Goal: Task Accomplishment & Management: Use online tool/utility

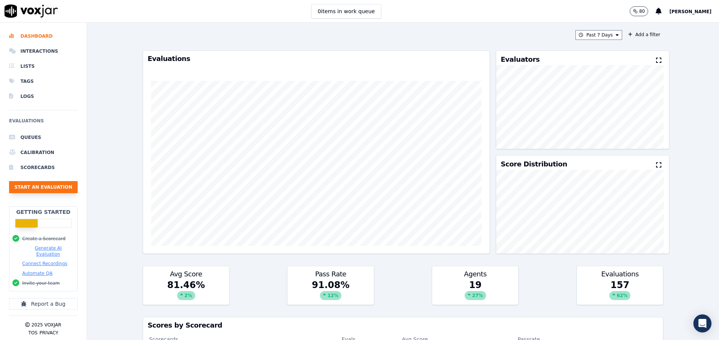
click at [39, 187] on button "Start an Evaluation" at bounding box center [43, 187] width 69 height 12
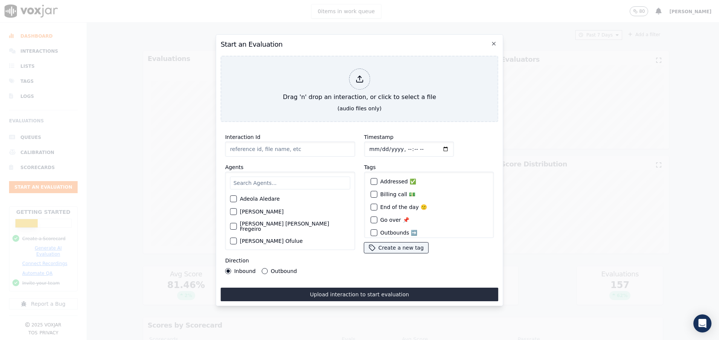
click at [282, 146] on input "Interaction Id" at bounding box center [290, 149] width 130 height 15
paste input "356346655"
type input "356346655"
click at [253, 180] on input "text" at bounding box center [290, 183] width 120 height 13
type input "san"
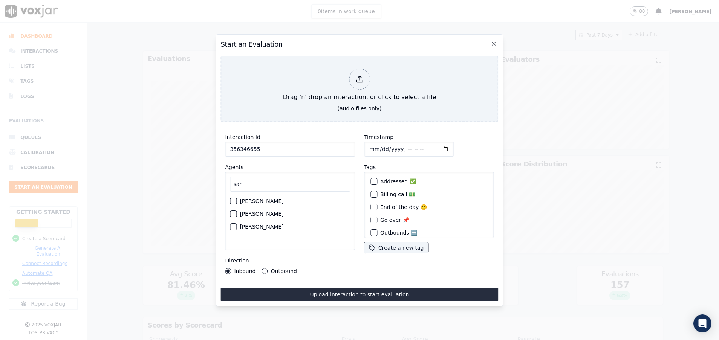
click at [236, 224] on div "button" at bounding box center [232, 226] width 5 height 5
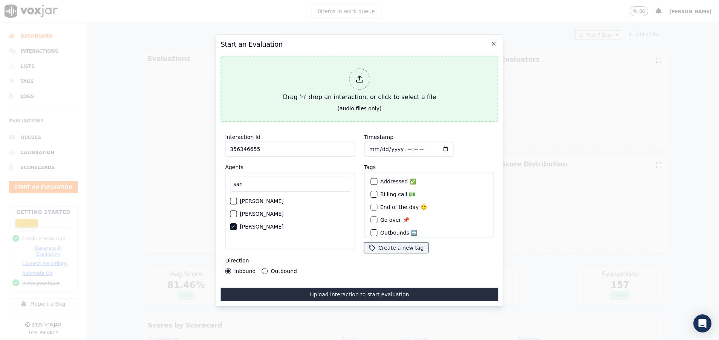
click at [318, 78] on div "Drag 'n' drop an interaction, or click to select a file" at bounding box center [359, 85] width 159 height 39
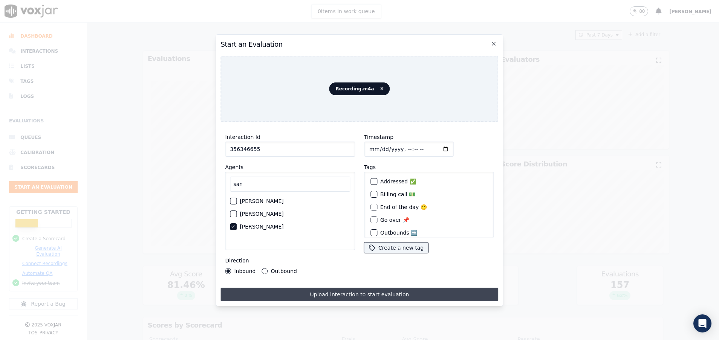
click at [364, 294] on button "Upload interaction to start evaluation" at bounding box center [360, 295] width 278 height 14
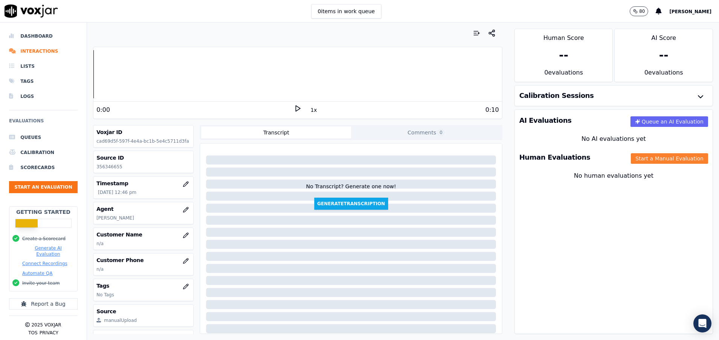
click at [653, 156] on button "Start a Manual Evaluation" at bounding box center [669, 158] width 77 height 11
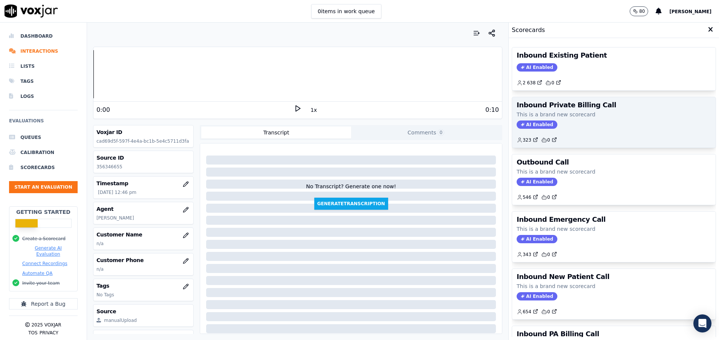
click at [587, 101] on div "Inbound Private Billing Call This is a brand new scorecard AI Enabled 323 0" at bounding box center [614, 122] width 204 height 51
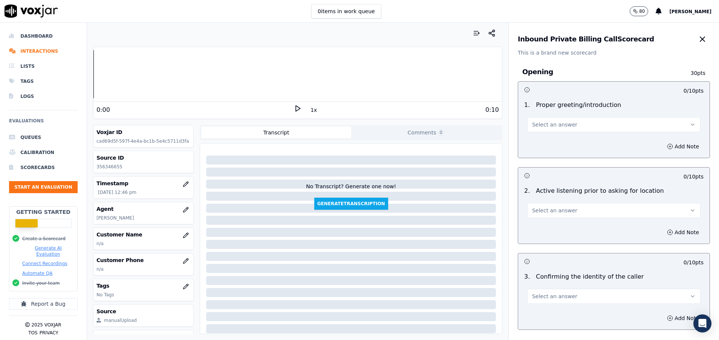
click at [573, 128] on button "Select an answer" at bounding box center [613, 124] width 173 height 15
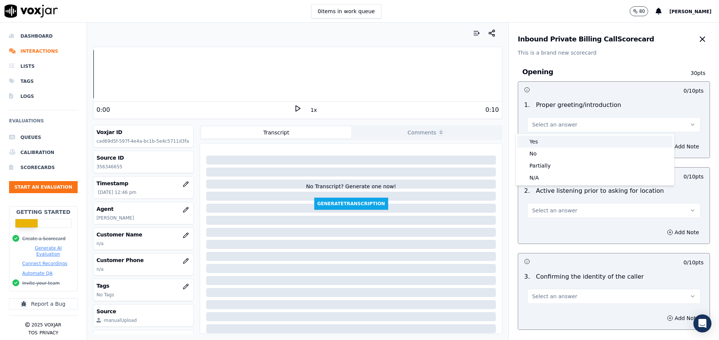
click at [570, 136] on div "Yes" at bounding box center [595, 142] width 155 height 12
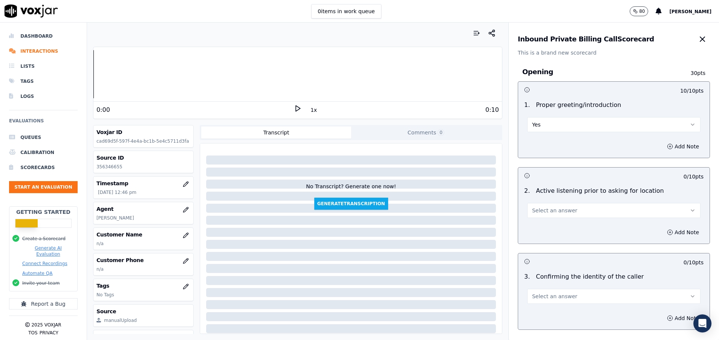
click at [568, 210] on button "Select an answer" at bounding box center [613, 210] width 173 height 15
click at [562, 223] on div "Yes" at bounding box center [595, 228] width 155 height 12
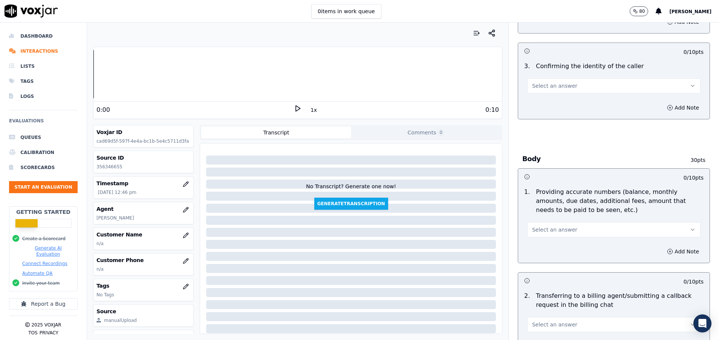
scroll to position [226, 0]
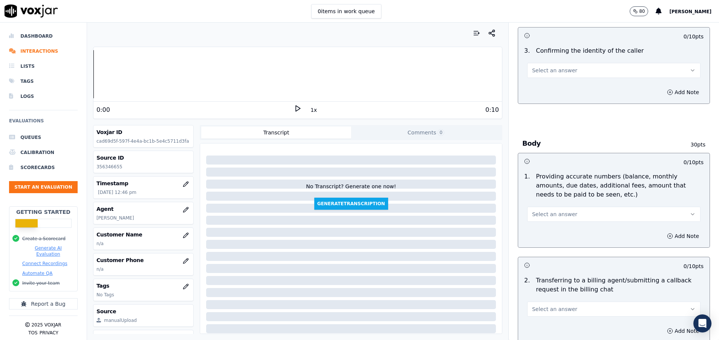
click at [590, 220] on button "Select an answer" at bounding box center [613, 214] width 173 height 15
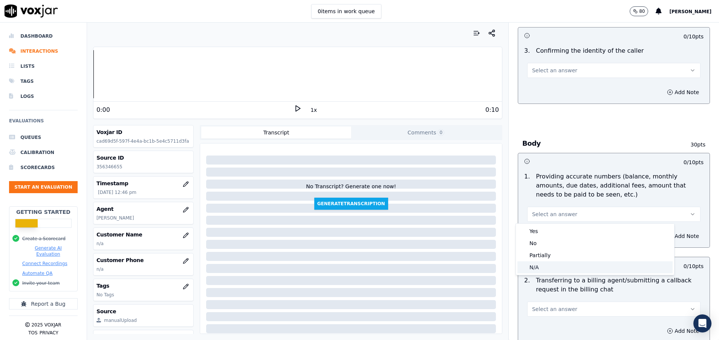
click at [567, 268] on div "N/A" at bounding box center [595, 268] width 155 height 12
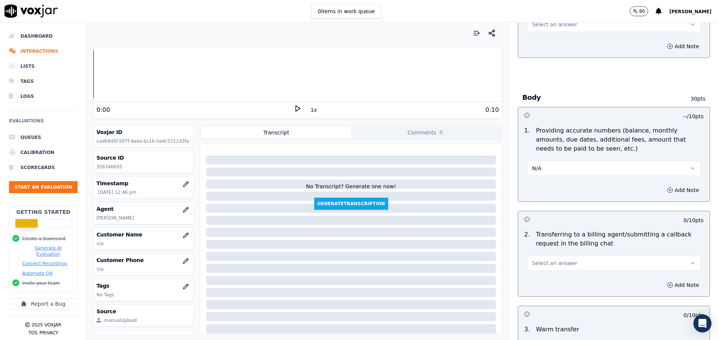
scroll to position [283, 0]
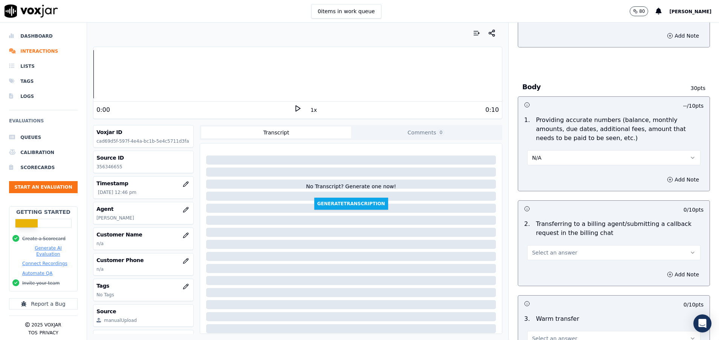
click at [569, 251] on button "Select an answer" at bounding box center [613, 252] width 173 height 15
click at [569, 269] on div "Yes" at bounding box center [595, 270] width 155 height 12
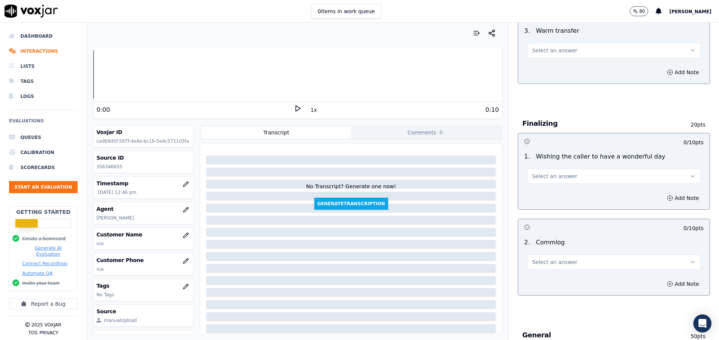
scroll to position [622, 0]
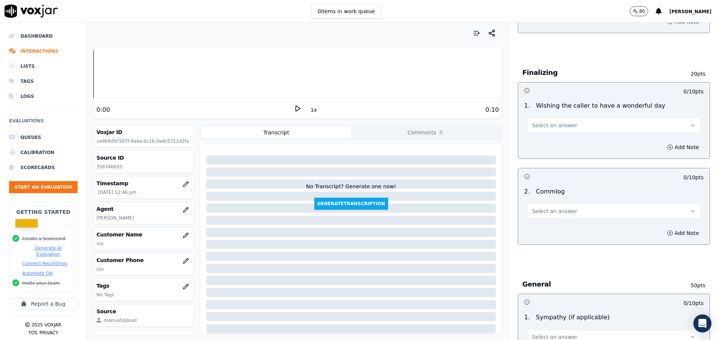
click at [564, 218] on button "Select an answer" at bounding box center [613, 211] width 173 height 15
click at [562, 228] on div "Yes" at bounding box center [595, 228] width 155 height 12
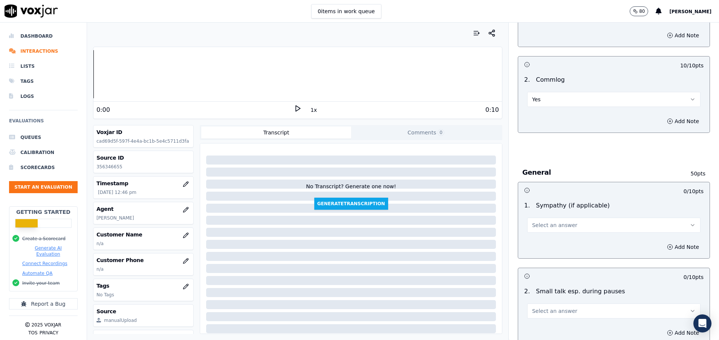
scroll to position [735, 0]
click at [562, 228] on button "Select an answer" at bounding box center [613, 224] width 173 height 15
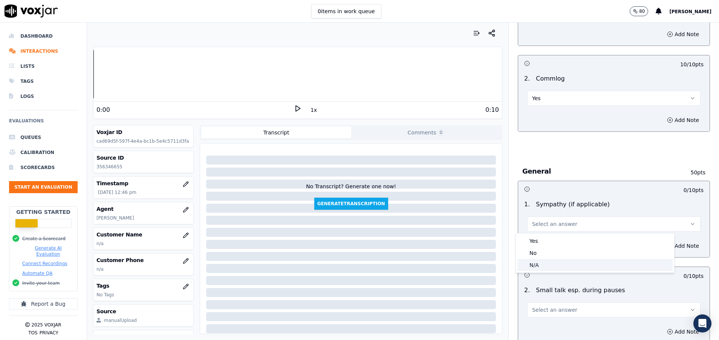
click at [555, 268] on div "N/A" at bounding box center [595, 265] width 155 height 12
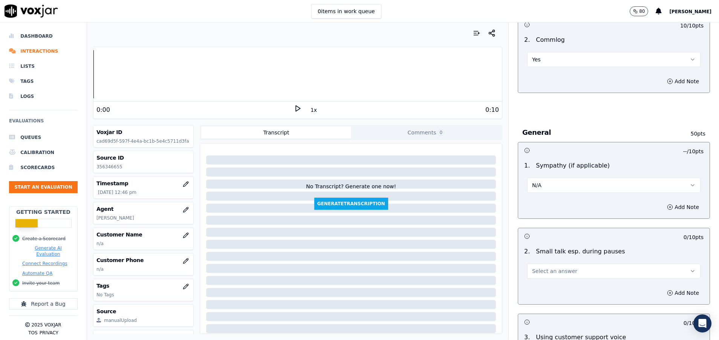
scroll to position [792, 0]
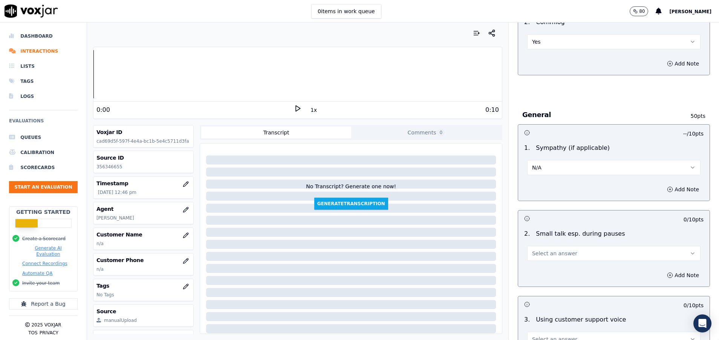
click at [550, 257] on button "Select an answer" at bounding box center [613, 253] width 173 height 15
click at [538, 284] on div "No" at bounding box center [595, 283] width 155 height 12
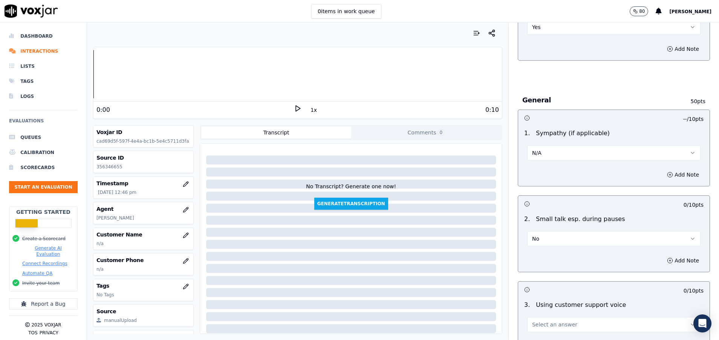
scroll to position [848, 0]
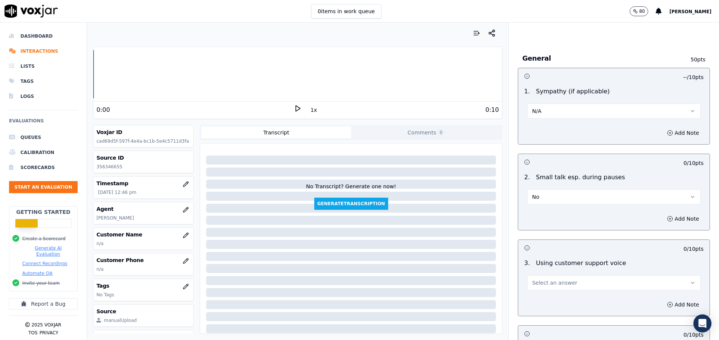
click at [537, 283] on span "Select an answer" at bounding box center [554, 283] width 45 height 8
click at [538, 303] on div "Yes" at bounding box center [595, 300] width 155 height 12
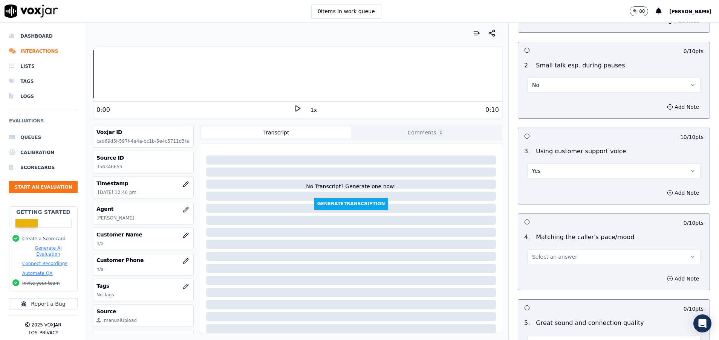
scroll to position [961, 0]
click at [542, 253] on span "Select an answer" at bounding box center [554, 256] width 45 height 8
click at [539, 276] on div "Yes" at bounding box center [595, 273] width 155 height 12
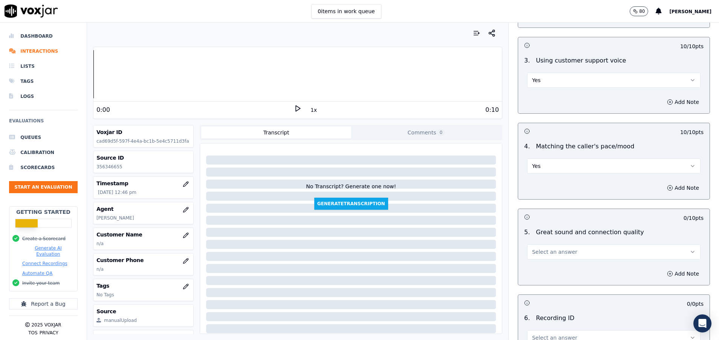
scroll to position [1074, 0]
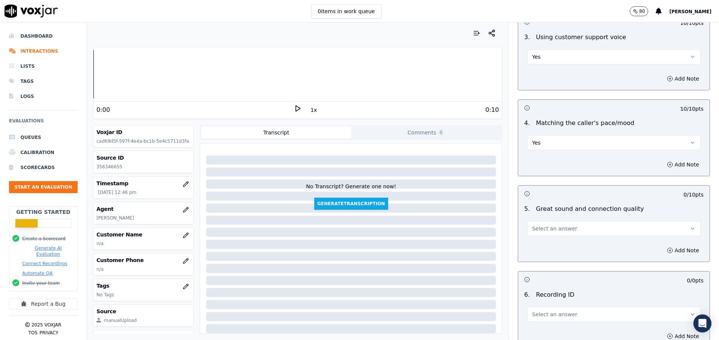
click at [547, 227] on span "Select an answer" at bounding box center [554, 229] width 45 height 8
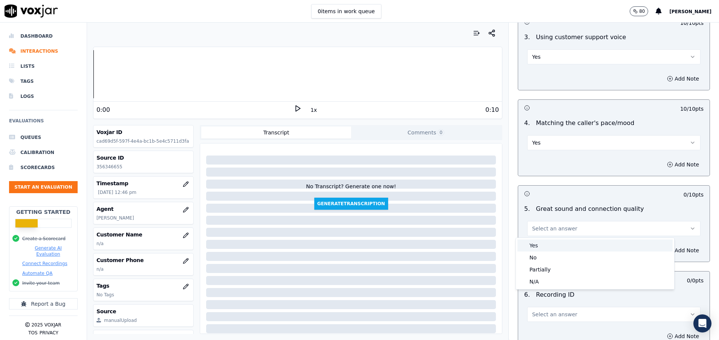
click at [546, 240] on div "Yes" at bounding box center [595, 246] width 155 height 12
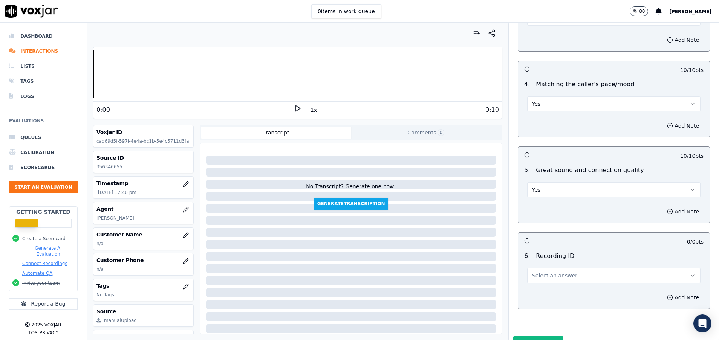
scroll to position [1131, 0]
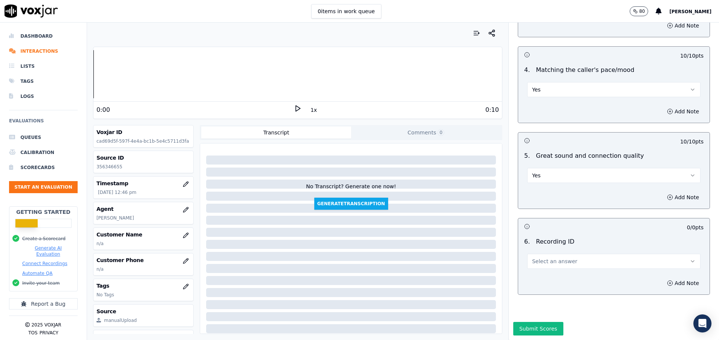
click at [550, 254] on button "Select an answer" at bounding box center [613, 261] width 173 height 15
click at [552, 279] on div "N/A" at bounding box center [595, 280] width 155 height 12
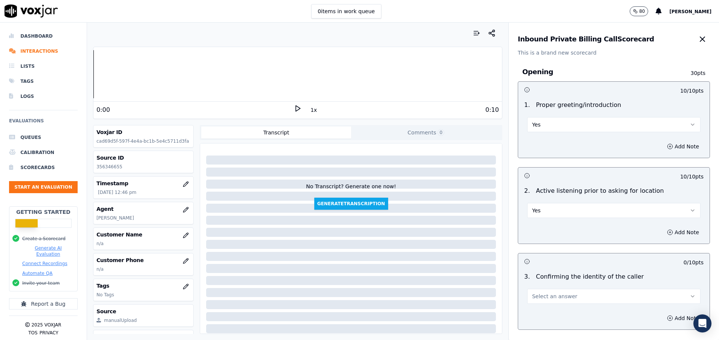
scroll to position [57, 0]
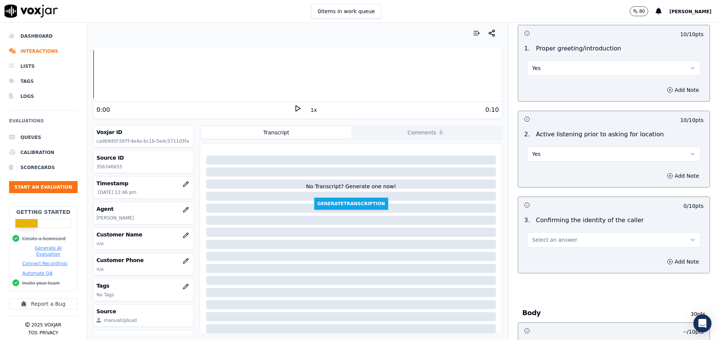
click at [552, 244] on span "Select an answer" at bounding box center [554, 240] width 45 height 8
click at [549, 258] on div "Yes" at bounding box center [595, 257] width 155 height 12
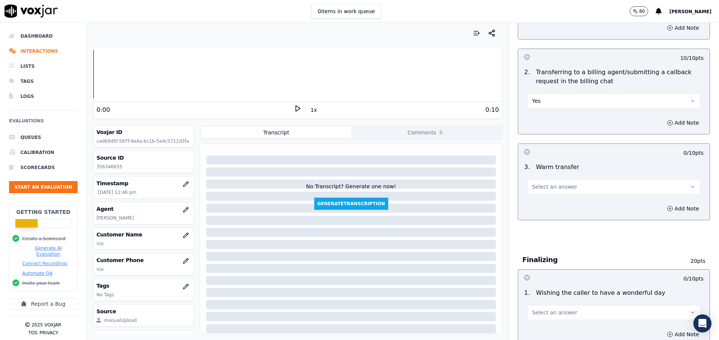
scroll to position [452, 0]
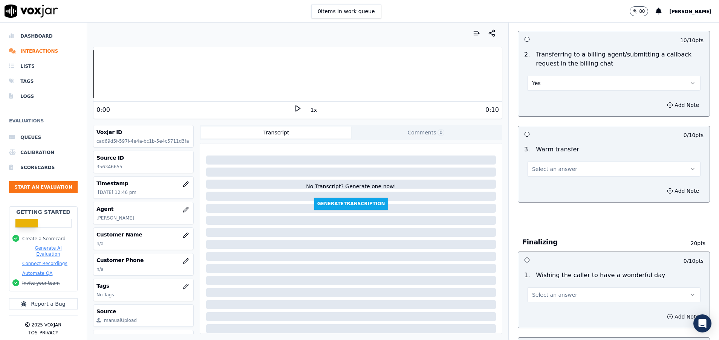
click at [590, 169] on button "Select an answer" at bounding box center [613, 169] width 173 height 15
click at [582, 188] on div "Yes" at bounding box center [595, 186] width 155 height 12
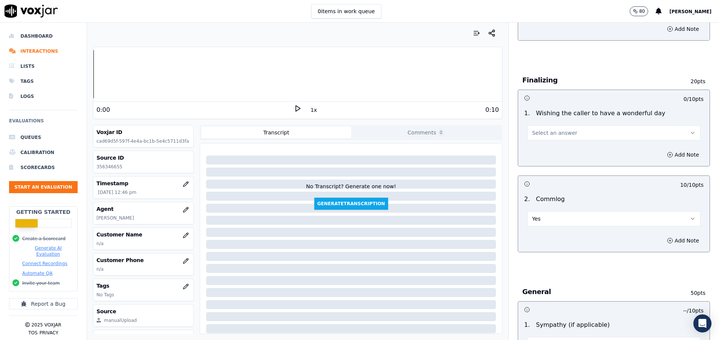
scroll to position [622, 0]
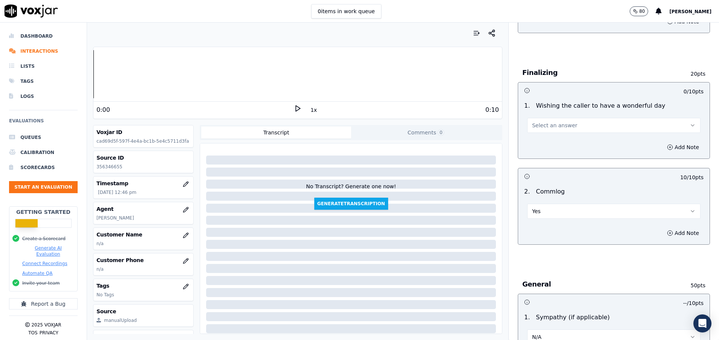
click at [573, 128] on button "Select an answer" at bounding box center [613, 125] width 173 height 15
click at [556, 151] on div "No" at bounding box center [595, 155] width 155 height 12
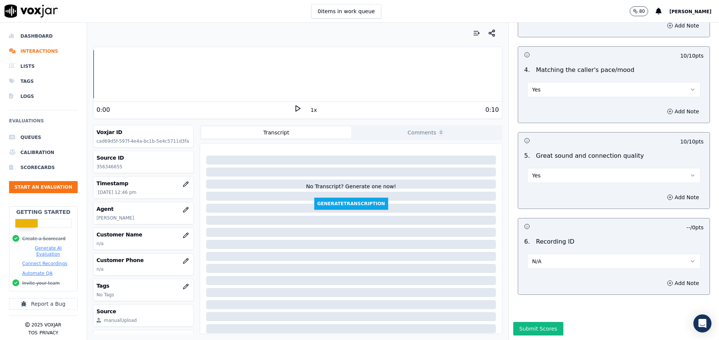
scroll to position [1154, 0]
drag, startPoint x: 530, startPoint y: 298, endPoint x: 544, endPoint y: 272, distance: 29.5
click at [530, 322] on button "Submit Scores" at bounding box center [538, 329] width 50 height 14
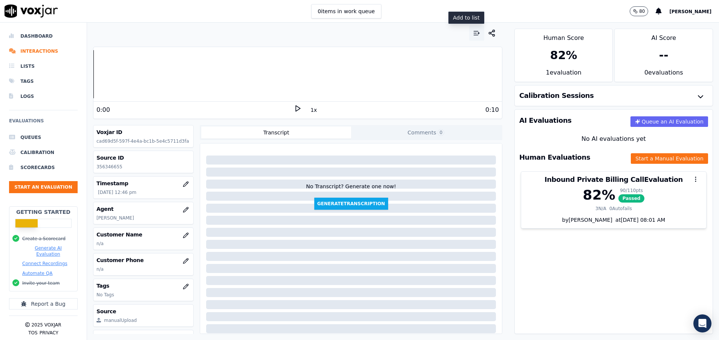
click at [473, 36] on icon "button" at bounding box center [477, 33] width 8 height 8
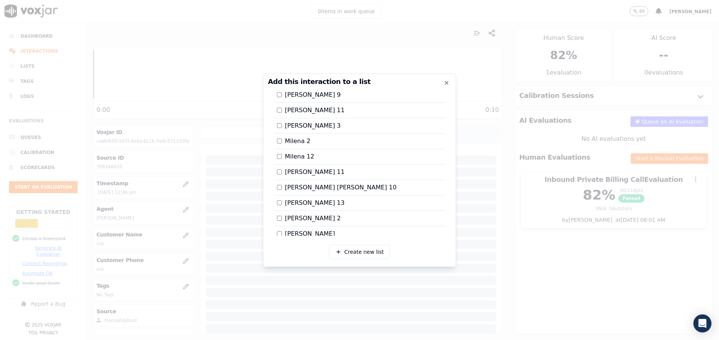
scroll to position [916, 0]
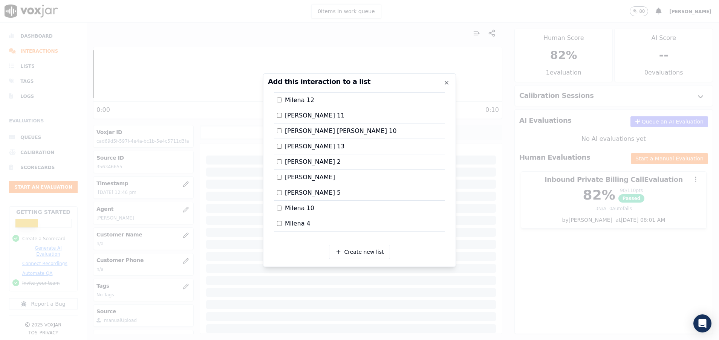
click at [508, 245] on div at bounding box center [359, 170] width 719 height 340
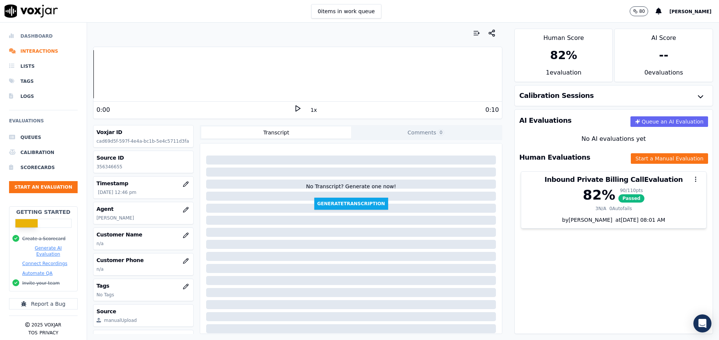
click at [40, 34] on li "Dashboard" at bounding box center [43, 36] width 69 height 15
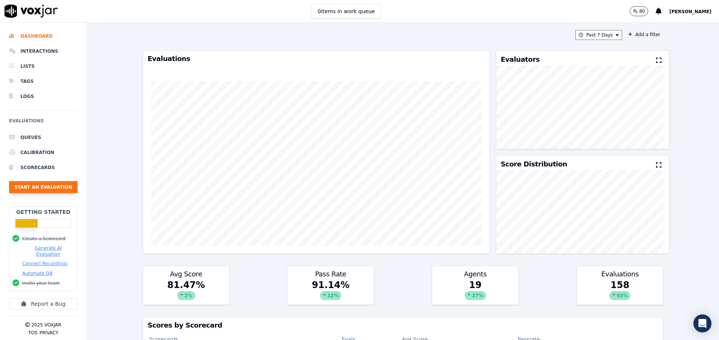
click at [67, 188] on button "Start an Evaluation" at bounding box center [43, 187] width 69 height 12
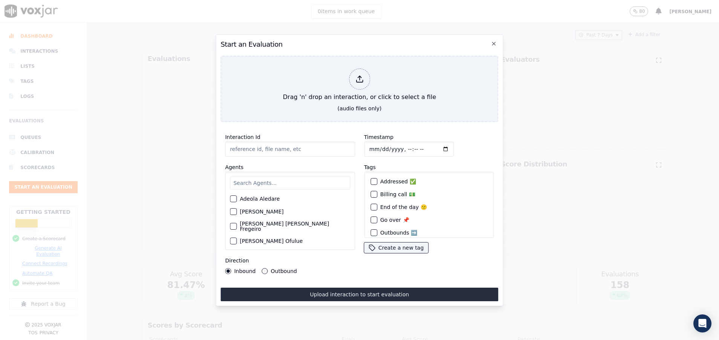
paste input "356344131"
type input "356344131"
click at [251, 177] on input "text" at bounding box center [290, 183] width 120 height 13
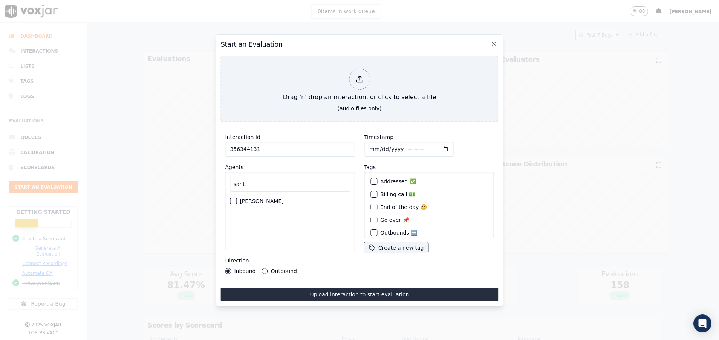
type input "sant"
click at [236, 195] on div "Santiago Moreno Palacios" at bounding box center [290, 201] width 120 height 13
click at [264, 263] on div "Direction Inbound Outbound" at bounding box center [290, 265] width 130 height 18
click at [264, 268] on button "Outbound" at bounding box center [265, 271] width 6 height 6
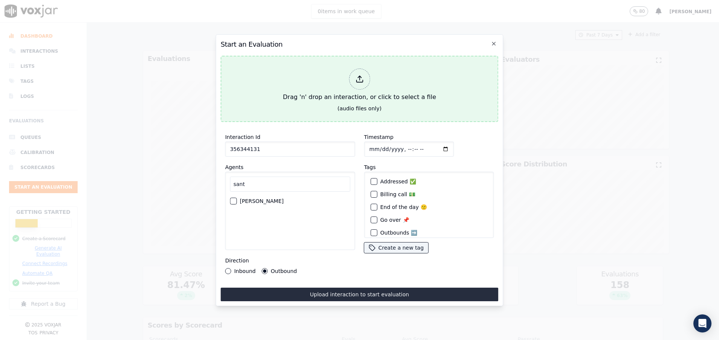
click at [338, 91] on div "Drag 'n' drop an interaction, or click to select a file" at bounding box center [359, 85] width 159 height 39
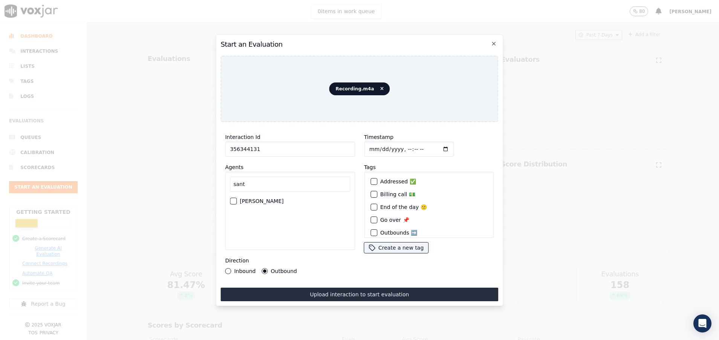
click at [308, 72] on div "Recording.m4a" at bounding box center [360, 89] width 278 height 66
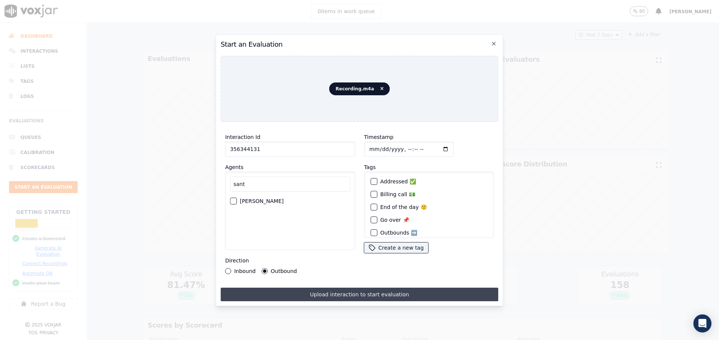
click at [325, 291] on button "Upload interaction to start evaluation" at bounding box center [360, 295] width 278 height 14
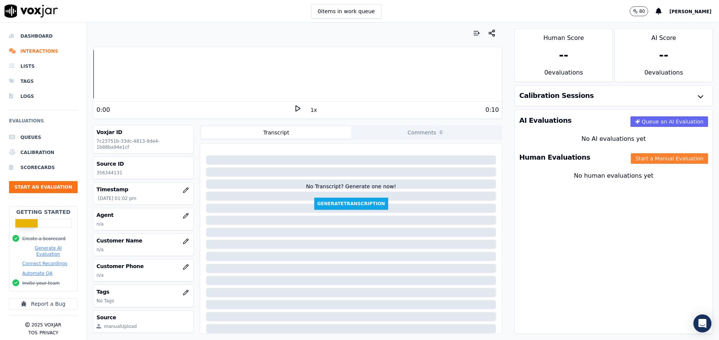
click at [639, 156] on button "Start a Manual Evaluation" at bounding box center [669, 158] width 77 height 11
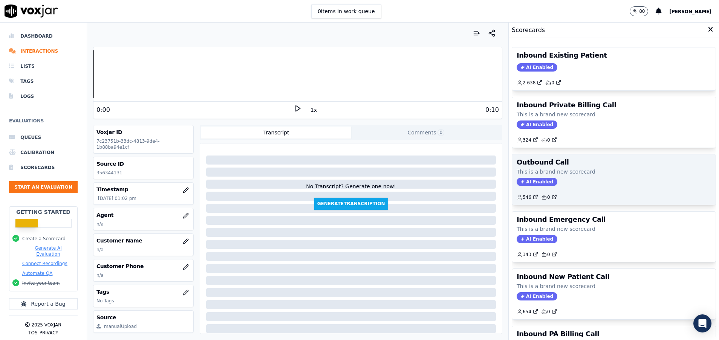
click at [612, 162] on h3 "Outbound Call" at bounding box center [614, 162] width 195 height 7
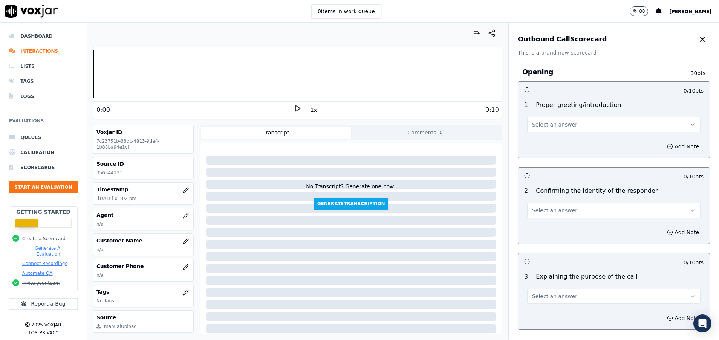
click at [596, 126] on button "Select an answer" at bounding box center [613, 124] width 173 height 15
click at [589, 145] on div "Yes" at bounding box center [595, 142] width 155 height 12
click at [559, 211] on button "Select an answer" at bounding box center [613, 210] width 173 height 15
click at [552, 227] on div "Yes" at bounding box center [595, 228] width 155 height 12
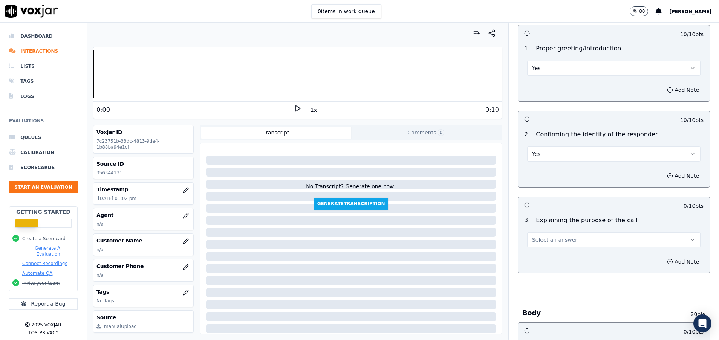
click at [558, 240] on span "Select an answer" at bounding box center [554, 240] width 45 height 8
click at [553, 255] on div "Yes" at bounding box center [595, 257] width 155 height 12
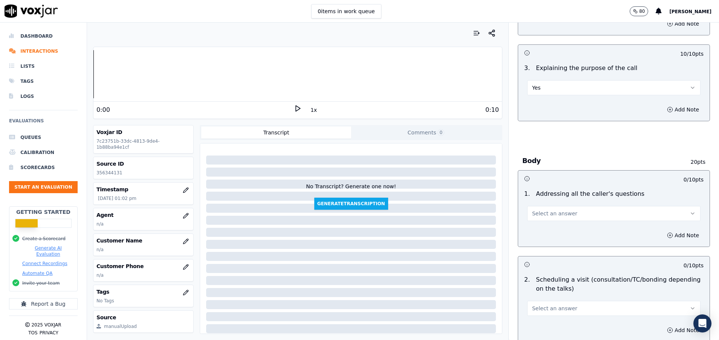
scroll to position [226, 0]
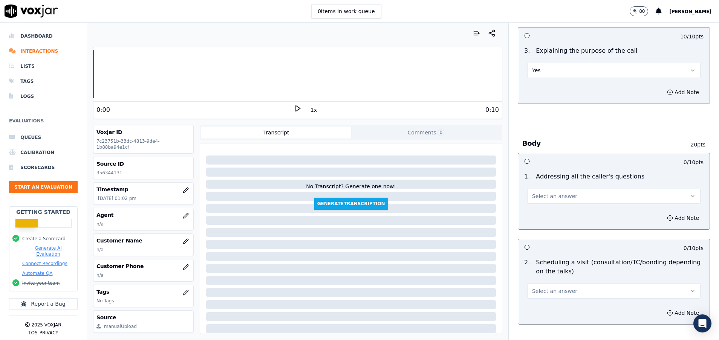
click at [560, 201] on button "Select an answer" at bounding box center [613, 196] width 173 height 15
click at [532, 238] on div "N/A" at bounding box center [595, 237] width 155 height 12
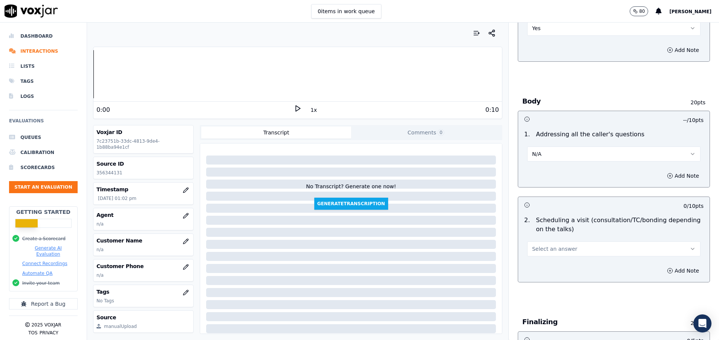
scroll to position [283, 0]
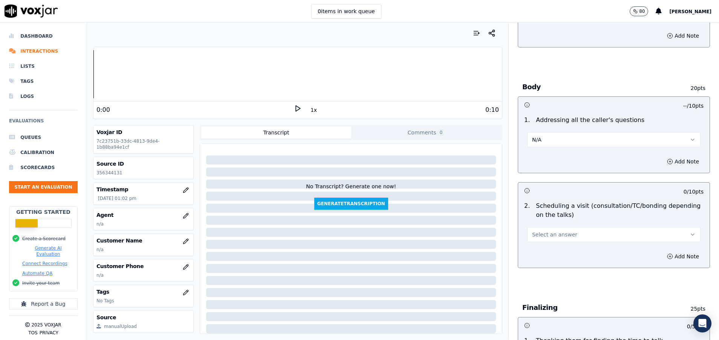
click at [559, 238] on span "Select an answer" at bounding box center [554, 235] width 45 height 8
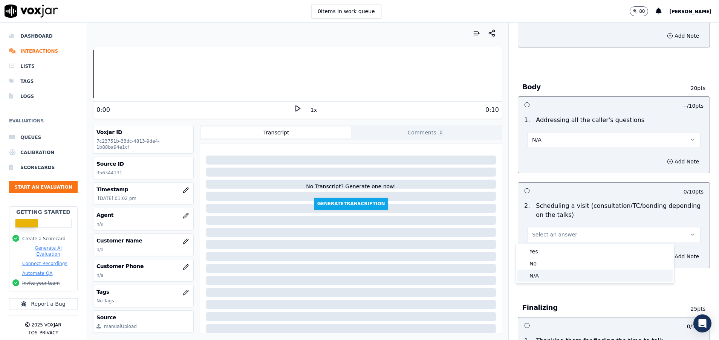
click at [564, 271] on div "N/A" at bounding box center [595, 276] width 155 height 12
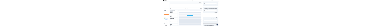
scroll to position [396, 0]
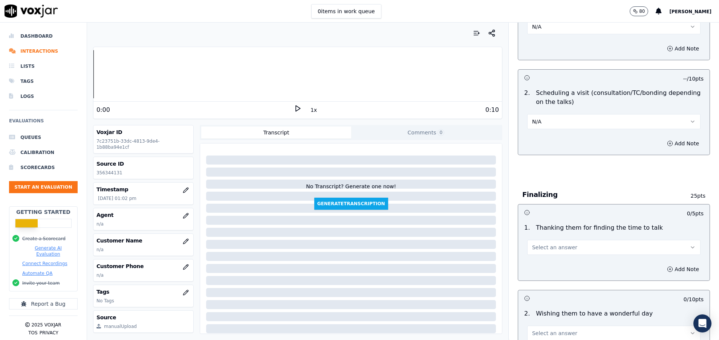
click at [564, 250] on button "Select an answer" at bounding box center [613, 247] width 173 height 15
click at [552, 265] on div "Yes" at bounding box center [595, 265] width 155 height 12
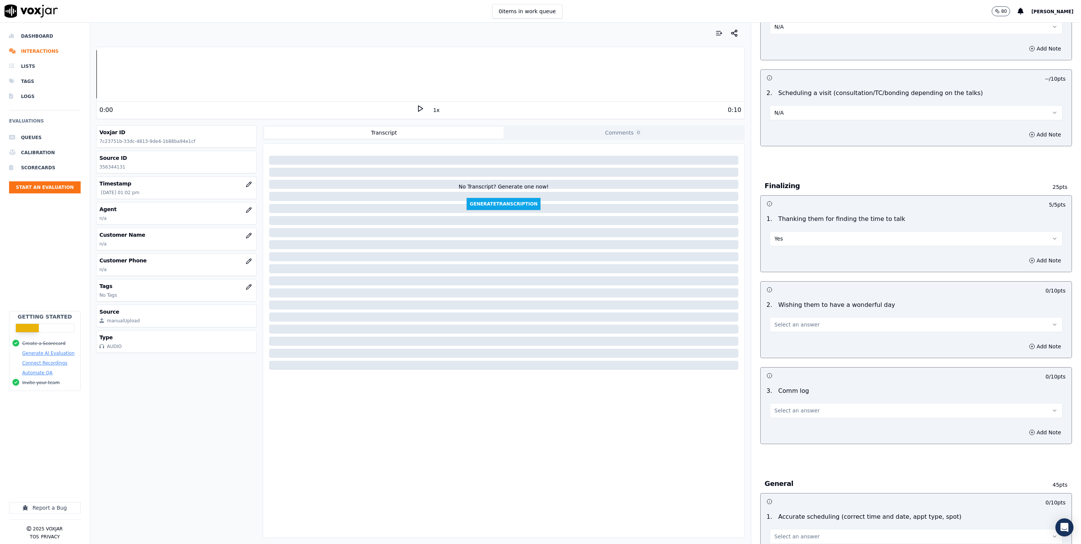
click at [719, 323] on button "Select an answer" at bounding box center [916, 324] width 293 height 15
click at [719, 340] on div "Yes" at bounding box center [897, 344] width 275 height 12
click at [719, 340] on button "Select an answer" at bounding box center [916, 410] width 293 height 15
click at [719, 340] on div "Yes" at bounding box center [897, 430] width 275 height 12
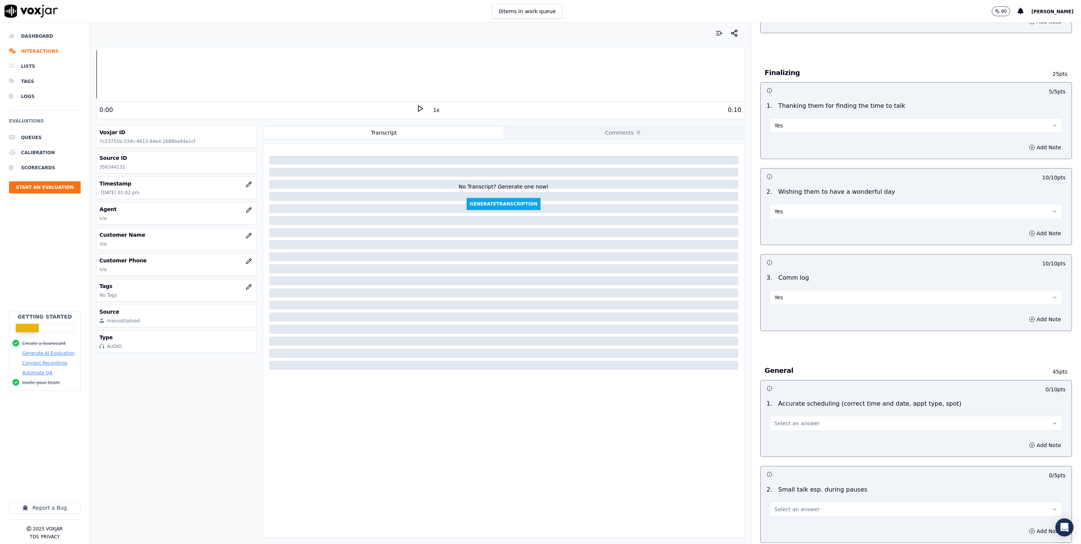
scroll to position [565, 0]
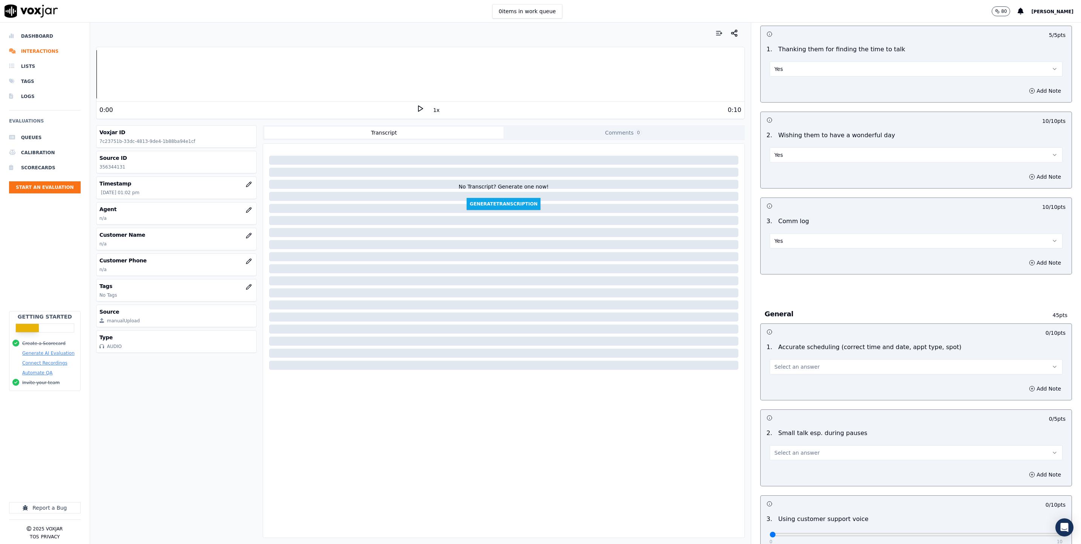
click at [719, 340] on button "Select an answer" at bounding box center [916, 366] width 293 height 15
click at [719, 340] on div "N/A" at bounding box center [897, 423] width 275 height 12
click at [719, 340] on button "Select an answer" at bounding box center [916, 452] width 293 height 15
click at [719, 340] on div "N/A" at bounding box center [897, 497] width 275 height 12
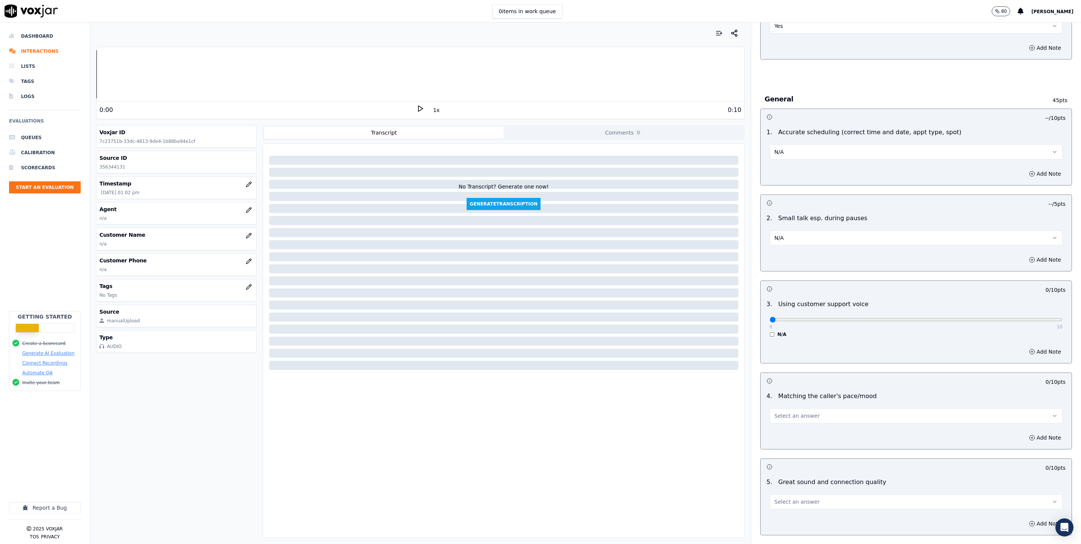
scroll to position [792, 0]
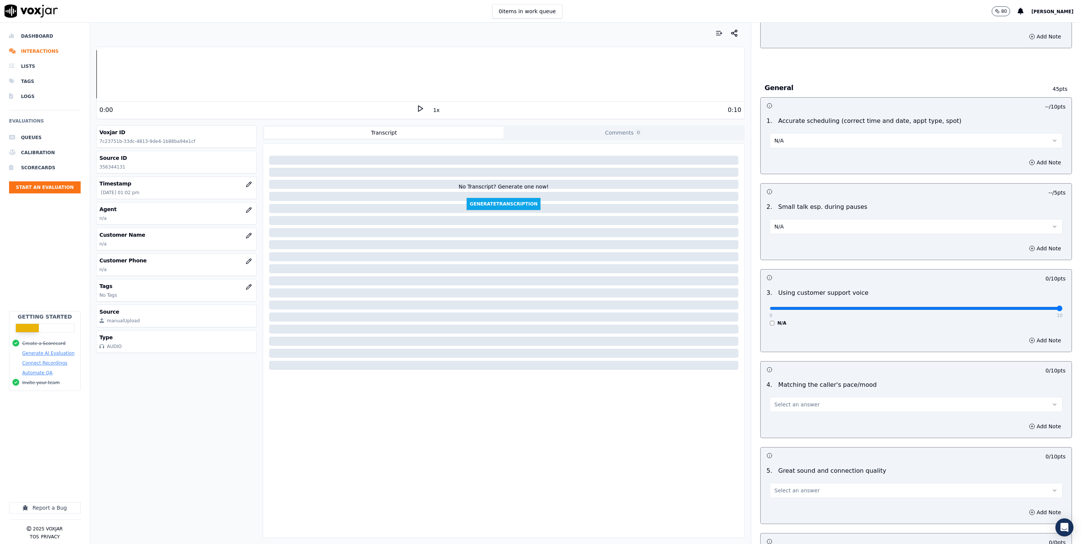
drag, startPoint x: 764, startPoint y: 313, endPoint x: 1082, endPoint y: 298, distance: 318.9
type input "10"
click at [719, 307] on input "range" at bounding box center [916, 308] width 293 height 3
click at [719, 340] on button "Select an answer" at bounding box center [916, 404] width 293 height 15
click at [719, 340] on div "Yes" at bounding box center [897, 425] width 275 height 12
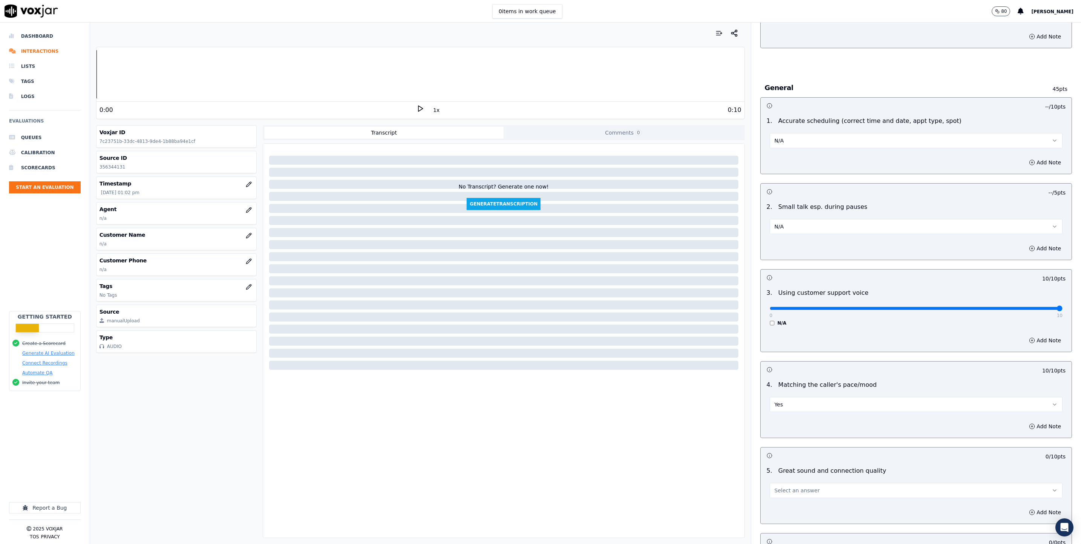
click at [719, 340] on button "Select an answer" at bounding box center [916, 490] width 293 height 15
click at [719, 340] on div "Yes" at bounding box center [897, 441] width 275 height 12
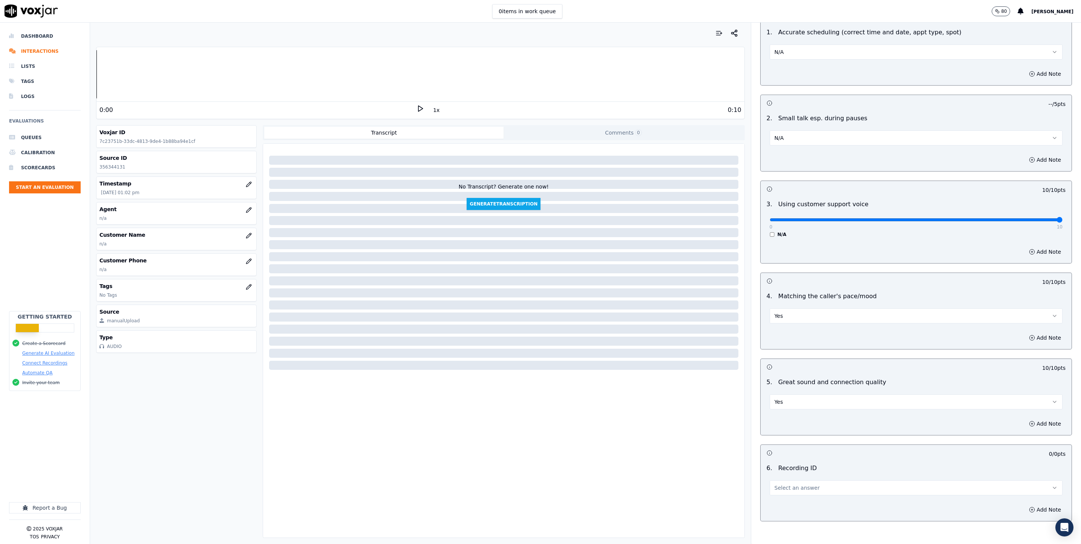
scroll to position [905, 0]
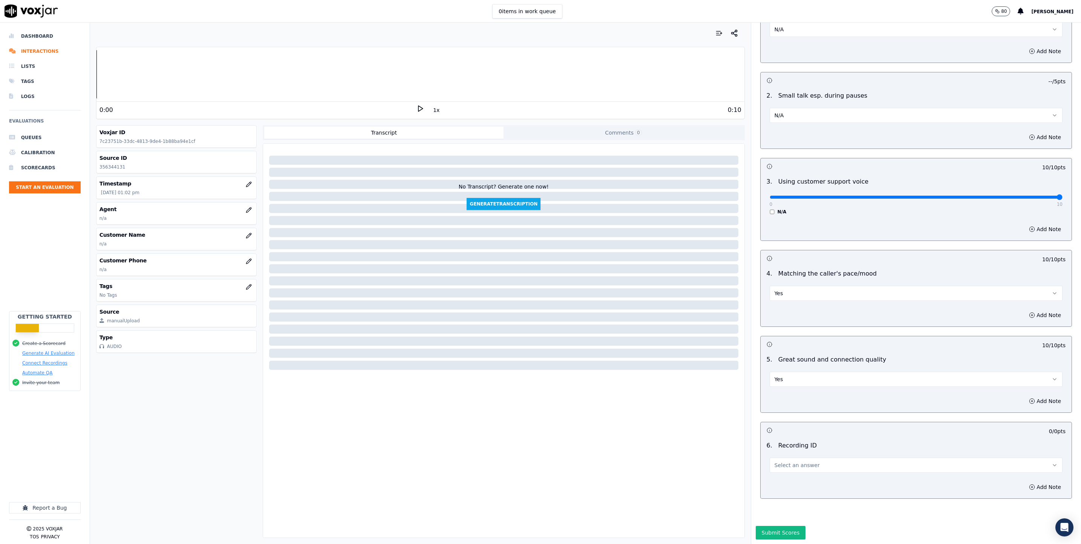
click at [719, 340] on button "Select an answer" at bounding box center [916, 465] width 293 height 15
click at [719, 340] on div "N/A" at bounding box center [897, 489] width 275 height 12
click at [719, 340] on button "Submit Scores" at bounding box center [781, 533] width 50 height 14
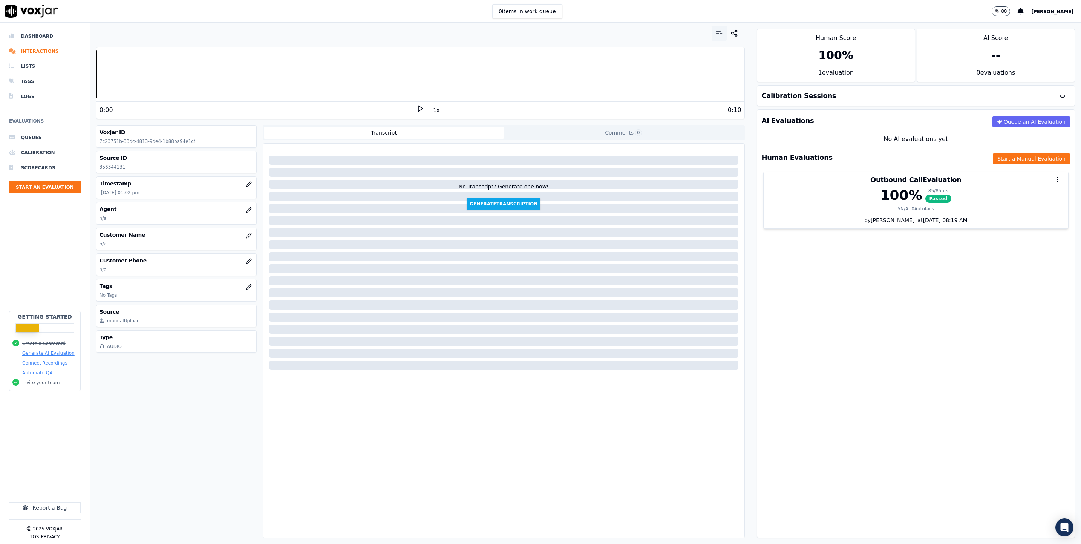
click at [716, 30] on icon "button" at bounding box center [720, 33] width 8 height 8
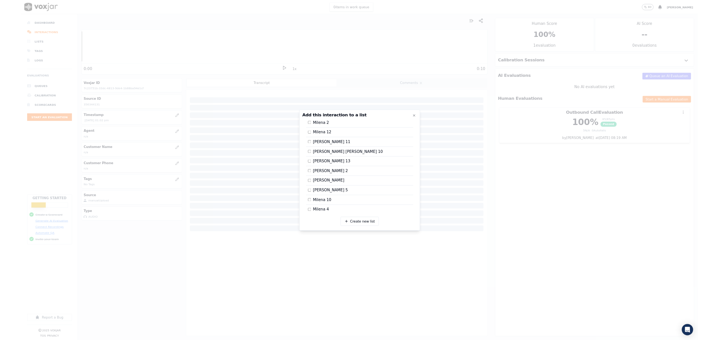
scroll to position [927, 0]
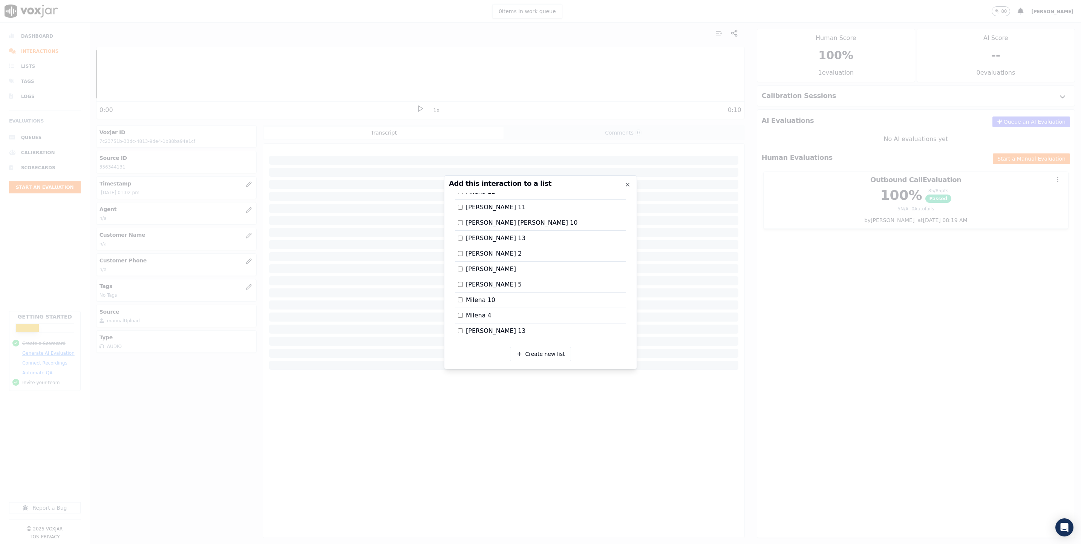
click at [719, 283] on div at bounding box center [540, 272] width 1081 height 544
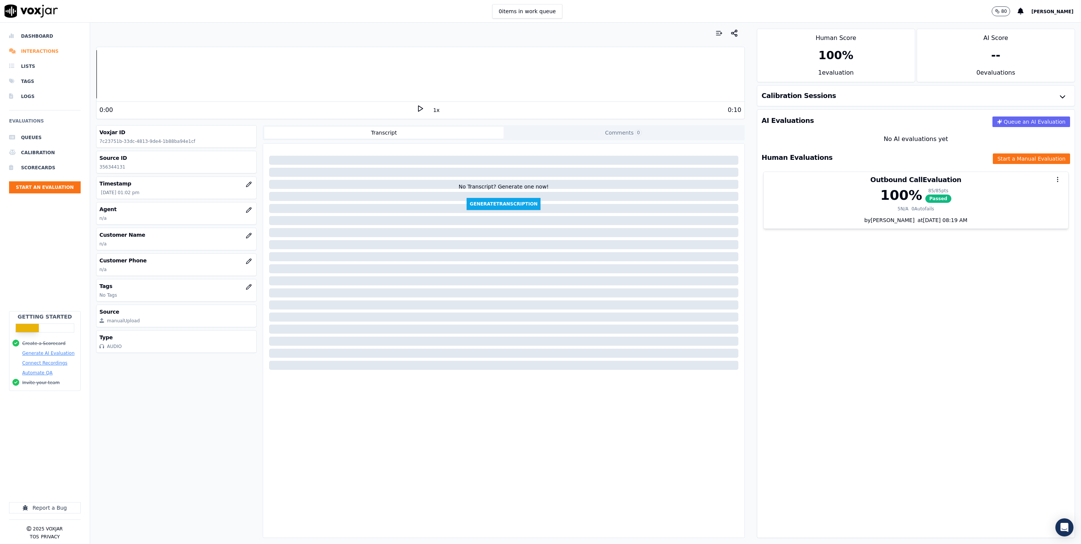
click at [25, 48] on li "Interactions" at bounding box center [45, 51] width 72 height 15
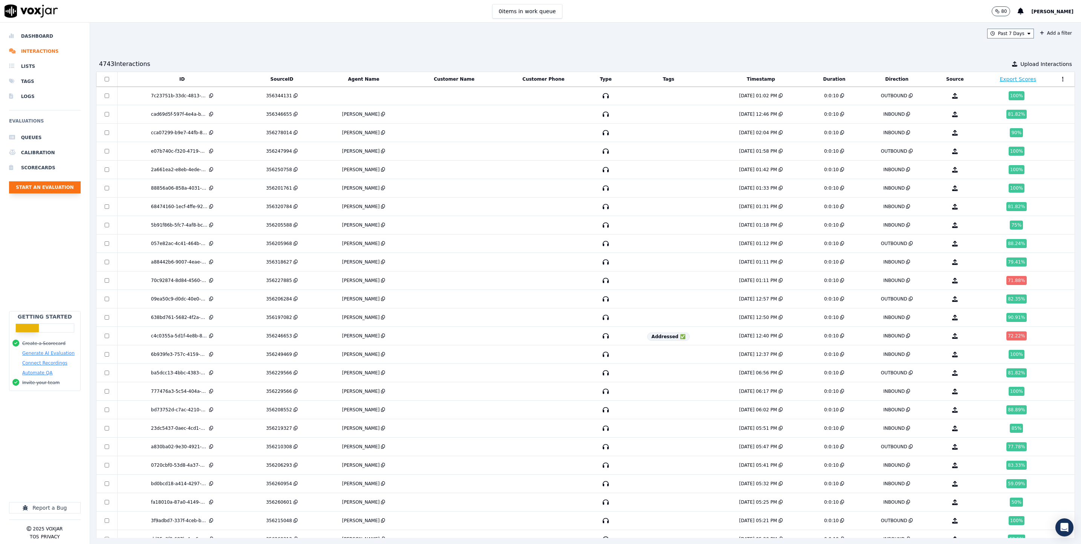
click at [68, 187] on button "Start an Evaluation" at bounding box center [45, 187] width 72 height 12
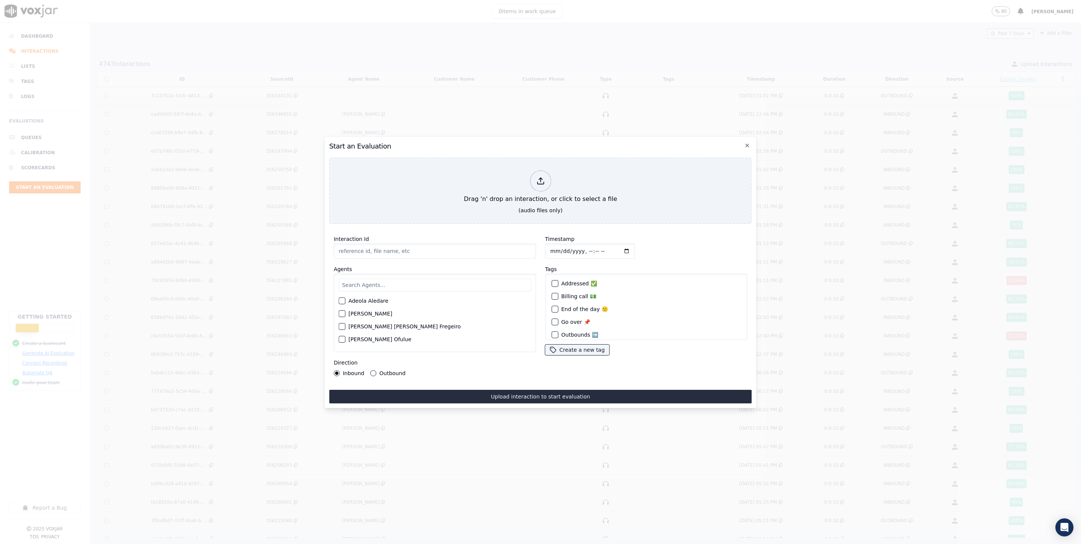
drag, startPoint x: 355, startPoint y: 280, endPoint x: 367, endPoint y: 244, distance: 38.0
paste input "356343107"
type input "356343107"
click at [355, 281] on input "text" at bounding box center [435, 285] width 193 height 13
type input "sant"
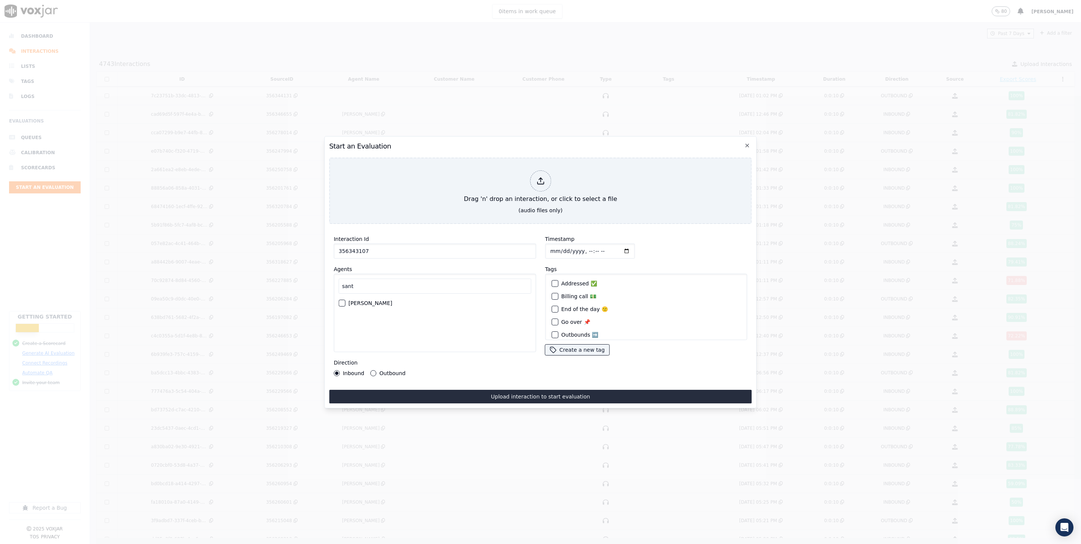
click at [339, 300] on div "button" at bounding box center [341, 302] width 5 height 5
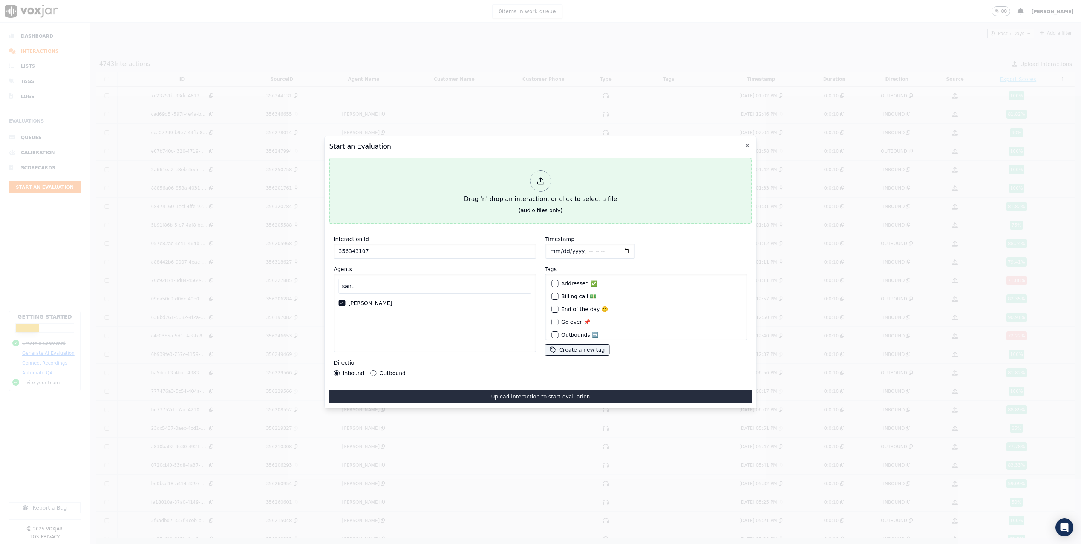
click at [517, 205] on button "Drag 'n' drop an interaction, or click to select a file (audio files only)" at bounding box center [540, 191] width 423 height 66
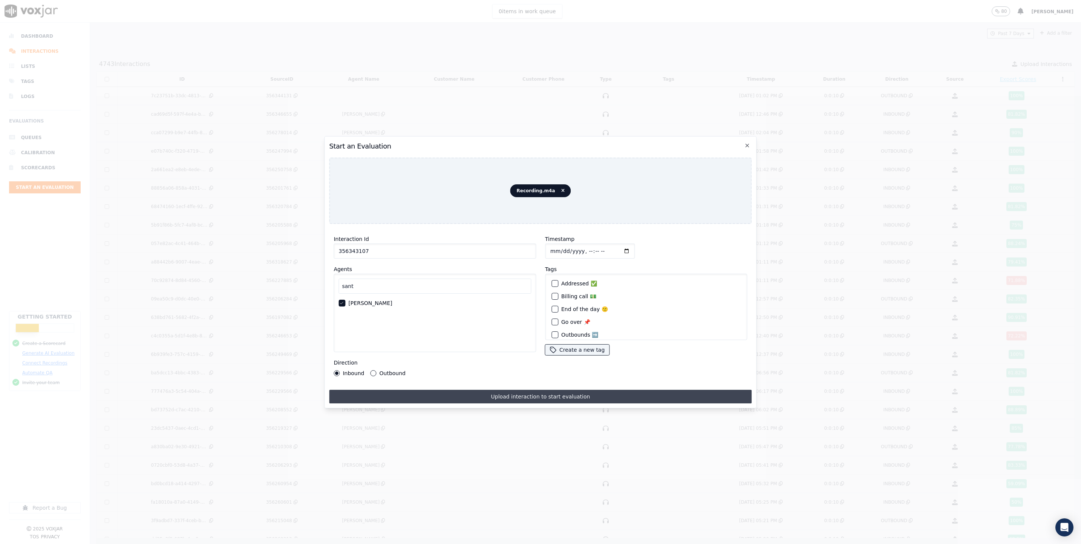
click at [501, 340] on button "Upload interaction to start evaluation" at bounding box center [540, 397] width 423 height 14
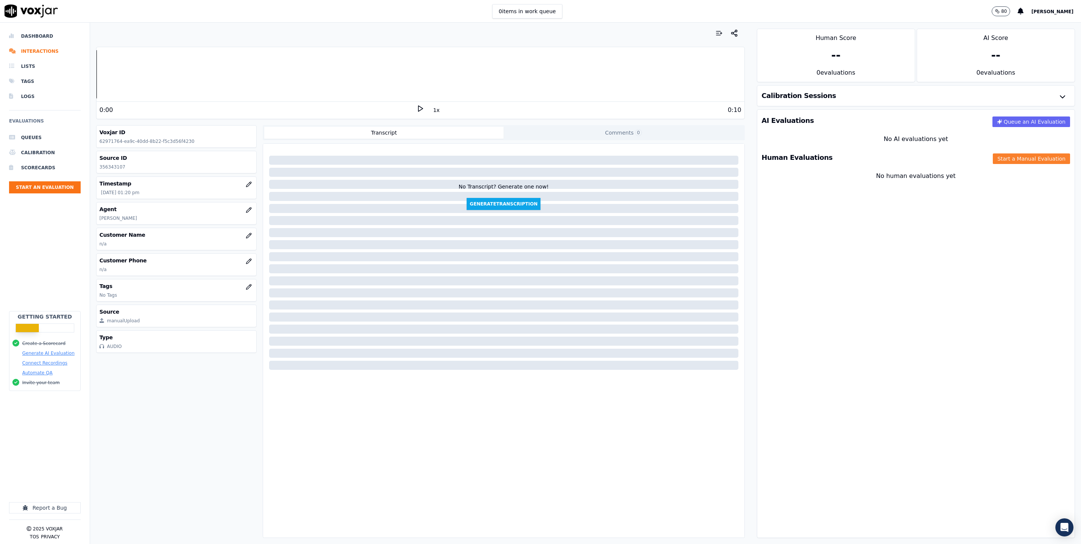
click at [719, 161] on button "Start a Manual Evaluation" at bounding box center [1031, 158] width 77 height 11
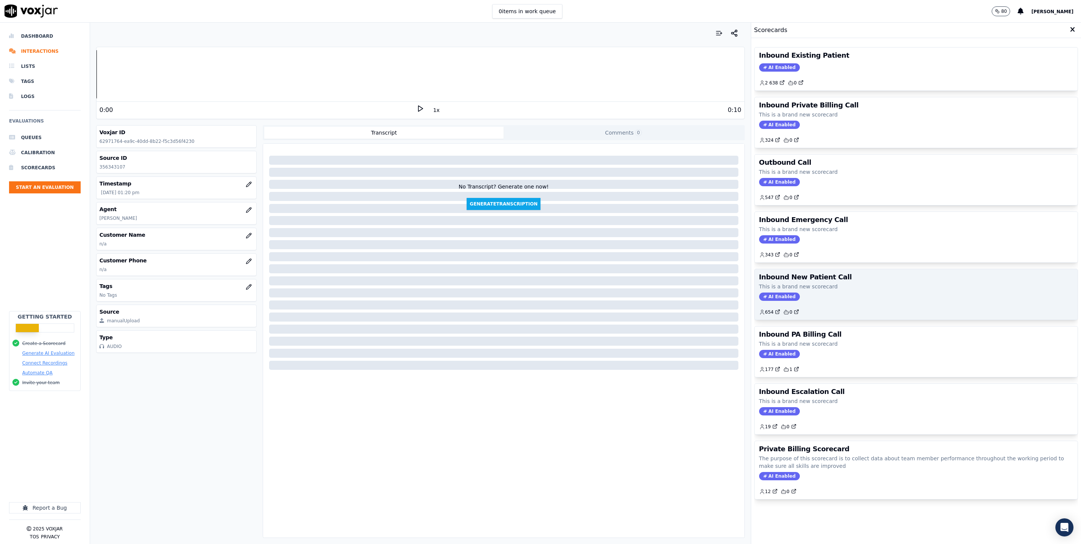
click at [719, 287] on p "This is a brand new scorecard" at bounding box center [916, 287] width 314 height 8
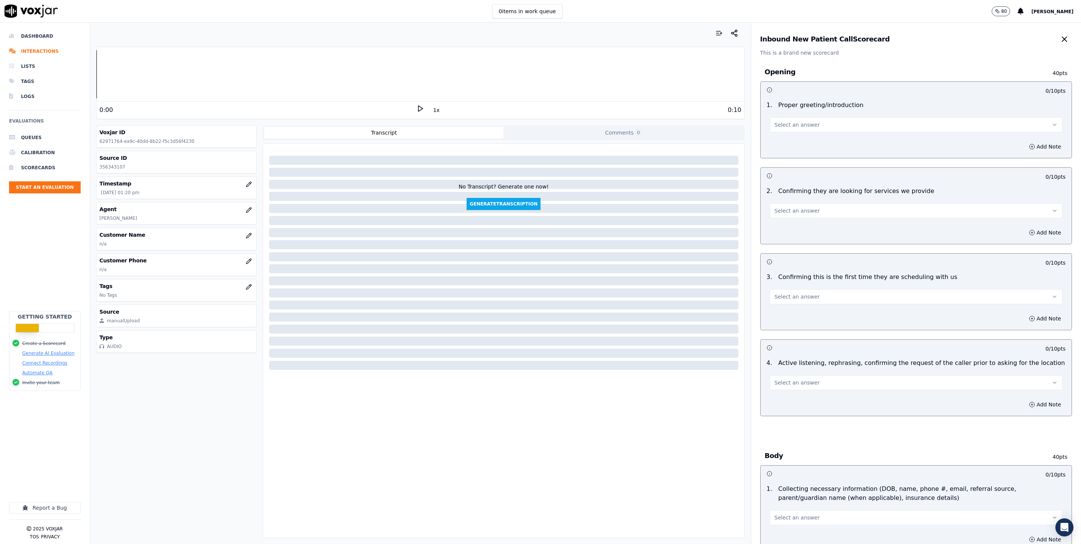
click at [719, 124] on button "Select an answer" at bounding box center [916, 124] width 293 height 15
click at [719, 141] on div "Yes" at bounding box center [897, 142] width 275 height 12
click at [719, 203] on div "Select an answer" at bounding box center [916, 210] width 293 height 17
click at [719, 212] on button "Select an answer" at bounding box center [916, 210] width 293 height 15
click at [719, 254] on div "N/A" at bounding box center [897, 253] width 275 height 12
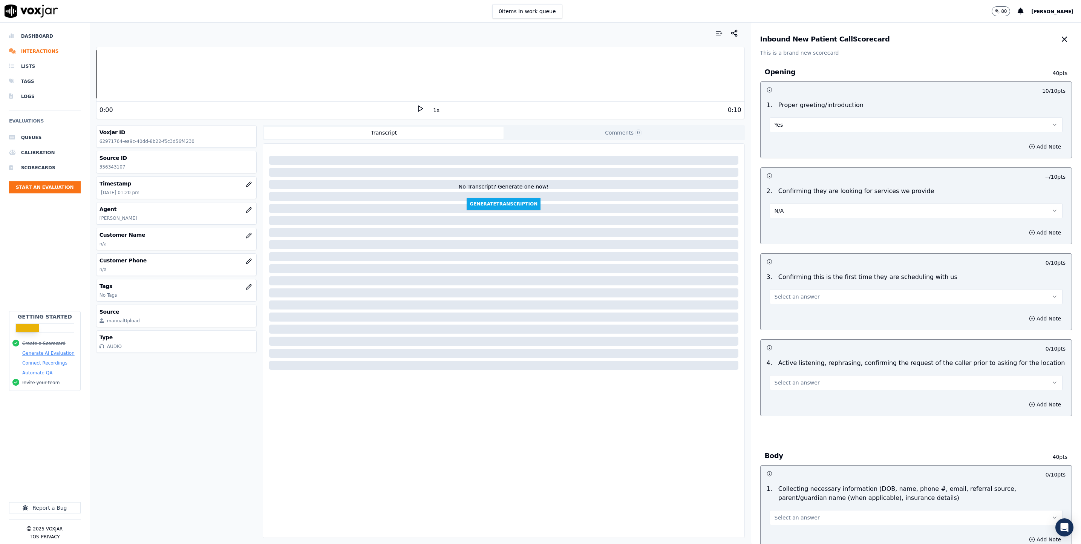
click at [719, 300] on button "Select an answer" at bounding box center [916, 296] width 293 height 15
click at [719, 327] on div "No" at bounding box center [897, 327] width 275 height 12
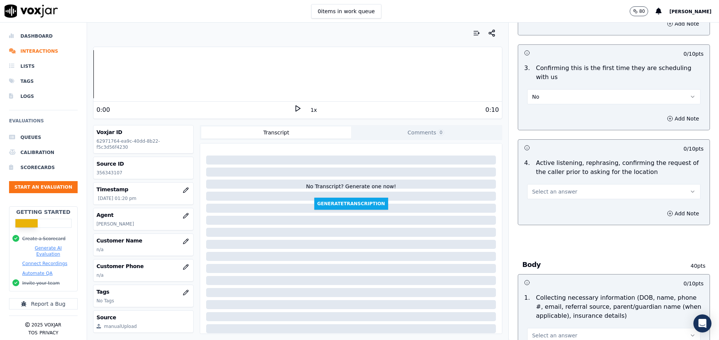
scroll to position [226, 0]
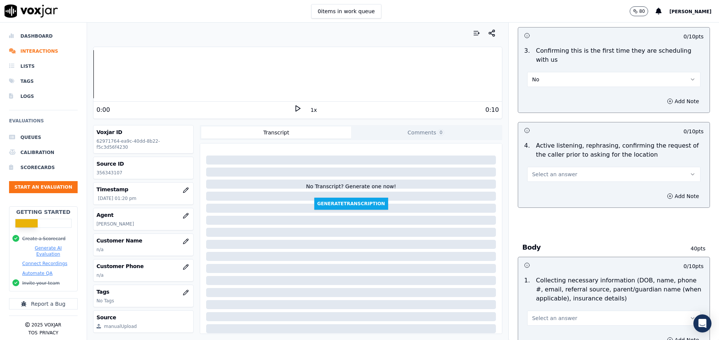
click at [553, 178] on span "Select an answer" at bounding box center [554, 175] width 45 height 8
click at [550, 188] on div "Yes" at bounding box center [595, 191] width 155 height 12
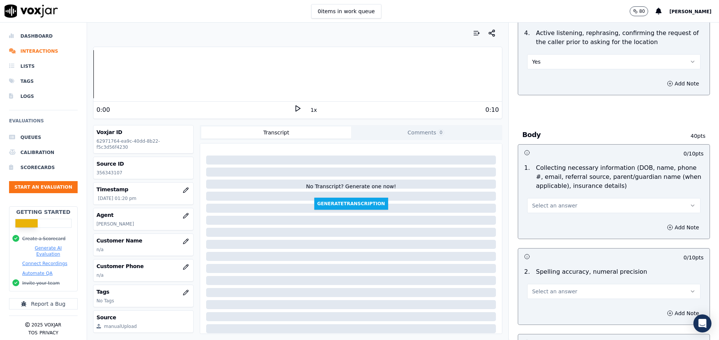
scroll to position [339, 0]
click at [552, 205] on span "Select an answer" at bounding box center [554, 206] width 45 height 8
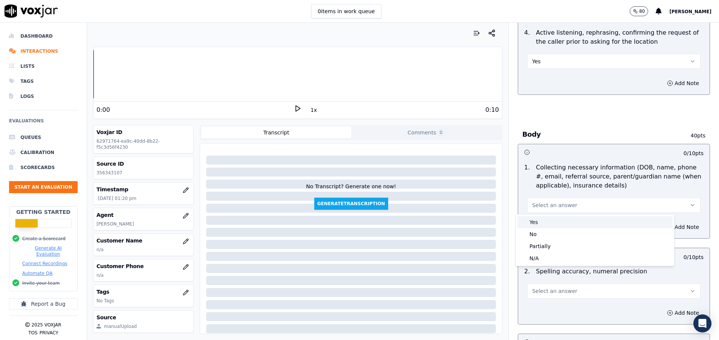
click at [547, 222] on div "Yes" at bounding box center [595, 222] width 155 height 12
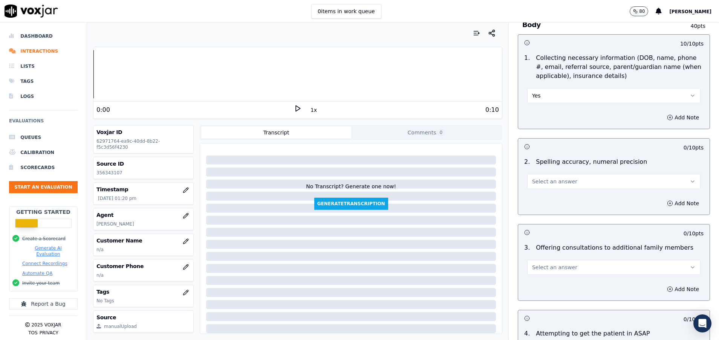
scroll to position [452, 0]
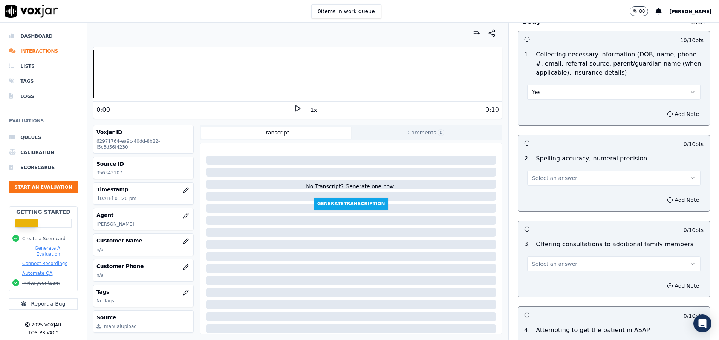
click at [547, 179] on span "Select an answer" at bounding box center [554, 179] width 45 height 8
click at [550, 194] on div "Yes" at bounding box center [595, 195] width 155 height 12
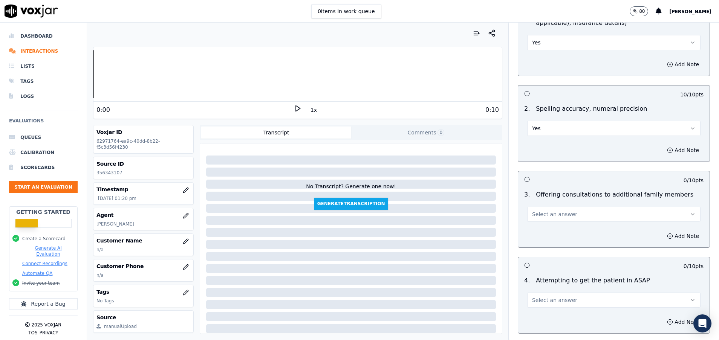
scroll to position [565, 0]
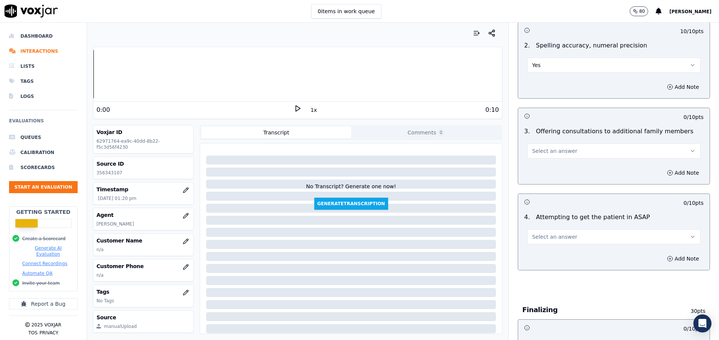
click at [579, 148] on button "Select an answer" at bounding box center [613, 151] width 173 height 15
click at [559, 166] on div "Yes" at bounding box center [595, 168] width 155 height 12
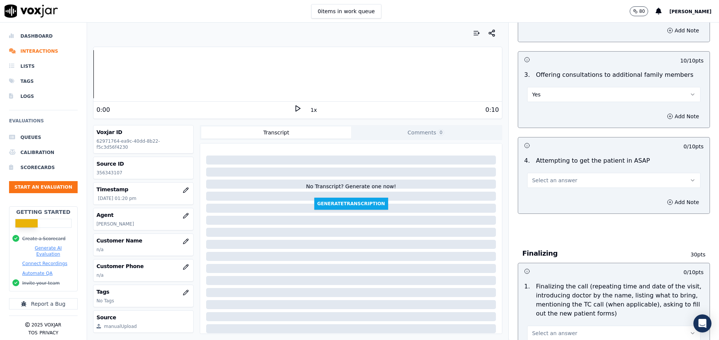
click at [582, 184] on button "Select an answer" at bounding box center [613, 180] width 173 height 15
click at [561, 196] on div "Yes" at bounding box center [595, 198] width 155 height 12
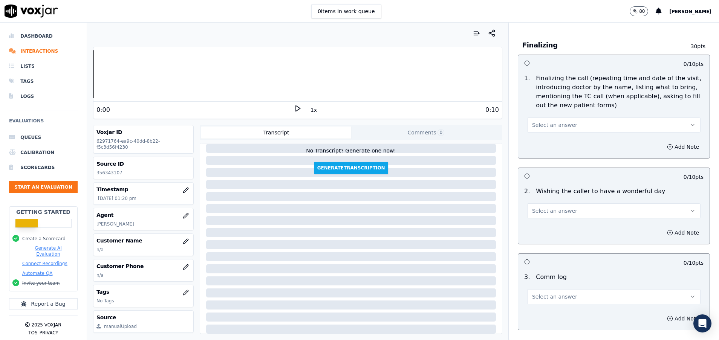
scroll to position [848, 0]
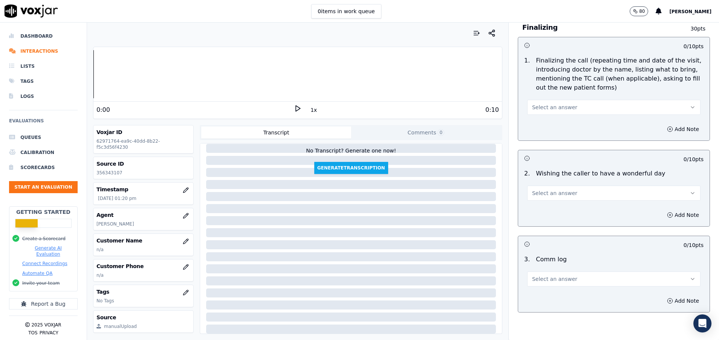
click at [592, 280] on button "Select an answer" at bounding box center [613, 279] width 173 height 15
click at [573, 295] on div "Yes" at bounding box center [595, 296] width 155 height 12
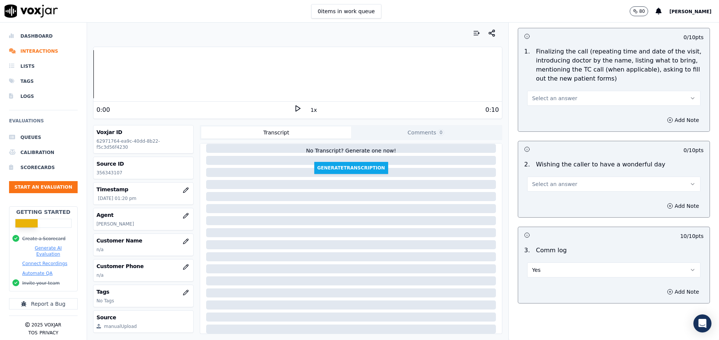
scroll to position [792, 0]
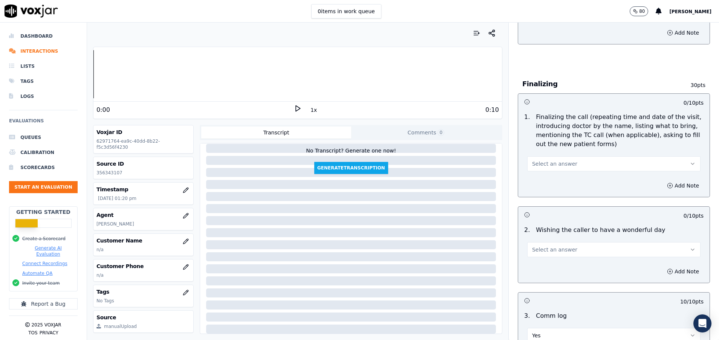
click at [548, 160] on button "Select an answer" at bounding box center [613, 163] width 173 height 15
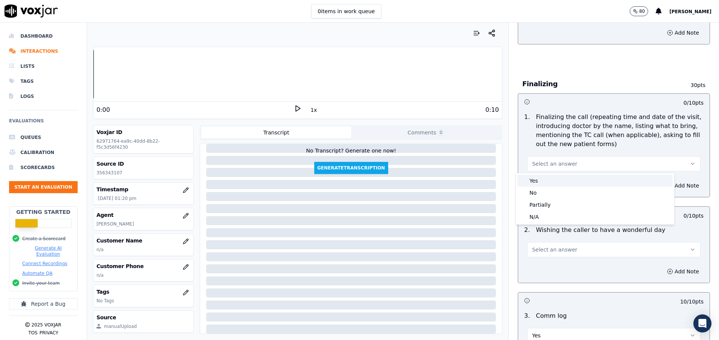
click at [547, 180] on div "Yes" at bounding box center [595, 181] width 155 height 12
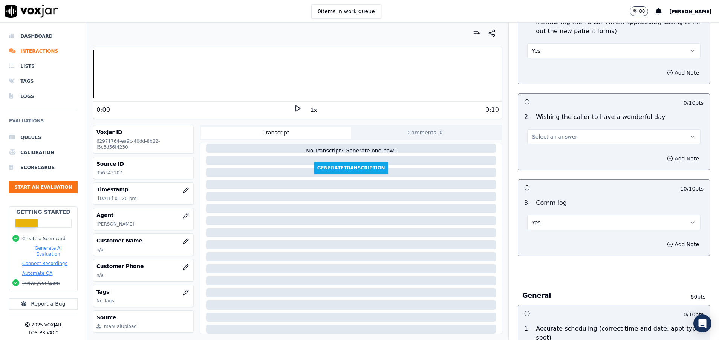
scroll to position [1018, 0]
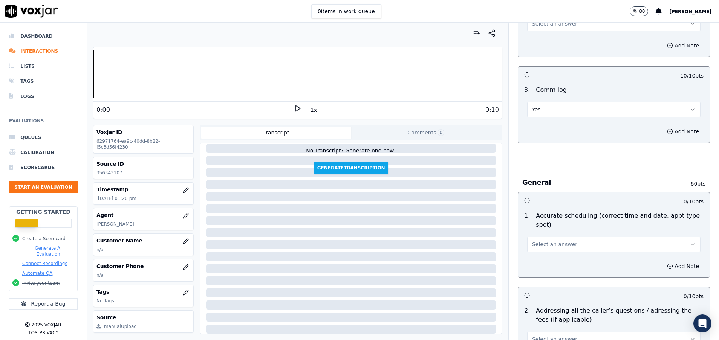
click at [568, 246] on button "Select an answer" at bounding box center [613, 244] width 173 height 15
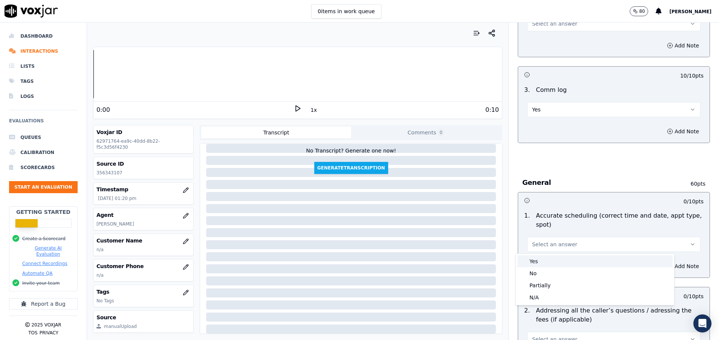
click at [561, 259] on div "Yes" at bounding box center [595, 262] width 155 height 12
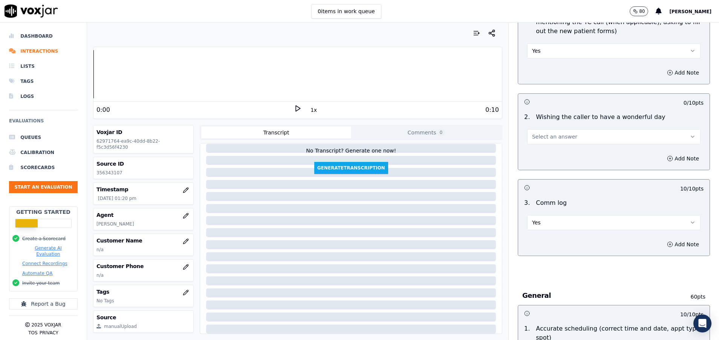
scroll to position [792, 0]
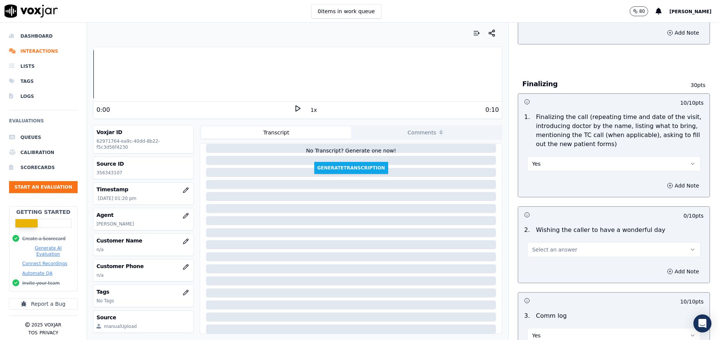
click at [549, 243] on button "Select an answer" at bounding box center [613, 249] width 173 height 15
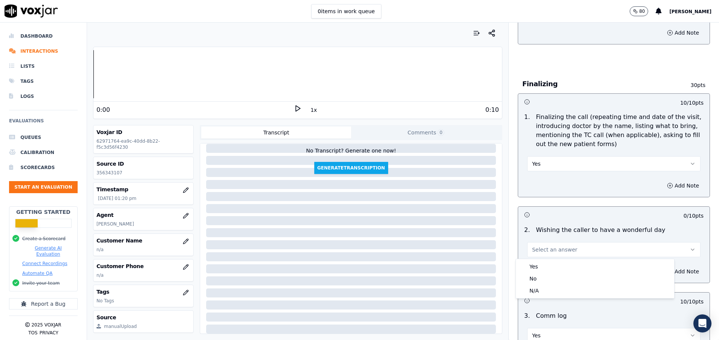
click at [549, 260] on div "Yes No N/A" at bounding box center [595, 278] width 158 height 39
click at [549, 265] on div "Yes" at bounding box center [595, 267] width 155 height 12
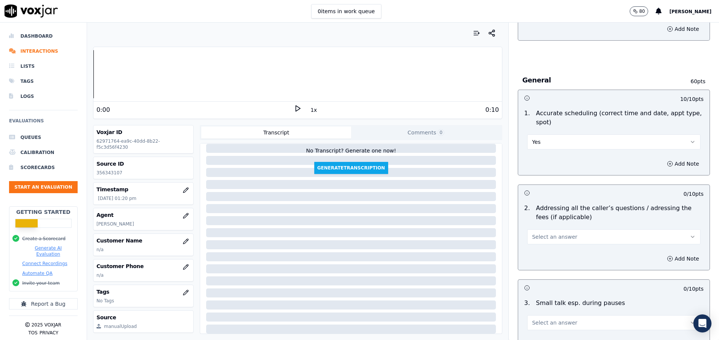
scroll to position [1188, 0]
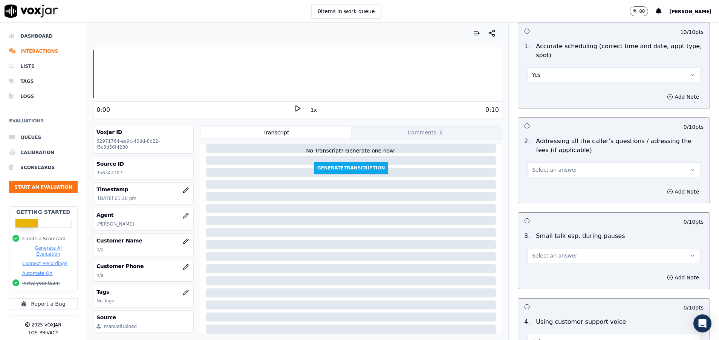
click at [538, 184] on div "Add Note" at bounding box center [614, 192] width 192 height 23
click at [536, 172] on span "Select an answer" at bounding box center [554, 170] width 45 height 8
click at [559, 209] on div "N/A" at bounding box center [595, 211] width 155 height 12
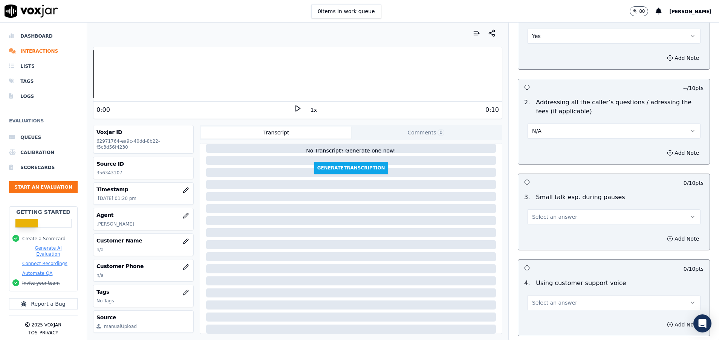
scroll to position [1244, 0]
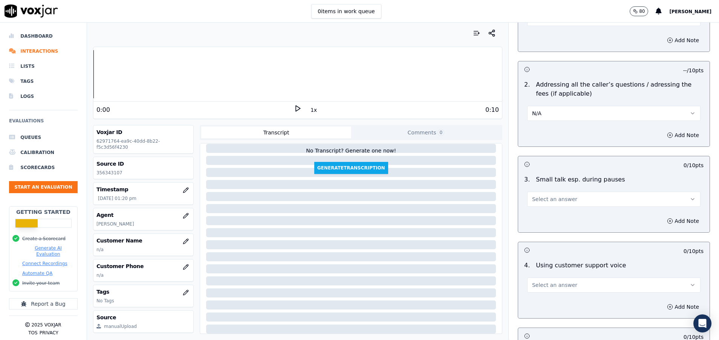
click at [559, 209] on div "3 . Small talk esp. during pauses Select an answer" at bounding box center [614, 191] width 192 height 38
click at [559, 202] on button "Select an answer" at bounding box center [613, 199] width 173 height 15
click at [561, 219] on div "Yes" at bounding box center [595, 216] width 155 height 12
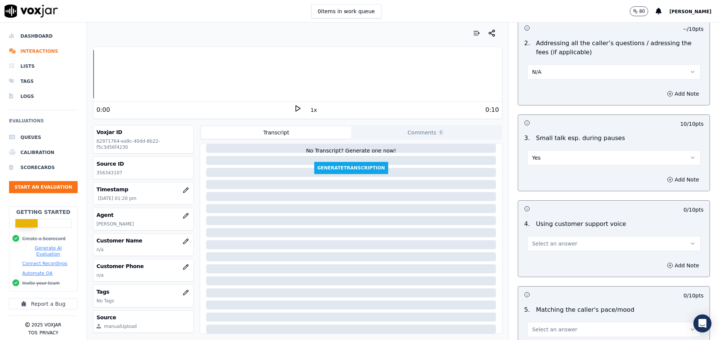
scroll to position [1301, 0]
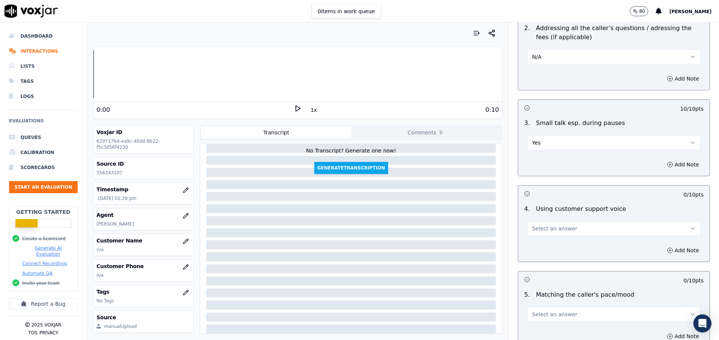
click at [561, 229] on button "Select an answer" at bounding box center [613, 228] width 173 height 15
click at [563, 242] on div "Yes" at bounding box center [595, 246] width 155 height 12
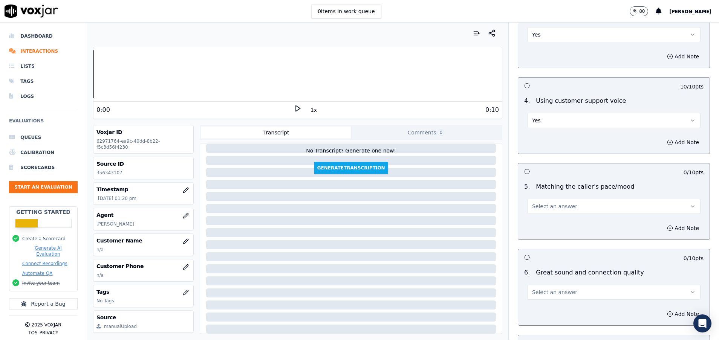
scroll to position [1414, 0]
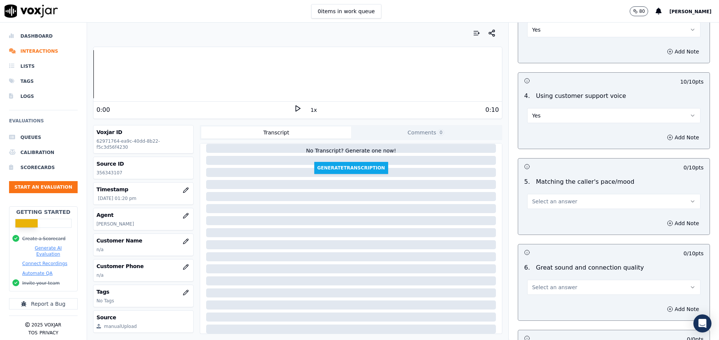
click at [557, 201] on span "Select an answer" at bounding box center [554, 202] width 45 height 8
click at [558, 220] on div "Yes" at bounding box center [595, 219] width 155 height 12
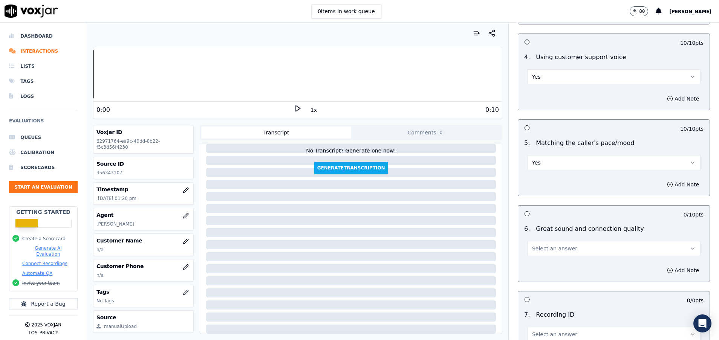
scroll to position [1470, 0]
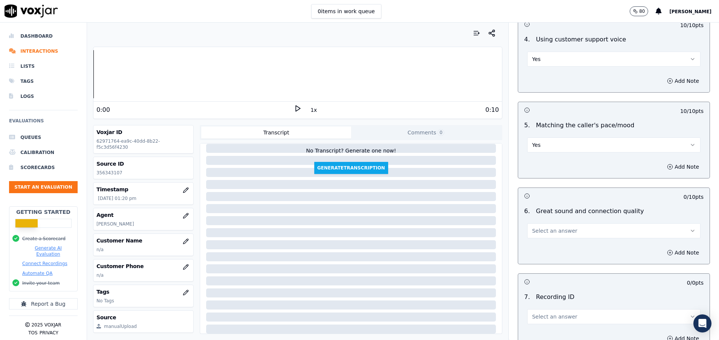
click at [559, 230] on button "Select an answer" at bounding box center [613, 231] width 173 height 15
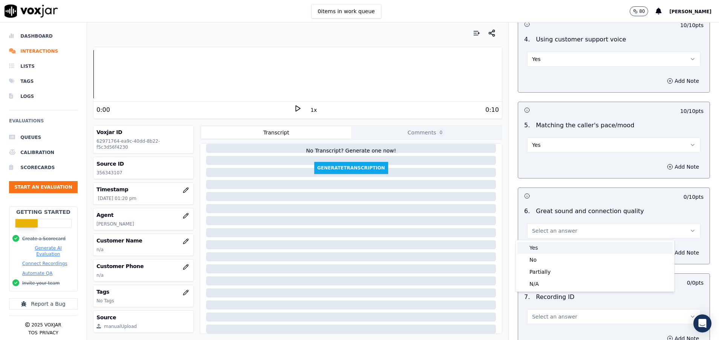
click at [558, 243] on div "Yes" at bounding box center [595, 248] width 155 height 12
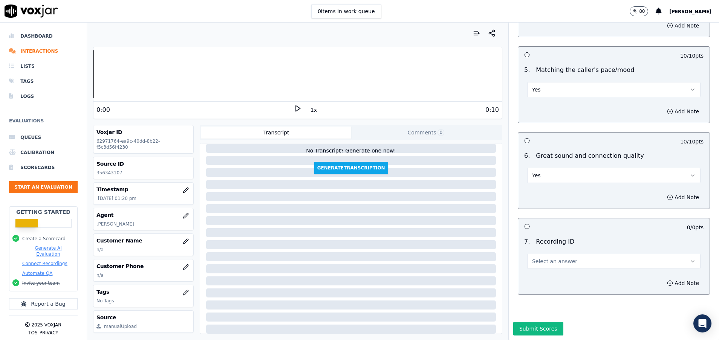
scroll to position [1552, 0]
click at [557, 258] on span "Select an answer" at bounding box center [554, 262] width 45 height 8
click at [556, 253] on div "N/A" at bounding box center [595, 257] width 155 height 12
click at [536, 322] on button "Submit Scores" at bounding box center [538, 329] width 50 height 14
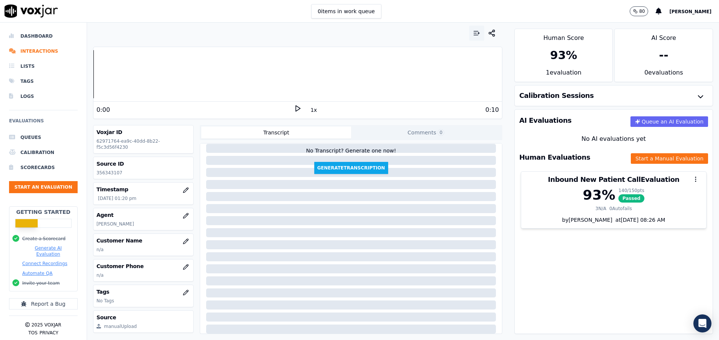
click at [473, 32] on icon "button" at bounding box center [477, 33] width 8 height 8
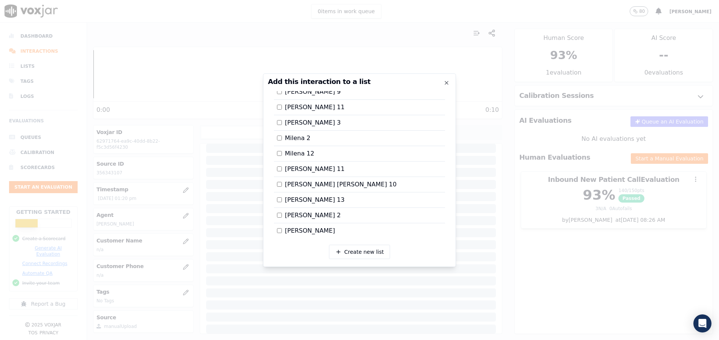
scroll to position [916, 0]
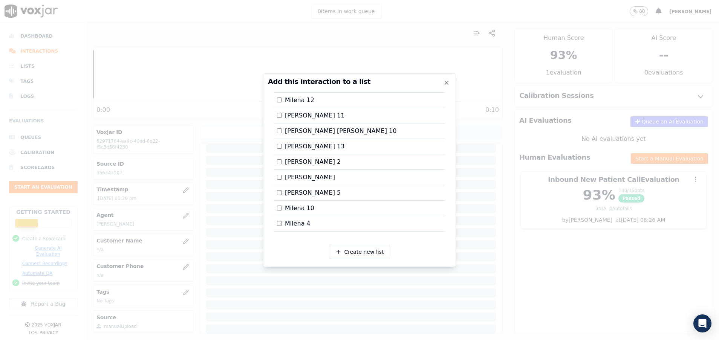
click at [581, 277] on div at bounding box center [359, 170] width 719 height 340
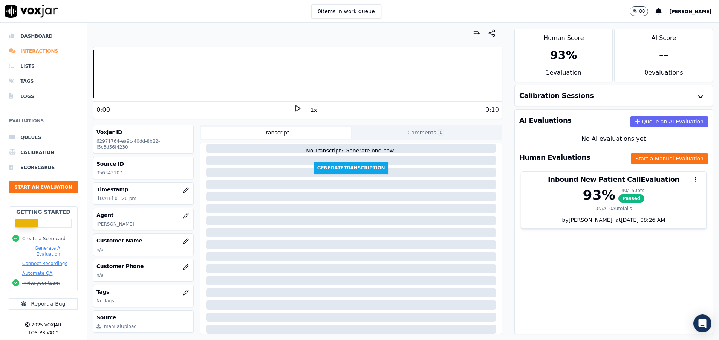
click at [33, 50] on li "Interactions" at bounding box center [43, 51] width 69 height 15
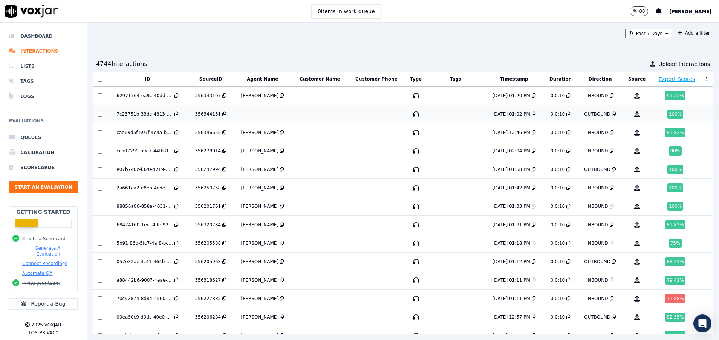
click at [244, 109] on td at bounding box center [262, 114] width 59 height 18
click at [62, 182] on button "Start an Evaluation" at bounding box center [43, 187] width 69 height 12
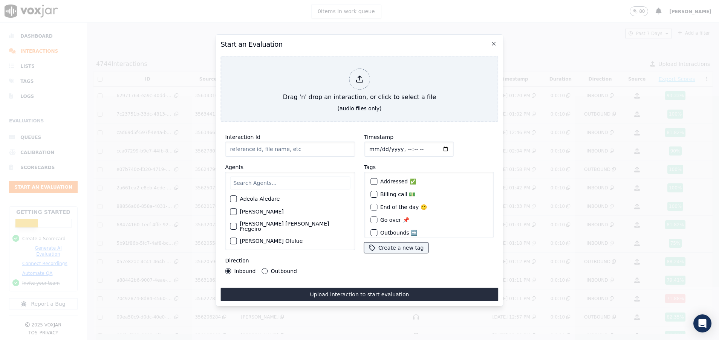
paste input "356331223"
type input "356331223"
click at [264, 177] on input "text" at bounding box center [290, 183] width 120 height 13
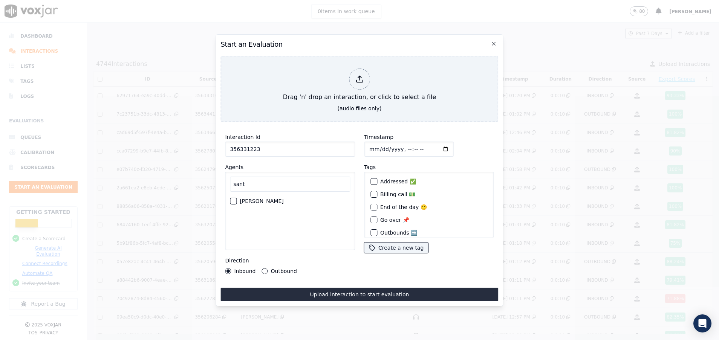
type input "sant"
click at [234, 199] on div "button" at bounding box center [232, 201] width 5 height 5
click at [324, 122] on div "Start an Evaluation Drag 'n' drop an interaction, or click to select a file (au…" at bounding box center [360, 170] width 288 height 272
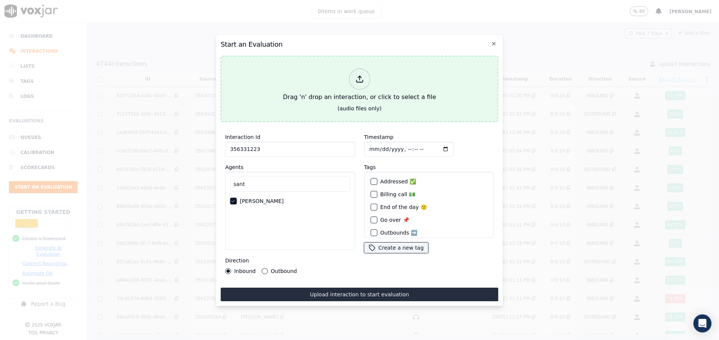
click at [324, 100] on div "Drag 'n' drop an interaction, or click to select a file" at bounding box center [359, 85] width 159 height 39
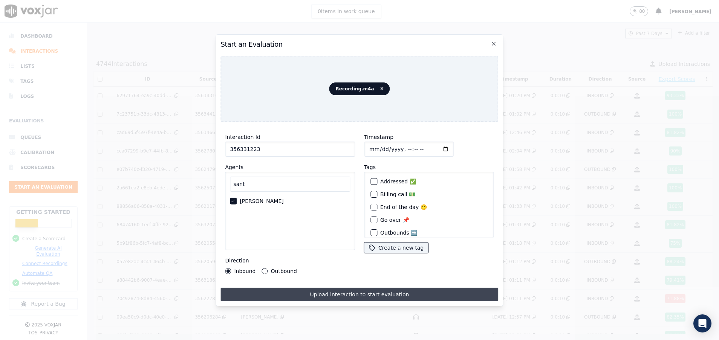
click at [330, 288] on button "Upload interaction to start evaluation" at bounding box center [360, 295] width 278 height 14
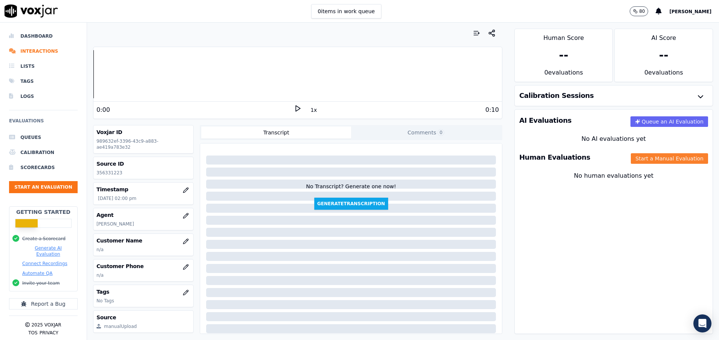
click at [631, 161] on button "Start a Manual Evaluation" at bounding box center [669, 158] width 77 height 11
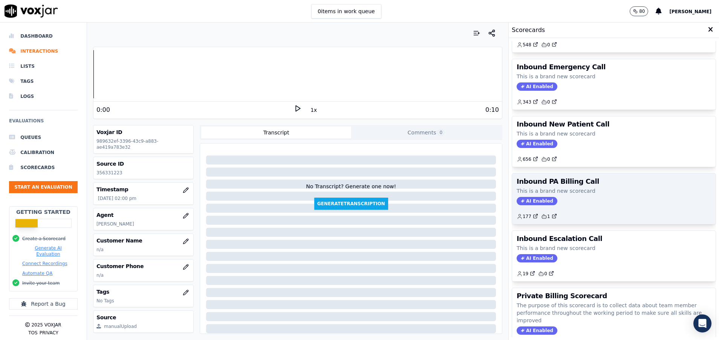
scroll to position [170, 0]
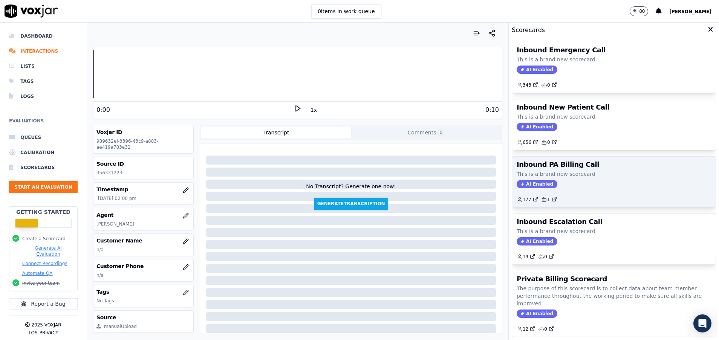
click at [577, 173] on p "This is a brand new scorecard" at bounding box center [614, 174] width 195 height 8
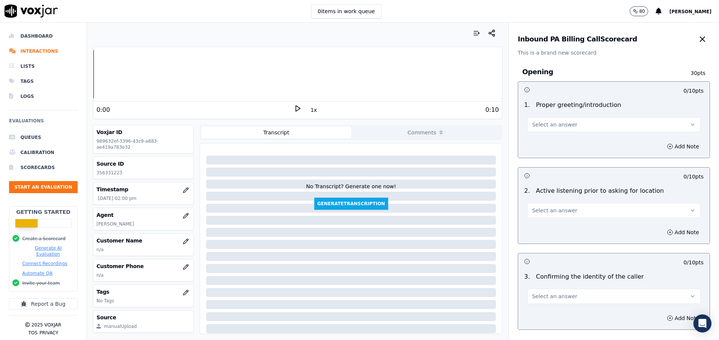
click at [584, 120] on button "Select an answer" at bounding box center [613, 124] width 173 height 15
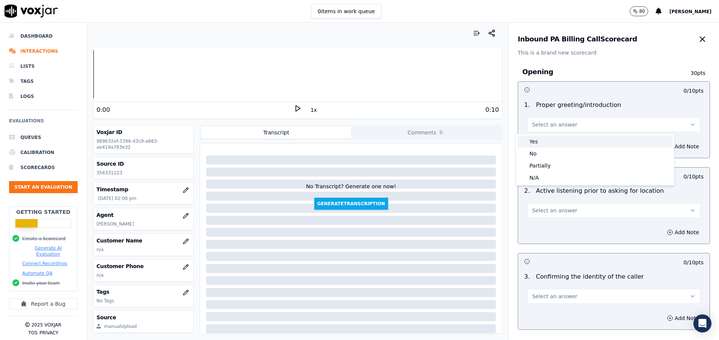
click at [558, 138] on div "Yes" at bounding box center [595, 142] width 155 height 12
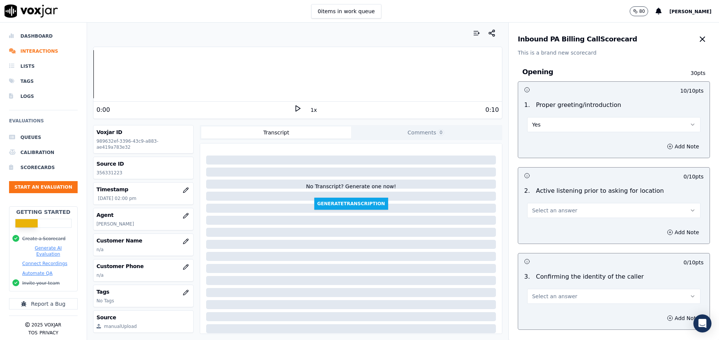
click at [562, 211] on button "Select an answer" at bounding box center [613, 210] width 173 height 15
click at [561, 228] on div "Yes" at bounding box center [595, 228] width 155 height 12
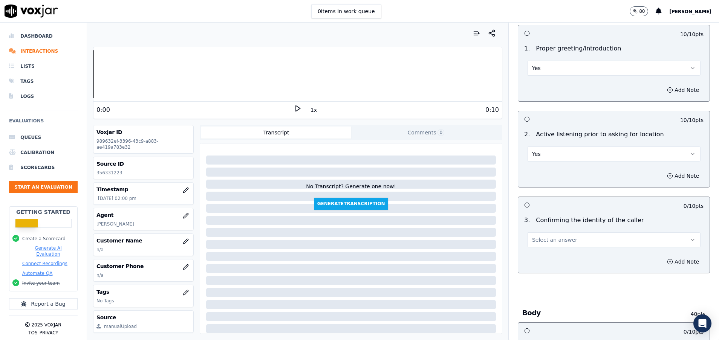
click at [593, 242] on button "Select an answer" at bounding box center [613, 240] width 173 height 15
click at [558, 260] on div "Yes" at bounding box center [595, 257] width 155 height 12
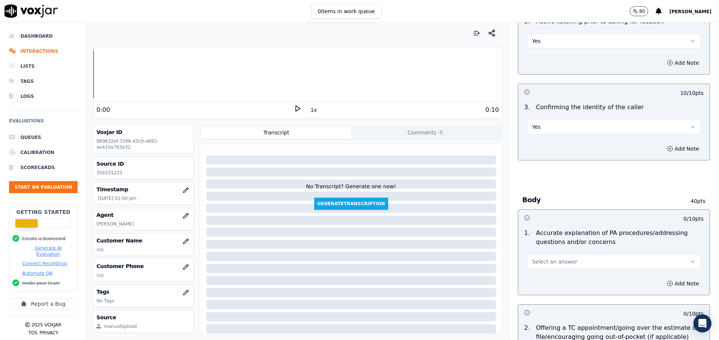
scroll to position [226, 0]
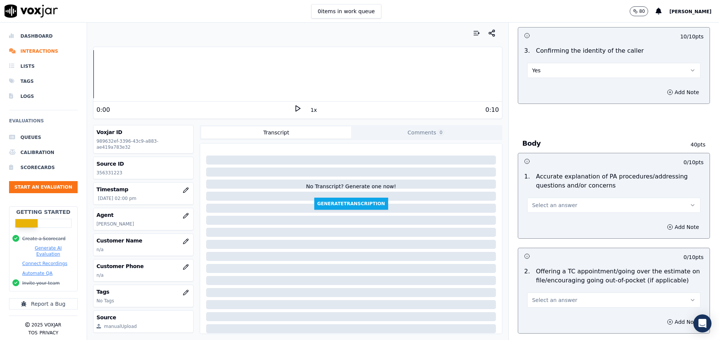
click at [567, 200] on button "Select an answer" at bounding box center [613, 205] width 173 height 15
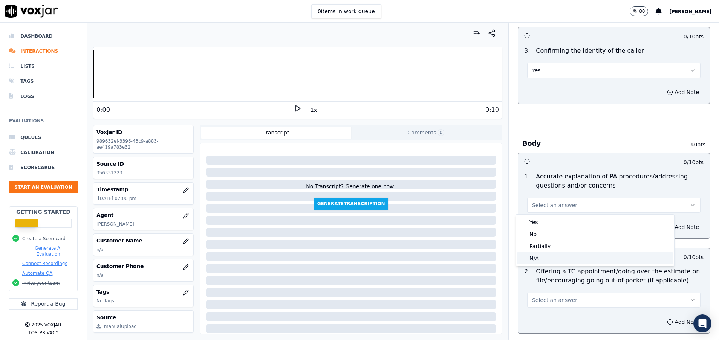
click at [555, 260] on div "N/A" at bounding box center [595, 259] width 155 height 12
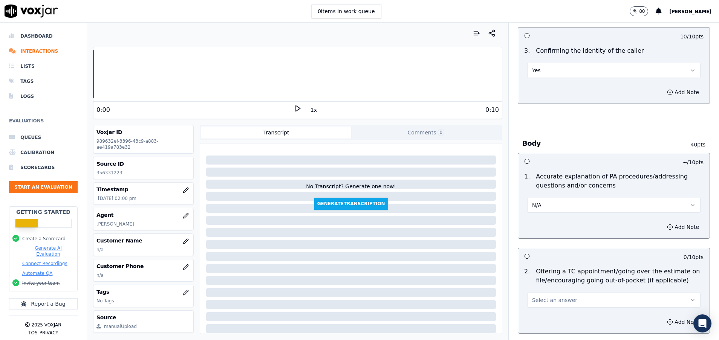
scroll to position [283, 0]
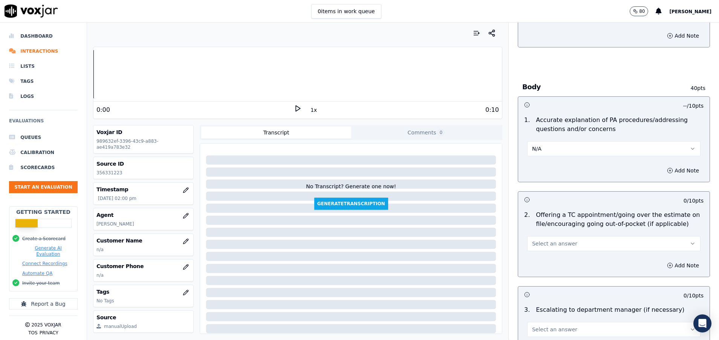
click at [564, 241] on button "Select an answer" at bounding box center [613, 243] width 173 height 15
click at [560, 257] on div "Yes" at bounding box center [595, 261] width 155 height 12
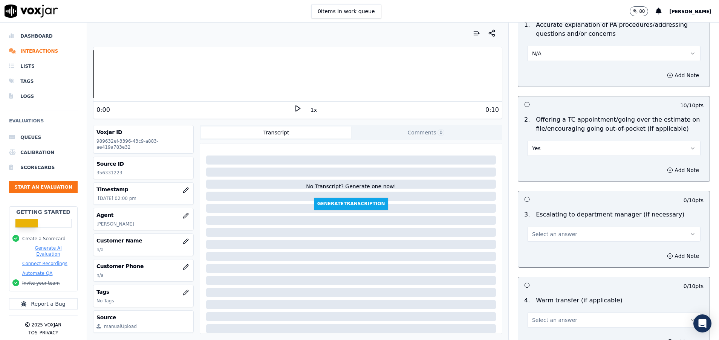
scroll to position [396, 0]
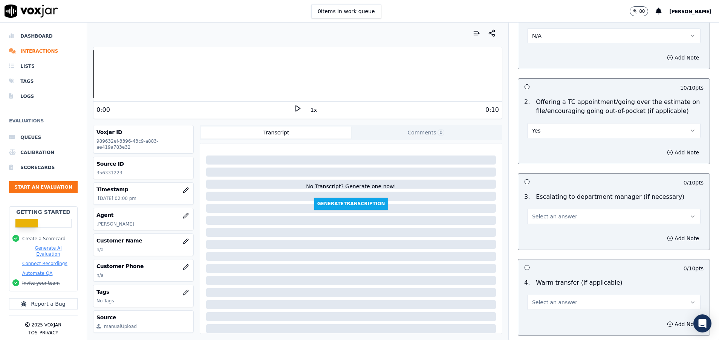
click at [562, 224] on button "Select an answer" at bounding box center [613, 216] width 173 height 15
click at [556, 259] on div "N/A" at bounding box center [595, 258] width 155 height 12
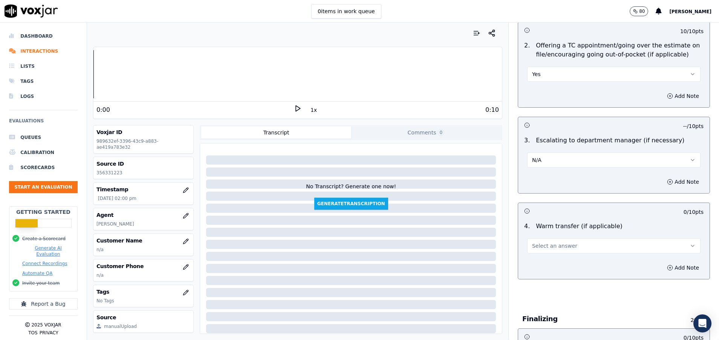
click at [556, 251] on button "Select an answer" at bounding box center [613, 246] width 173 height 15
click at [556, 261] on div "Yes" at bounding box center [595, 263] width 155 height 12
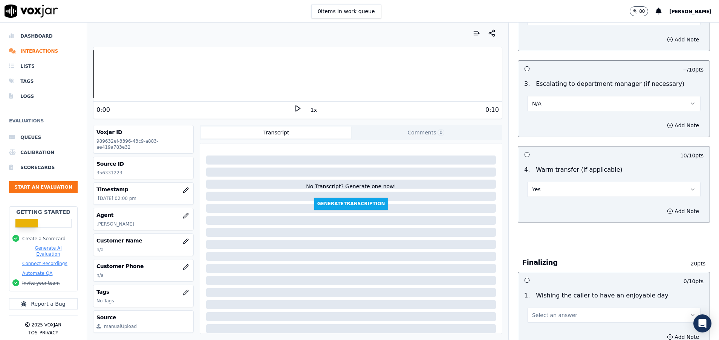
scroll to position [565, 0]
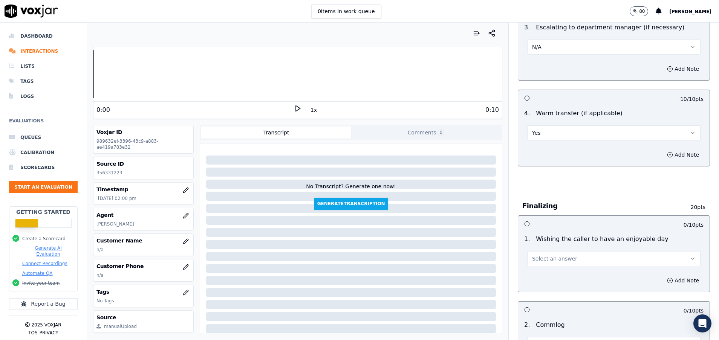
click at [556, 261] on span "Select an answer" at bounding box center [554, 259] width 45 height 8
click at [556, 274] on div "Yes" at bounding box center [595, 276] width 155 height 12
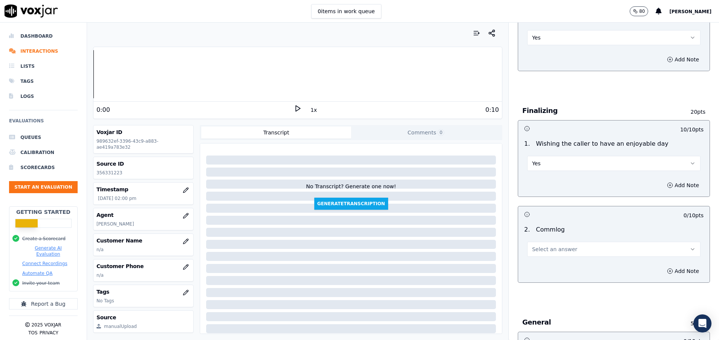
scroll to position [679, 0]
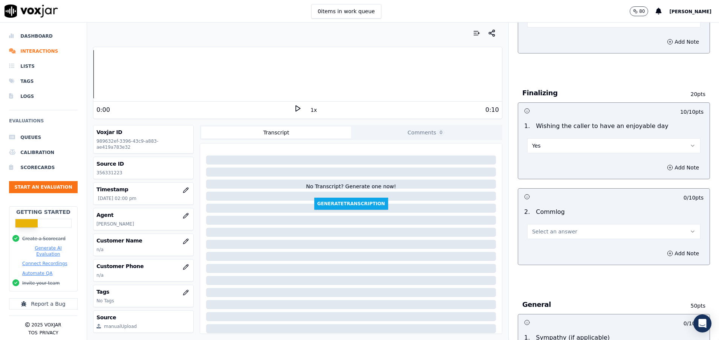
click at [557, 231] on span "Select an answer" at bounding box center [554, 232] width 45 height 8
click at [558, 250] on div "Yes" at bounding box center [595, 249] width 155 height 12
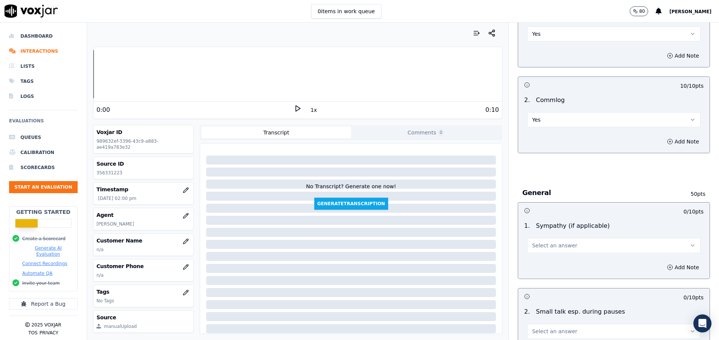
scroll to position [792, 0]
click at [558, 250] on button "Select an answer" at bounding box center [613, 244] width 173 height 15
click at [555, 283] on div "N/A" at bounding box center [595, 286] width 155 height 12
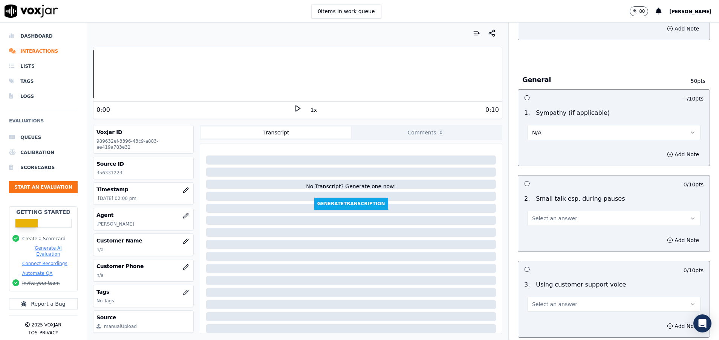
scroll to position [905, 0]
click at [560, 215] on button "Select an answer" at bounding box center [613, 217] width 173 height 15
click at [546, 256] on div "N/A" at bounding box center [595, 259] width 155 height 12
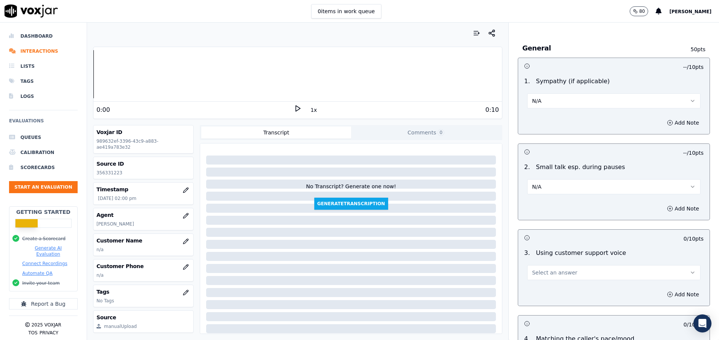
scroll to position [961, 0]
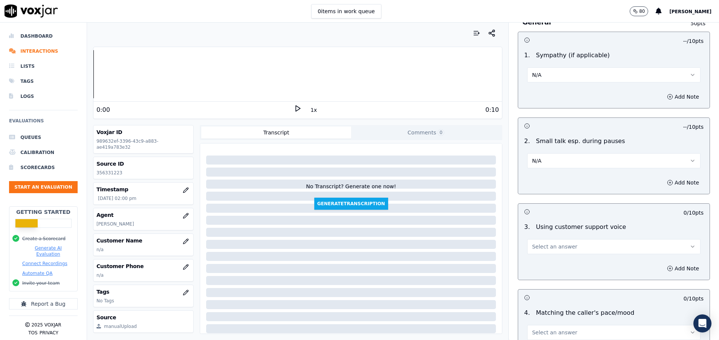
click at [549, 248] on span "Select an answer" at bounding box center [554, 247] width 45 height 8
click at [545, 263] on div "Yes" at bounding box center [595, 264] width 155 height 12
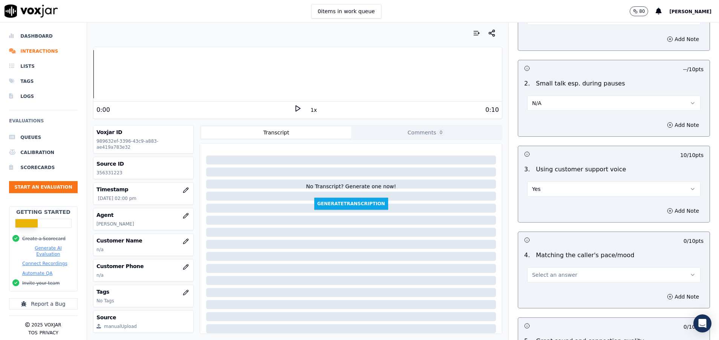
scroll to position [1074, 0]
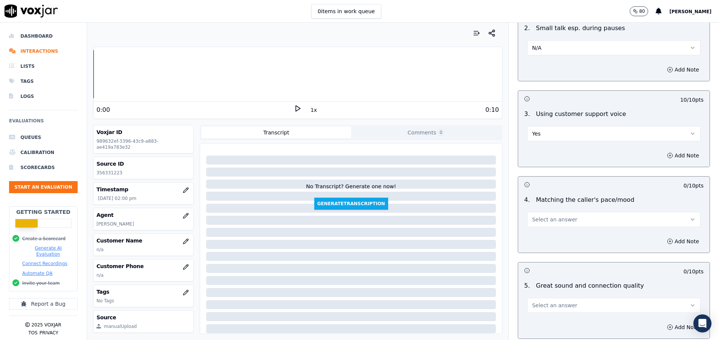
click at [547, 225] on button "Select an answer" at bounding box center [613, 219] width 173 height 15
click at [558, 238] on div "Yes" at bounding box center [595, 237] width 155 height 12
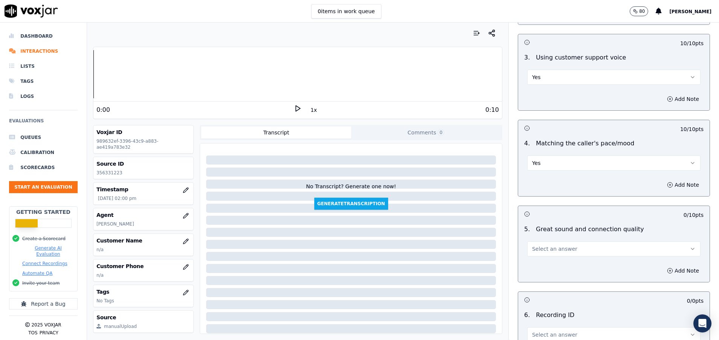
click at [555, 244] on button "Select an answer" at bounding box center [613, 249] width 173 height 15
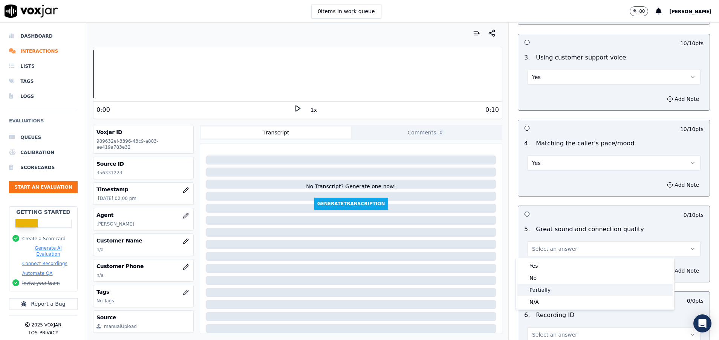
click at [553, 295] on div "Partially" at bounding box center [595, 290] width 155 height 12
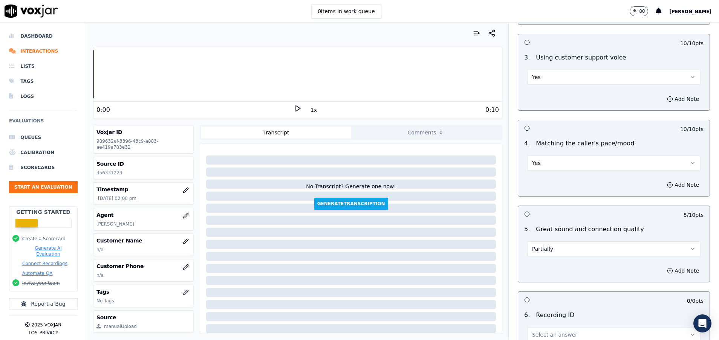
scroll to position [1188, 0]
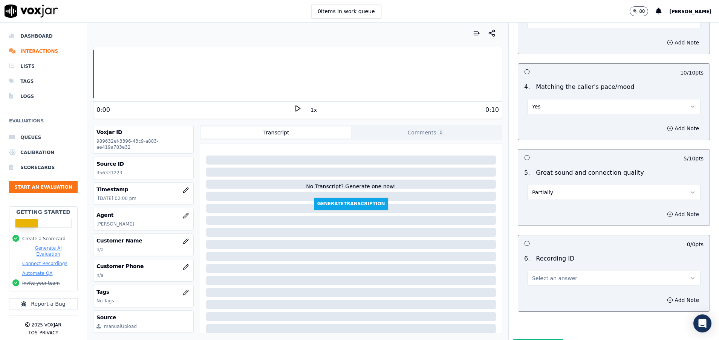
click at [667, 215] on icon "button" at bounding box center [670, 214] width 6 height 6
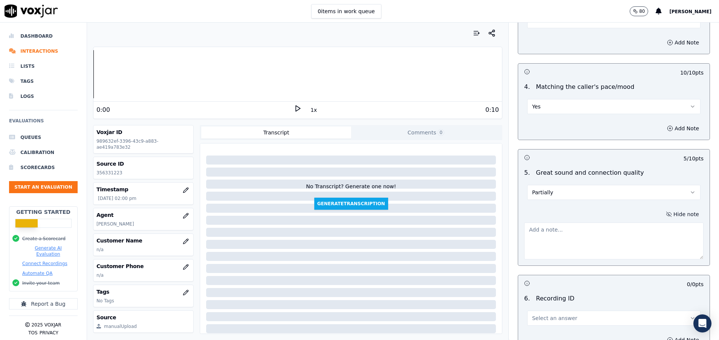
click at [581, 243] on textarea at bounding box center [613, 241] width 179 height 37
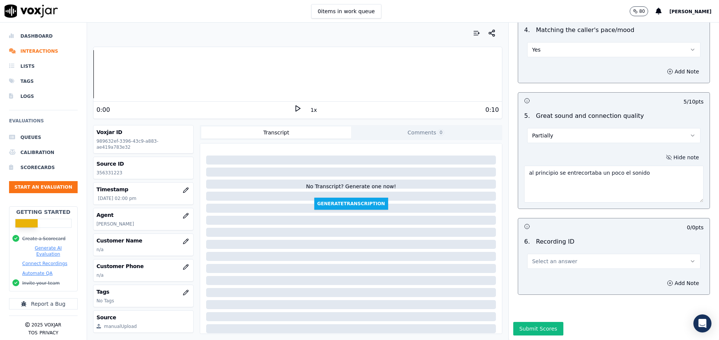
type textarea "al principio se entrecortaba un poco el sonido"
click at [585, 245] on div "6 . Recording ID Select an answer" at bounding box center [614, 253] width 192 height 38
click at [580, 254] on button "Select an answer" at bounding box center [613, 261] width 173 height 15
click at [555, 261] on div "N/A" at bounding box center [595, 257] width 155 height 12
click at [522, 322] on button "Submit Scores" at bounding box center [538, 329] width 50 height 14
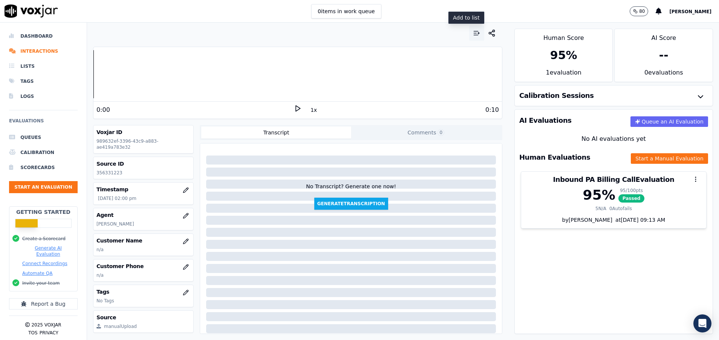
click at [473, 31] on icon "button" at bounding box center [477, 33] width 8 height 8
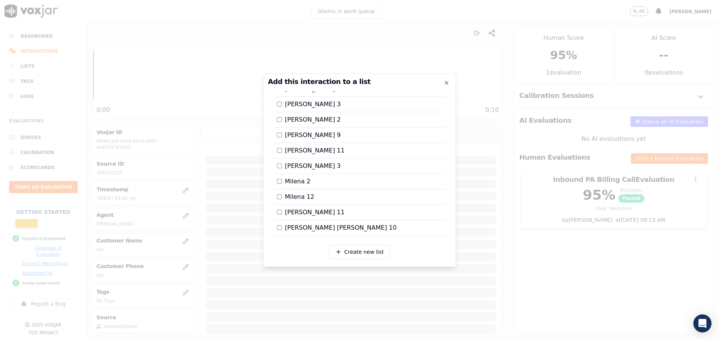
scroll to position [876, 0]
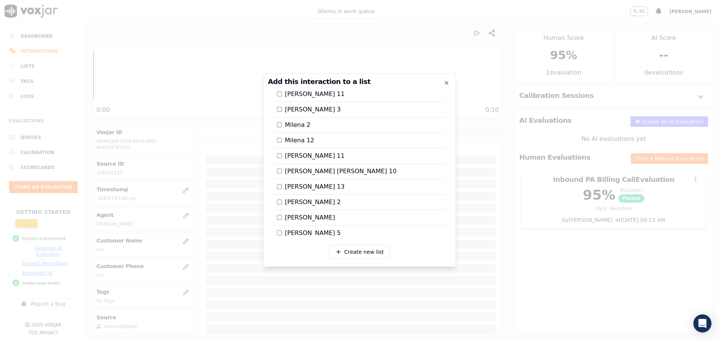
click at [510, 239] on div at bounding box center [359, 170] width 719 height 340
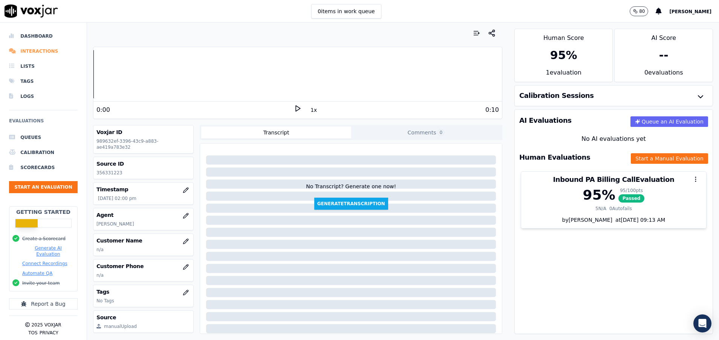
click at [40, 53] on li "Interactions" at bounding box center [43, 51] width 69 height 15
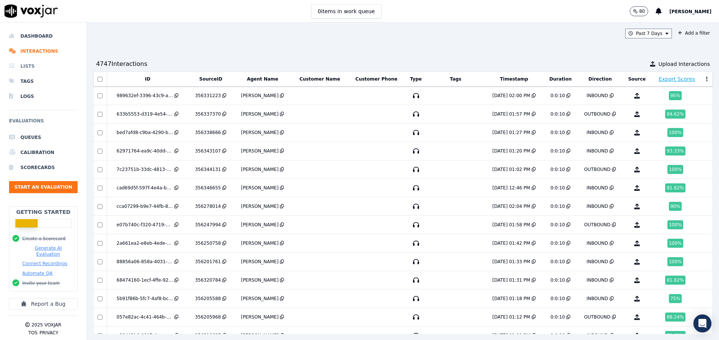
click at [40, 61] on li "Lists" at bounding box center [43, 66] width 69 height 15
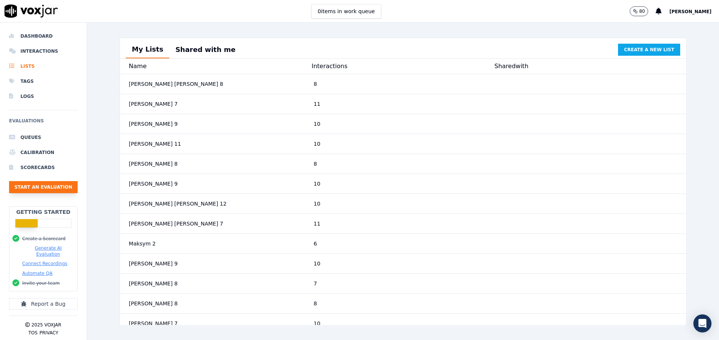
click at [57, 189] on button "Start an Evaluation" at bounding box center [43, 187] width 69 height 12
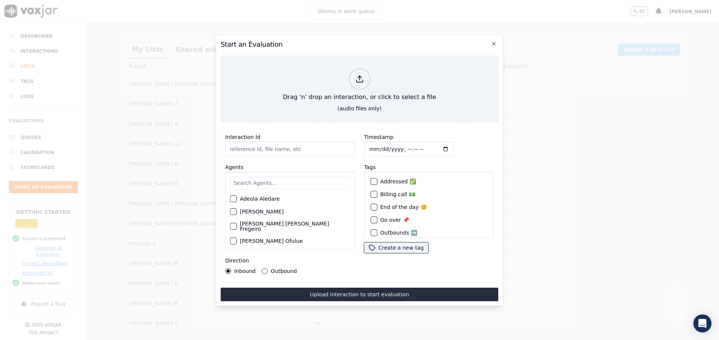
paste input "356376736"
type input "356376736"
click at [247, 178] on input "text" at bounding box center [290, 183] width 120 height 13
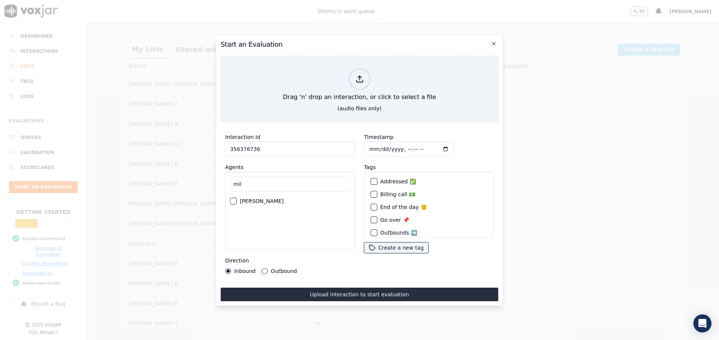
type input "mil"
click at [231, 199] on div "button" at bounding box center [232, 201] width 5 height 5
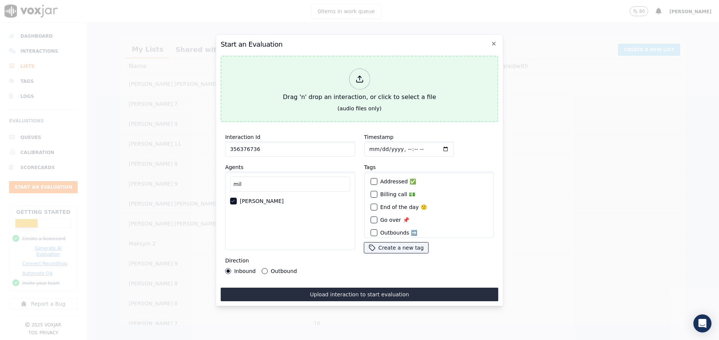
click at [327, 88] on div "Drag 'n' drop an interaction, or click to select a file" at bounding box center [359, 85] width 159 height 39
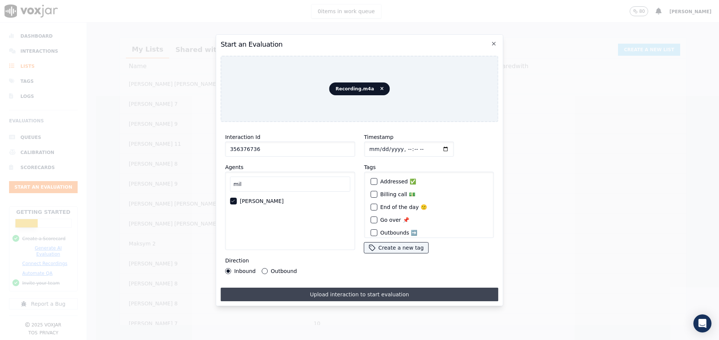
click at [321, 291] on button "Upload interaction to start evaluation" at bounding box center [360, 295] width 278 height 14
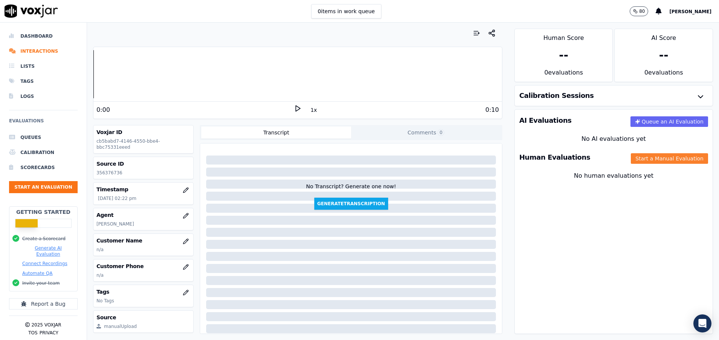
click at [645, 154] on button "Start a Manual Evaluation" at bounding box center [669, 158] width 77 height 11
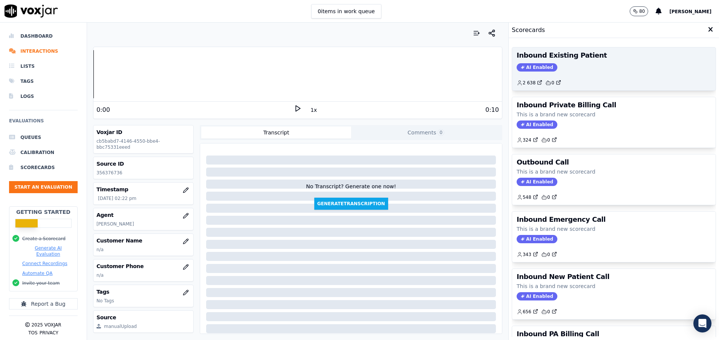
click at [577, 62] on div "Inbound Existing Patient AI Enabled 2 638 0" at bounding box center [614, 69] width 204 height 43
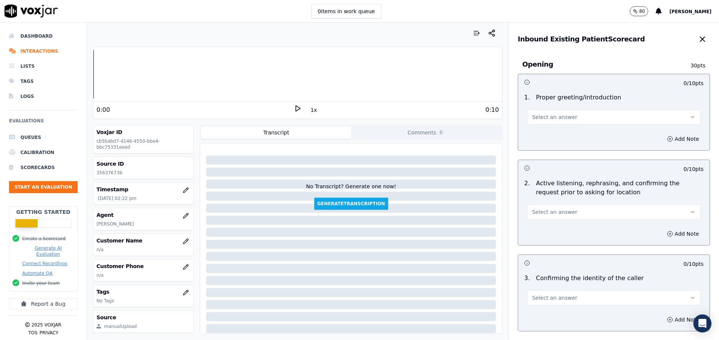
click at [566, 122] on button "Select an answer" at bounding box center [613, 117] width 173 height 15
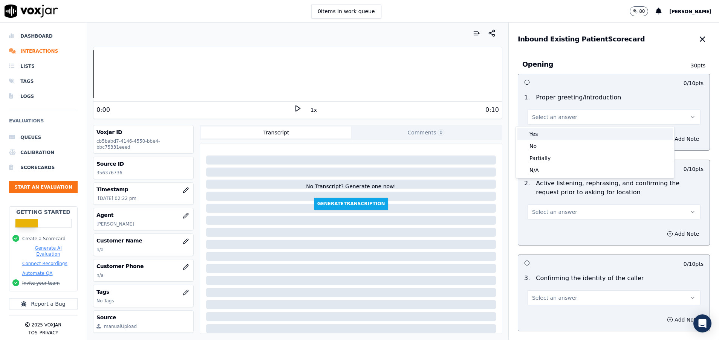
click at [565, 133] on div "Yes" at bounding box center [595, 134] width 155 height 12
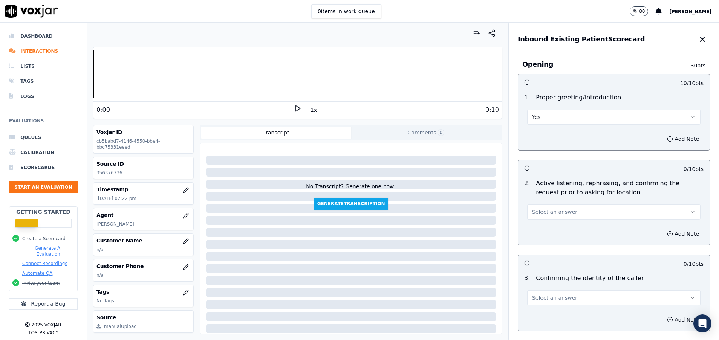
click at [550, 214] on span "Select an answer" at bounding box center [554, 212] width 45 height 8
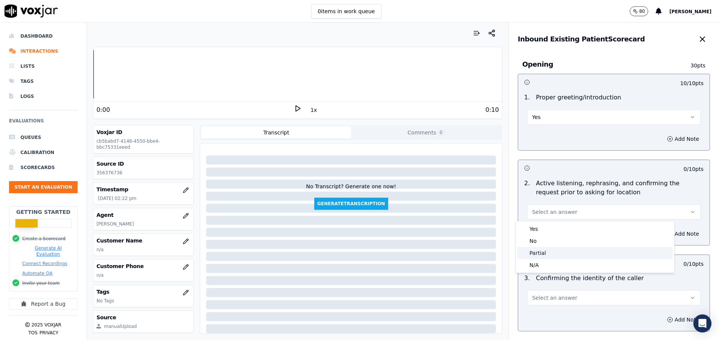
click at [548, 253] on div "Partial" at bounding box center [595, 253] width 155 height 12
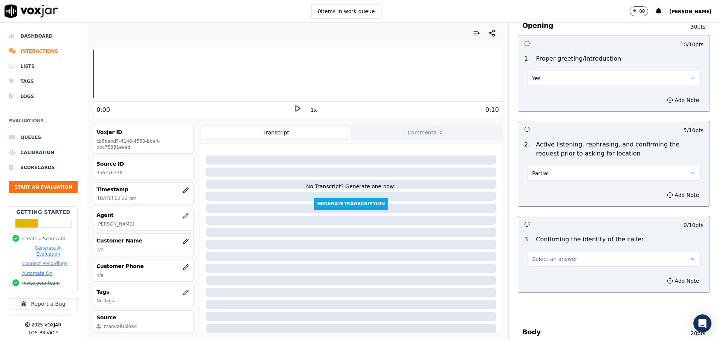
scroll to position [57, 0]
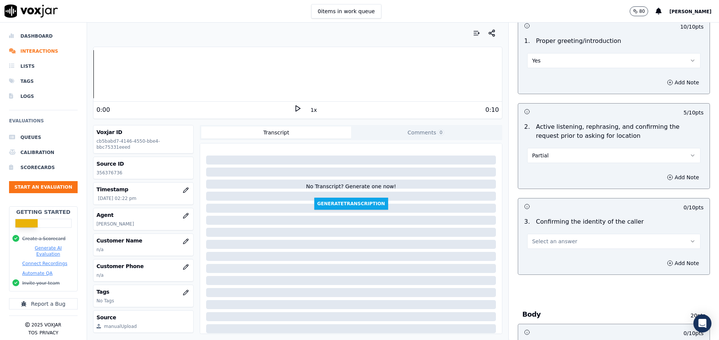
click at [580, 242] on button "Select an answer" at bounding box center [613, 241] width 173 height 15
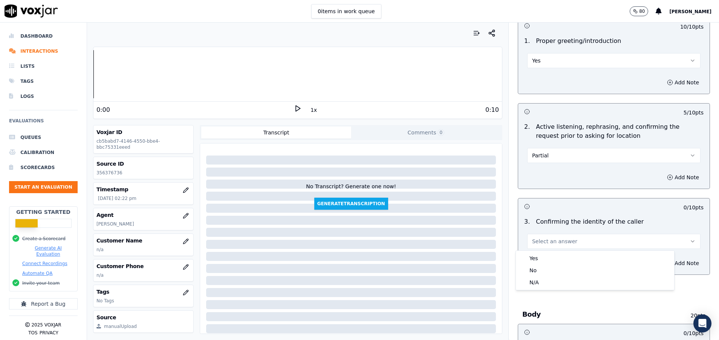
click at [564, 155] on button "Partial" at bounding box center [613, 155] width 173 height 15
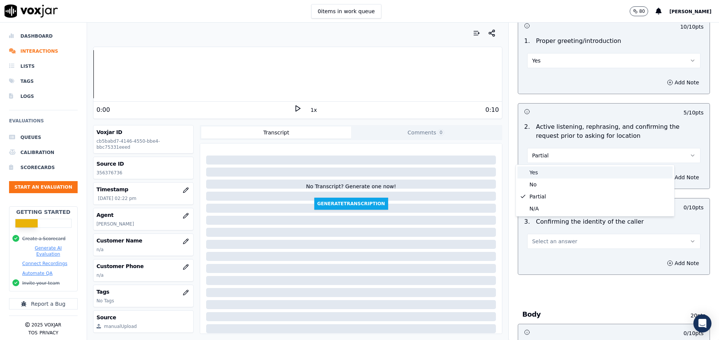
click at [564, 170] on div "Yes" at bounding box center [595, 173] width 155 height 12
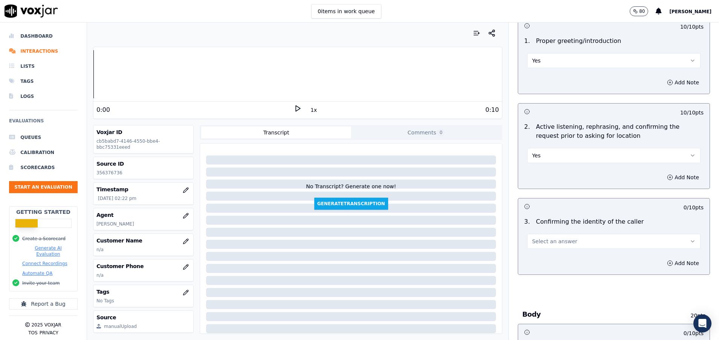
click at [561, 234] on div "Select an answer" at bounding box center [613, 241] width 173 height 17
click at [560, 241] on button "Select an answer" at bounding box center [613, 241] width 173 height 15
click at [535, 274] on div "No" at bounding box center [595, 271] width 155 height 12
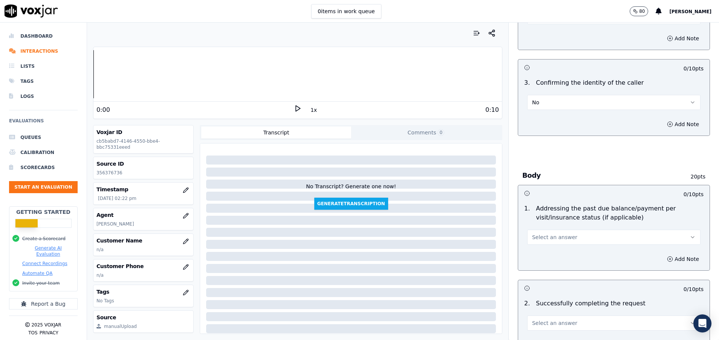
scroll to position [226, 0]
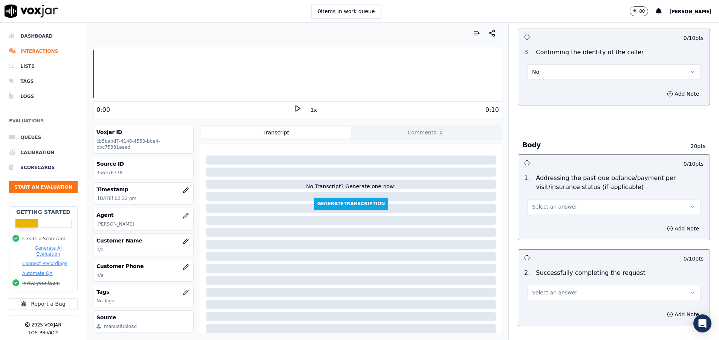
click at [563, 215] on div "1 . Addressing the past due balance/payment per visit/insurance status (if appl…" at bounding box center [614, 194] width 192 height 47
click at [553, 208] on span "Select an answer" at bounding box center [554, 207] width 45 height 8
click at [552, 239] on div "No" at bounding box center [595, 236] width 155 height 12
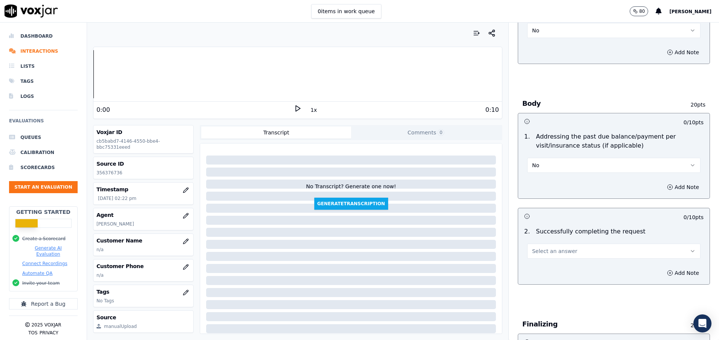
scroll to position [283, 0]
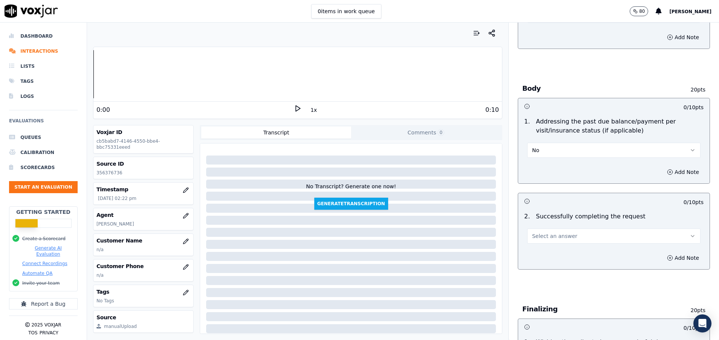
click at [552, 239] on span "Select an answer" at bounding box center [554, 237] width 45 height 8
click at [552, 250] on div "Yes" at bounding box center [595, 253] width 155 height 12
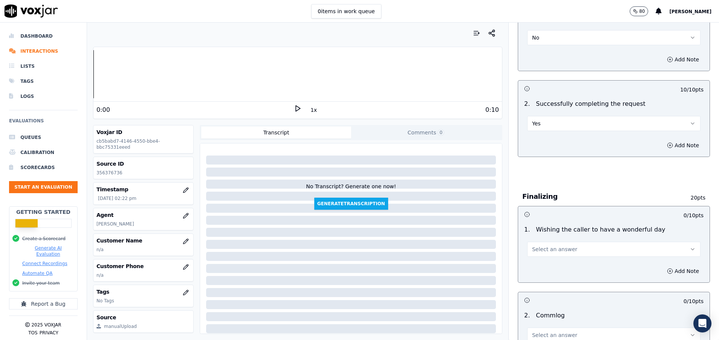
scroll to position [396, 0]
click at [552, 250] on span "Select an answer" at bounding box center [554, 249] width 45 height 8
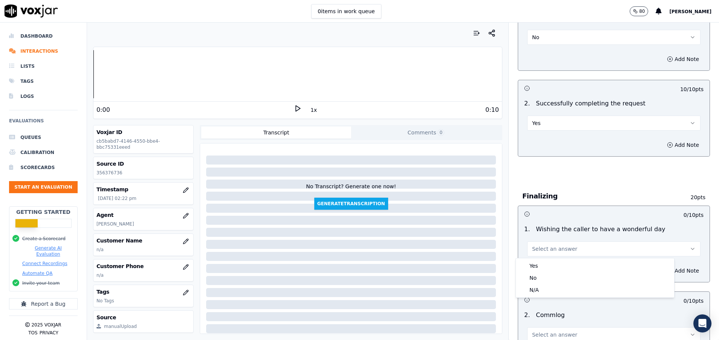
click at [552, 250] on span "Select an answer" at bounding box center [554, 249] width 45 height 8
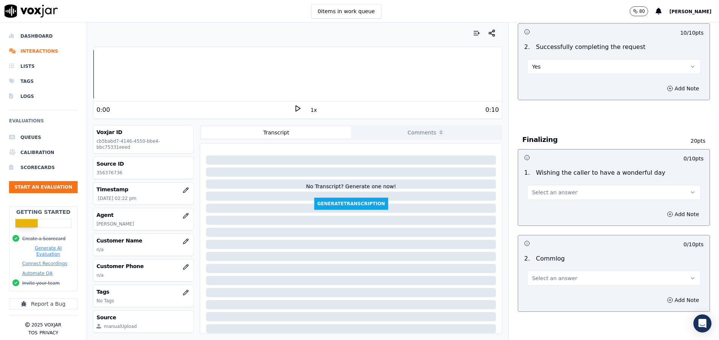
scroll to position [509, 0]
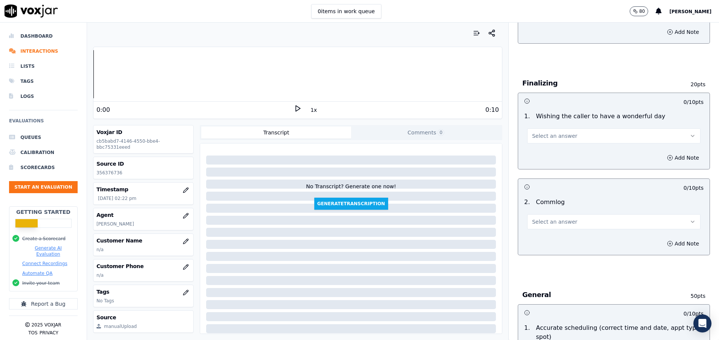
click at [554, 226] on button "Select an answer" at bounding box center [613, 222] width 173 height 15
click at [548, 244] on div "Yes" at bounding box center [595, 239] width 155 height 12
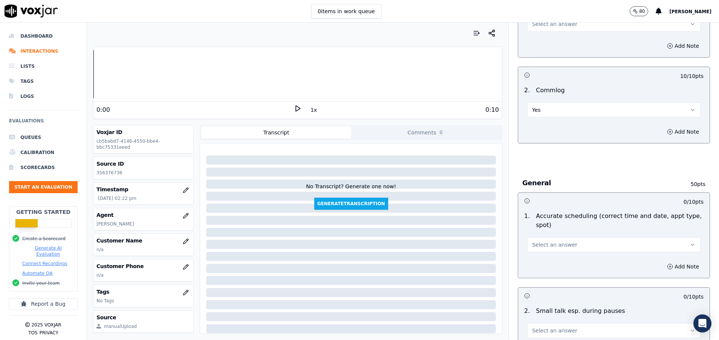
scroll to position [622, 0]
click at [548, 244] on span "Select an answer" at bounding box center [554, 244] width 45 height 8
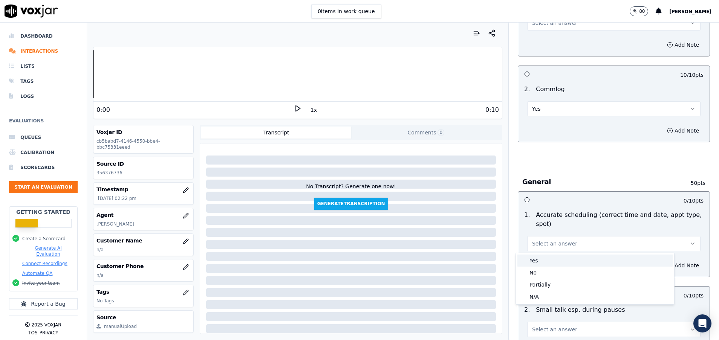
click at [542, 258] on div "Yes" at bounding box center [595, 261] width 155 height 12
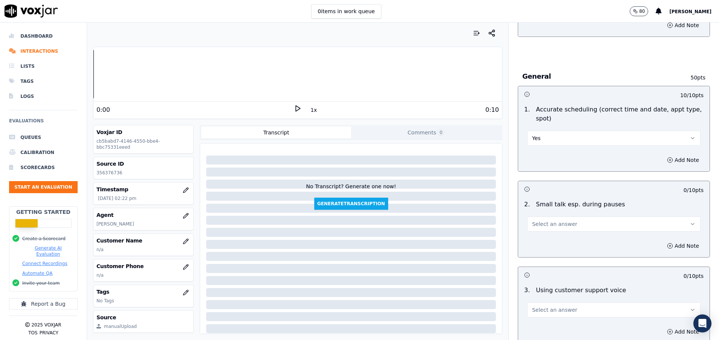
scroll to position [735, 0]
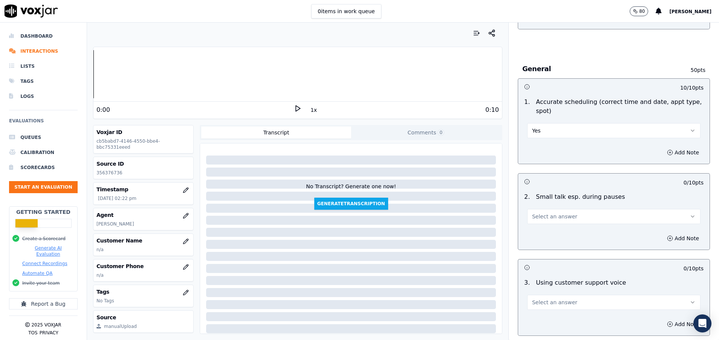
click at [549, 225] on div "2 . Small talk esp. during pauses Select an answer" at bounding box center [614, 209] width 192 height 38
click at [549, 213] on span "Select an answer" at bounding box center [554, 217] width 45 height 8
click at [535, 244] on div "No" at bounding box center [595, 246] width 155 height 12
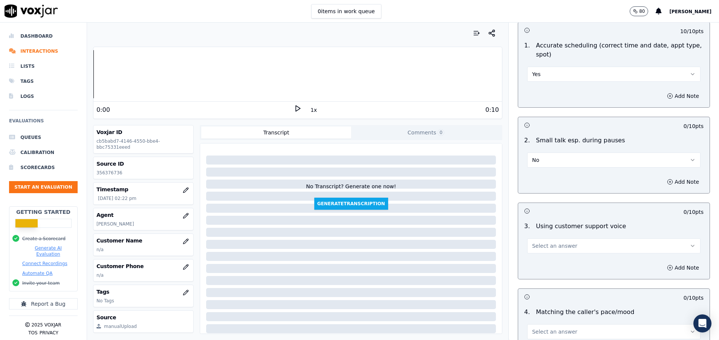
click at [535, 244] on span "Select an answer" at bounding box center [554, 246] width 45 height 8
click at [534, 263] on div "Yes" at bounding box center [595, 263] width 155 height 12
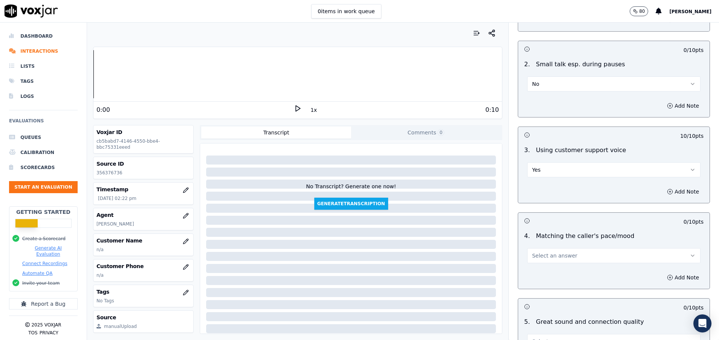
scroll to position [905, 0]
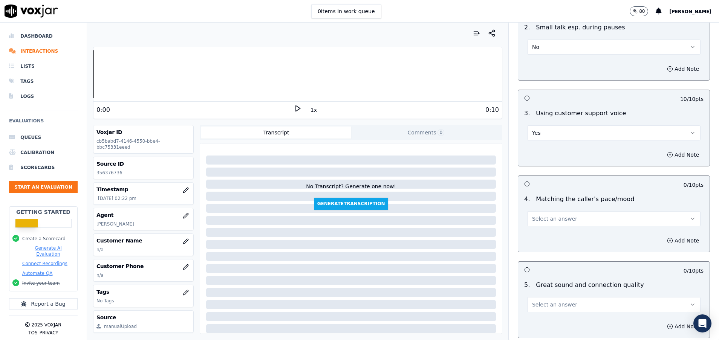
click at [538, 221] on span "Select an answer" at bounding box center [554, 219] width 45 height 8
click at [538, 241] on div "Yes" at bounding box center [595, 236] width 155 height 12
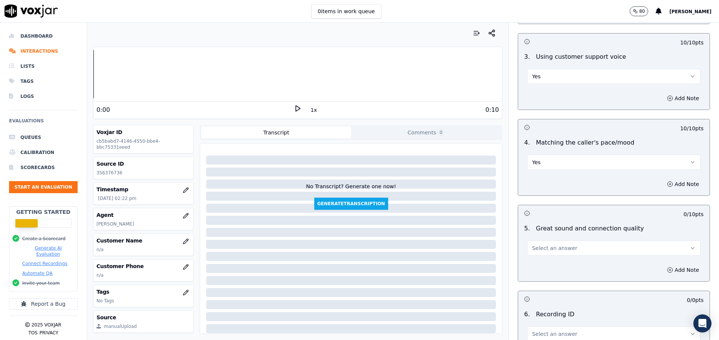
click at [538, 253] on button "Select an answer" at bounding box center [613, 248] width 173 height 15
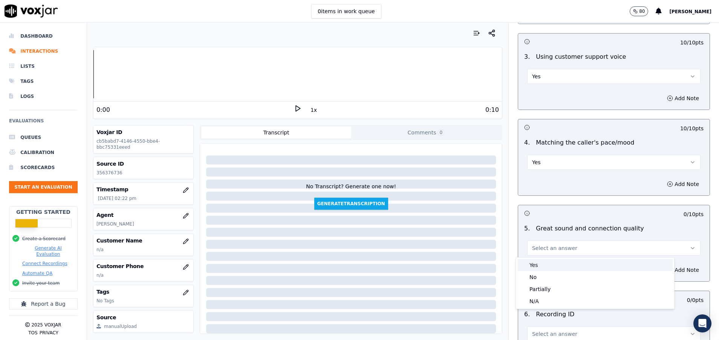
click at [539, 261] on div "Yes" at bounding box center [595, 265] width 155 height 12
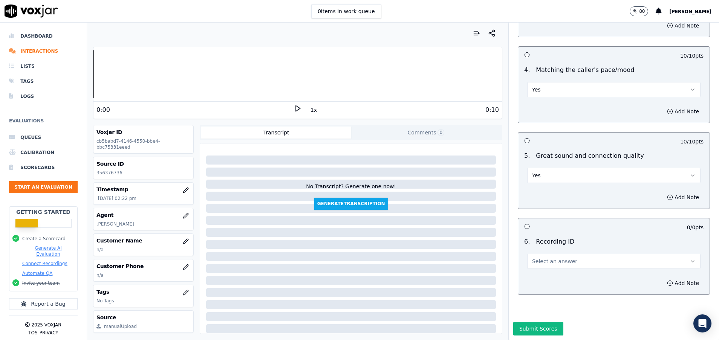
scroll to position [1060, 0]
click at [538, 254] on button "Select an answer" at bounding box center [613, 261] width 173 height 15
click at [538, 258] on div "N/A" at bounding box center [595, 257] width 155 height 12
click at [526, 322] on button "Submit Scores" at bounding box center [538, 329] width 50 height 14
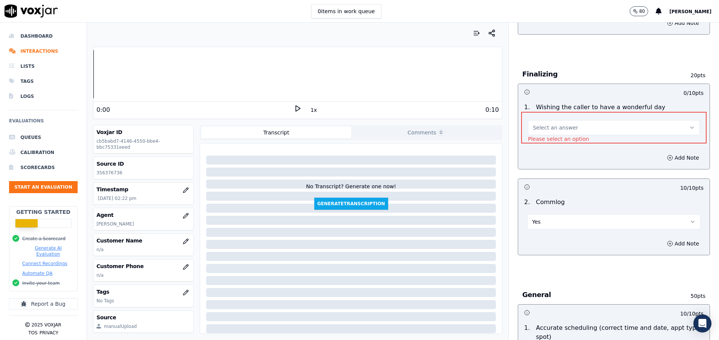
scroll to position [504, 0]
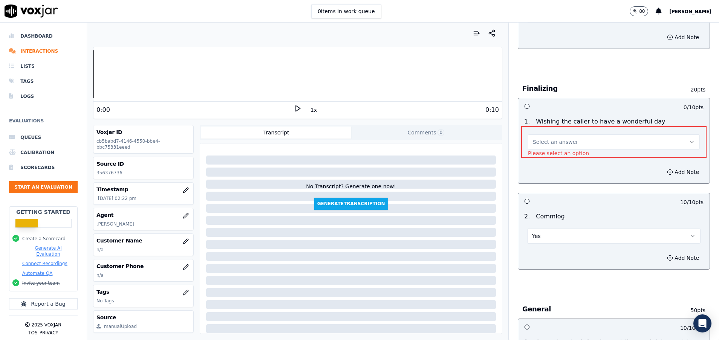
click at [557, 138] on button "Select an answer" at bounding box center [614, 142] width 172 height 15
click at [554, 161] on div "Yes" at bounding box center [595, 159] width 154 height 12
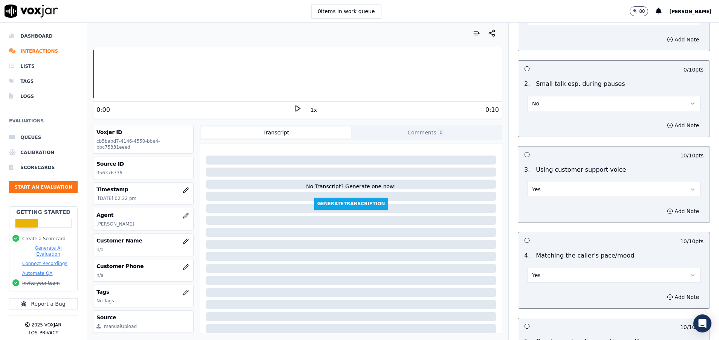
scroll to position [1060, 0]
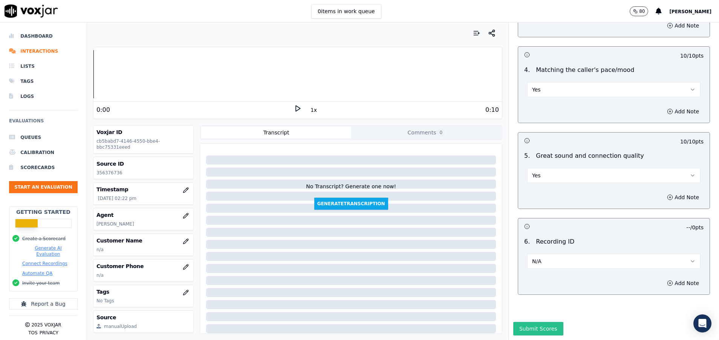
click at [538, 322] on button "Submit Scores" at bounding box center [538, 329] width 50 height 14
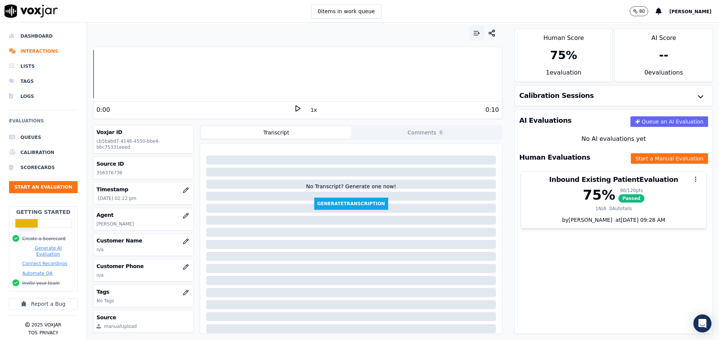
click at [473, 30] on icon "button" at bounding box center [477, 33] width 8 height 8
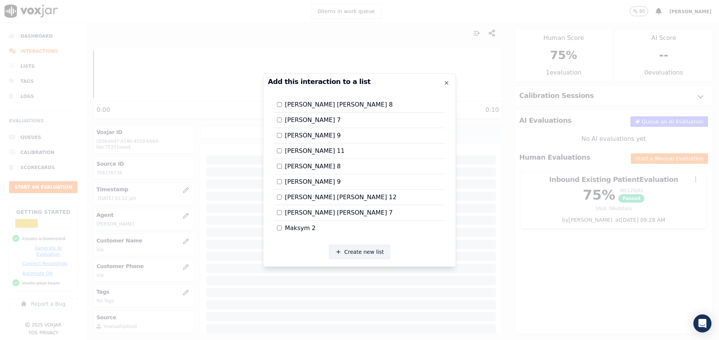
click at [360, 249] on button "Create new list" at bounding box center [359, 252] width 61 height 14
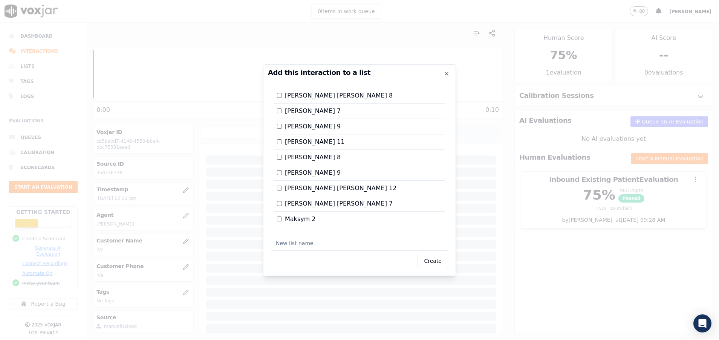
click at [327, 245] on input "text" at bounding box center [359, 243] width 177 height 15
type input "Milena 13"
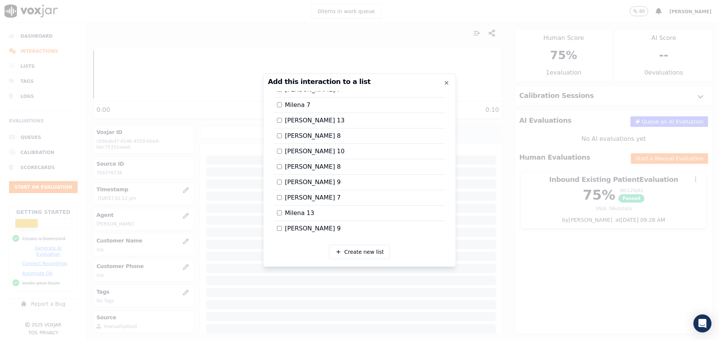
scroll to position [314, 0]
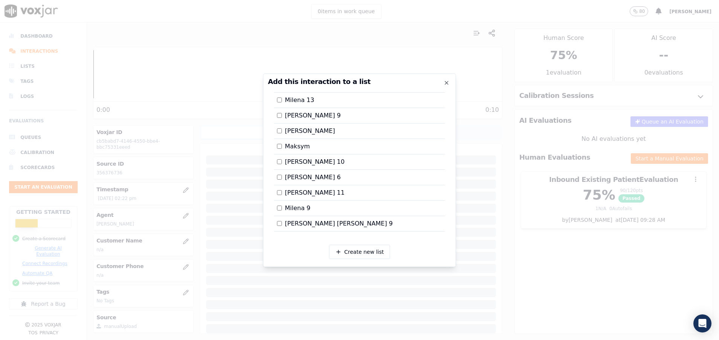
click at [555, 282] on div at bounding box center [359, 170] width 719 height 340
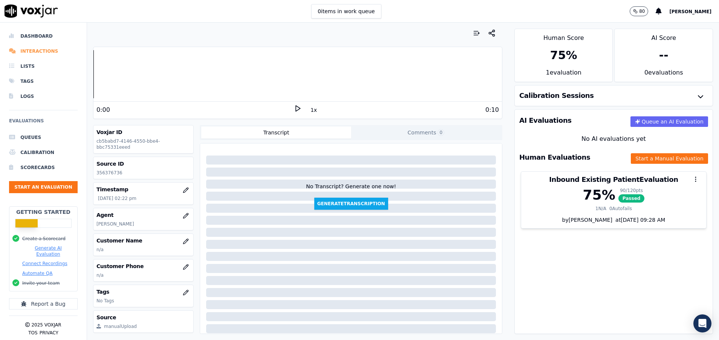
click at [31, 53] on li "Interactions" at bounding box center [43, 51] width 69 height 15
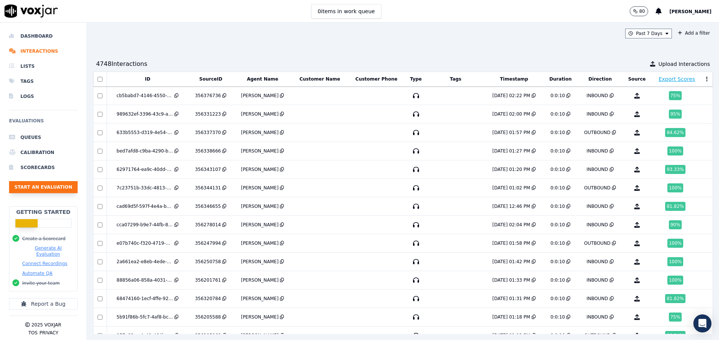
click at [65, 186] on button "Start an Evaluation" at bounding box center [43, 187] width 69 height 12
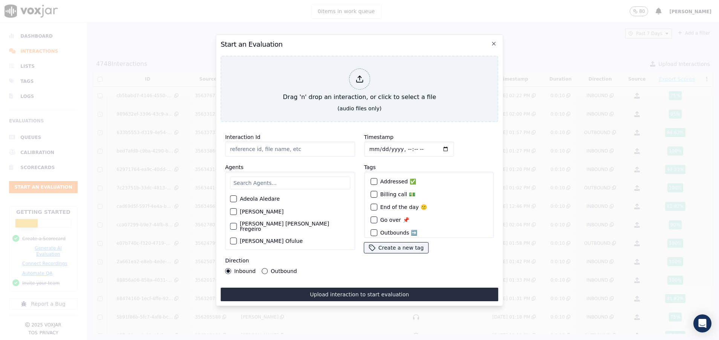
paste input "356378925"
type input "356378925"
click at [263, 177] on input "text" at bounding box center [290, 183] width 120 height 13
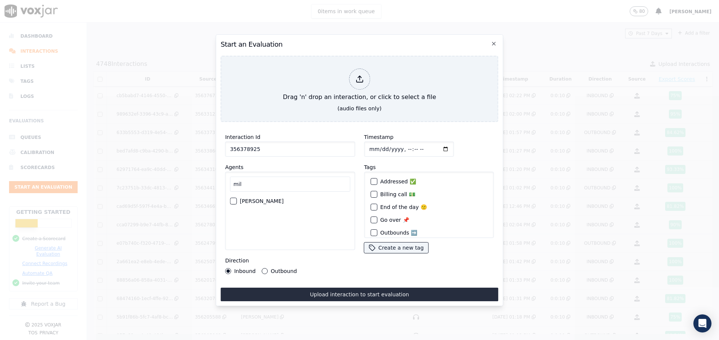
type input "mil"
click at [233, 198] on button "[PERSON_NAME]" at bounding box center [233, 201] width 7 height 7
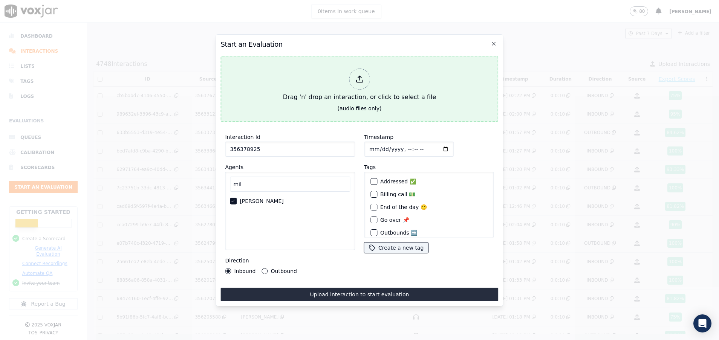
click at [325, 80] on div "Drag 'n' drop an interaction, or click to select a file" at bounding box center [359, 85] width 159 height 39
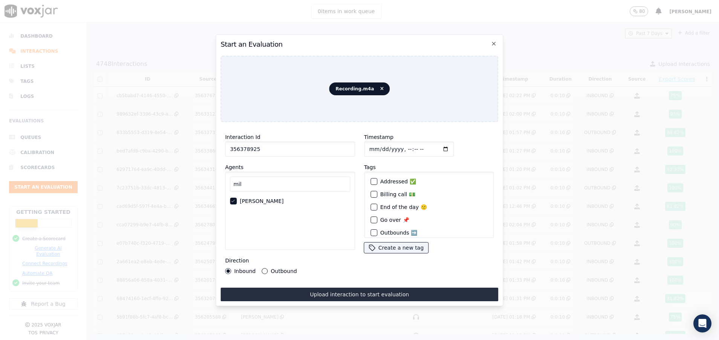
click at [262, 268] on button "Outbound" at bounding box center [265, 271] width 6 height 6
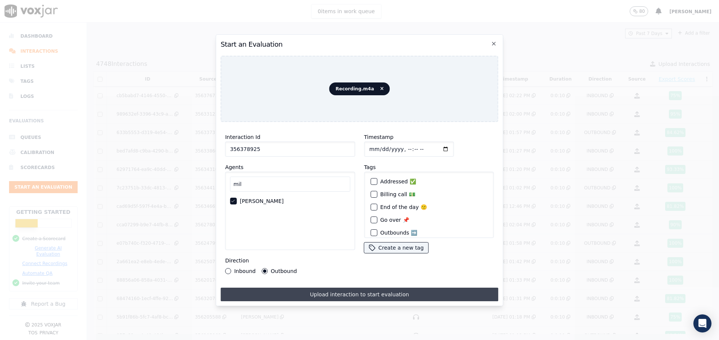
click at [313, 291] on button "Upload interaction to start evaluation" at bounding box center [360, 295] width 278 height 14
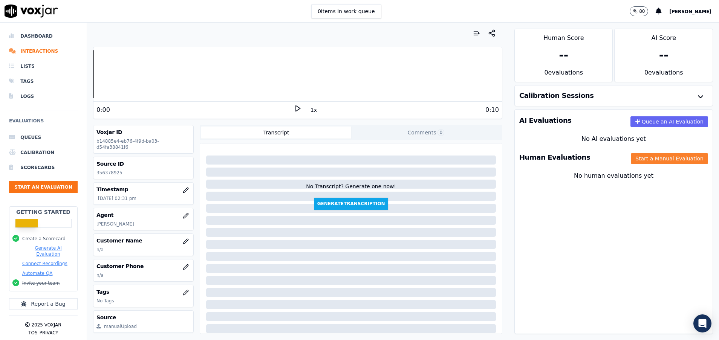
click at [631, 163] on button "Start a Manual Evaluation" at bounding box center [669, 158] width 77 height 11
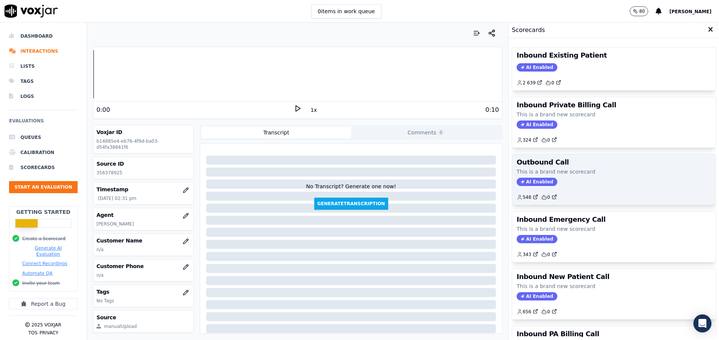
click at [536, 175] on p "This is a brand new scorecard" at bounding box center [614, 172] width 195 height 8
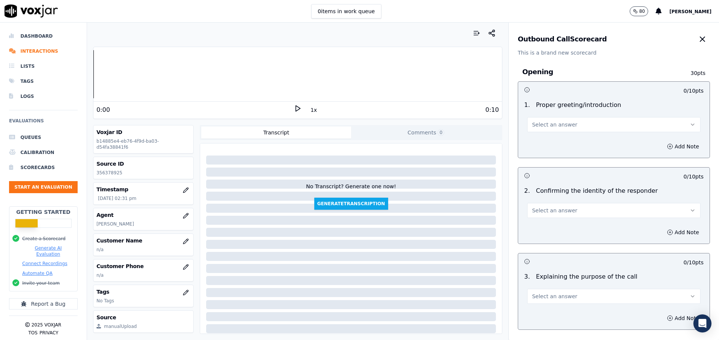
click at [555, 130] on button "Select an answer" at bounding box center [613, 124] width 173 height 15
click at [542, 143] on div "Yes" at bounding box center [595, 142] width 155 height 12
click at [576, 204] on button "Select an answer" at bounding box center [613, 210] width 173 height 15
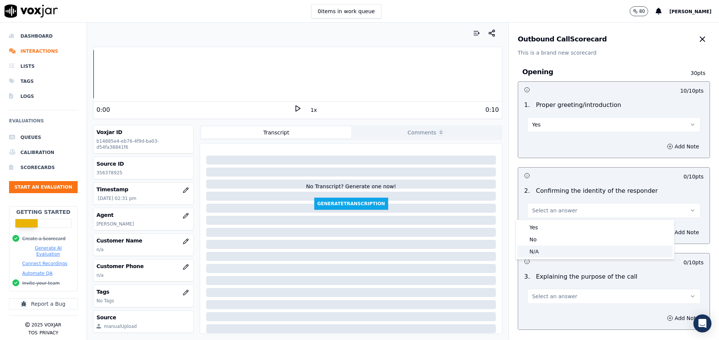
click at [556, 251] on div "N/A" at bounding box center [595, 252] width 155 height 12
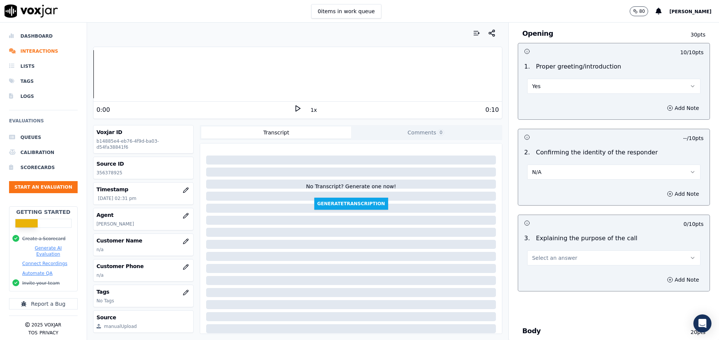
scroll to position [57, 0]
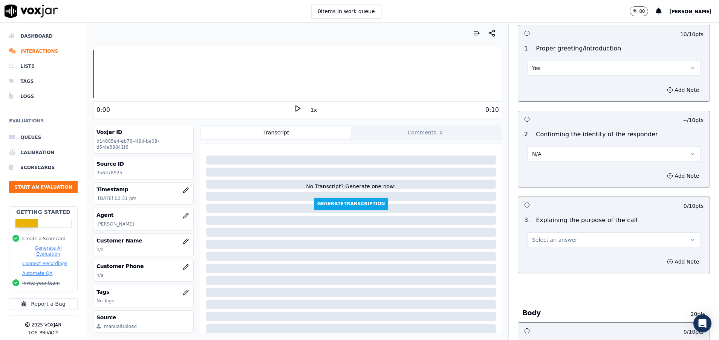
click at [549, 240] on span "Select an answer" at bounding box center [554, 240] width 45 height 8
click at [551, 254] on div "Yes" at bounding box center [595, 257] width 155 height 12
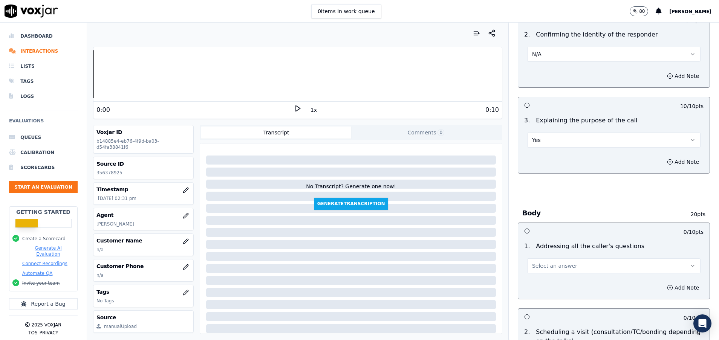
scroll to position [170, 0]
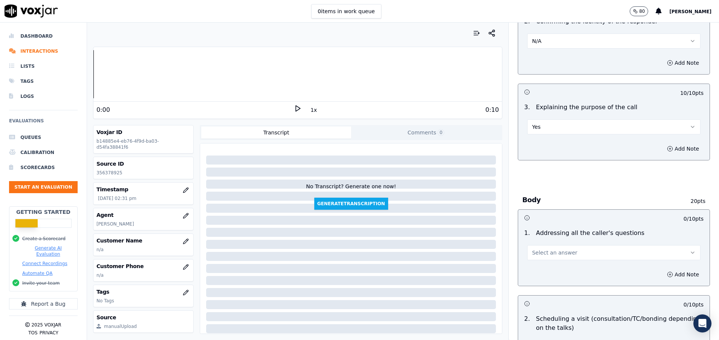
click at [551, 254] on span "Select an answer" at bounding box center [554, 253] width 45 height 8
click at [553, 297] on div "N/A" at bounding box center [595, 294] width 155 height 12
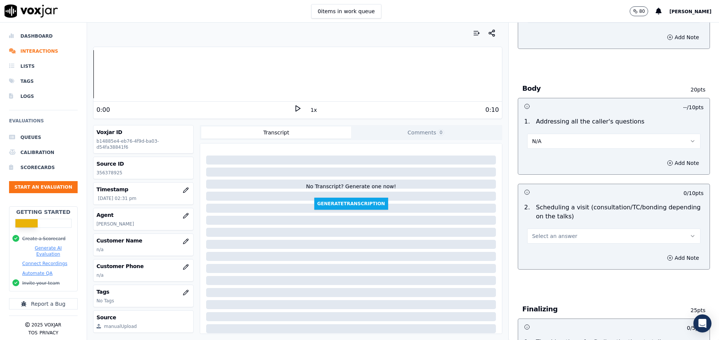
scroll to position [283, 0]
click at [552, 232] on span "Select an answer" at bounding box center [554, 235] width 45 height 8
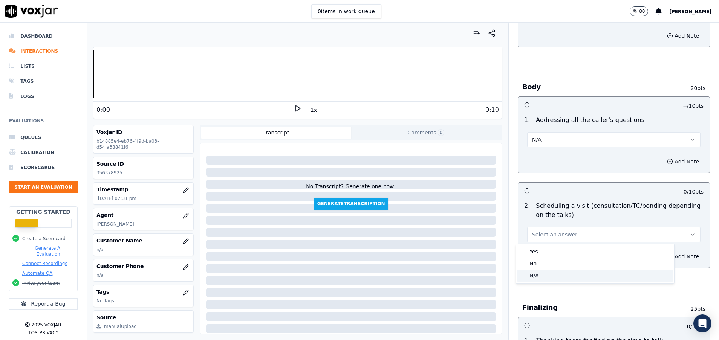
click at [552, 275] on div "N/A" at bounding box center [595, 276] width 155 height 12
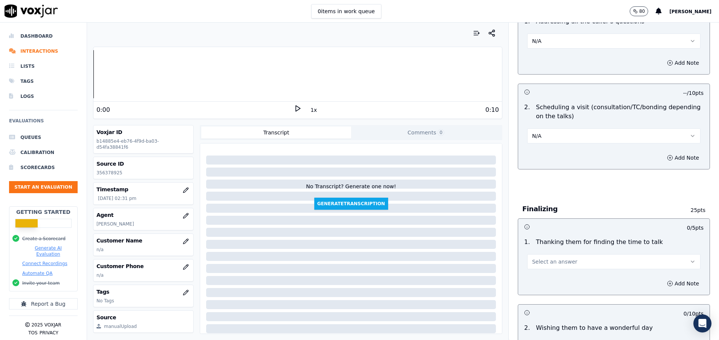
scroll to position [396, 0]
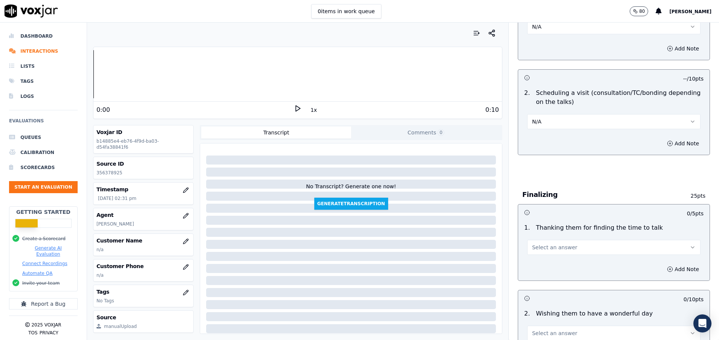
click at [551, 247] on span "Select an answer" at bounding box center [554, 248] width 45 height 8
click at [558, 269] on div "Yes" at bounding box center [595, 265] width 155 height 12
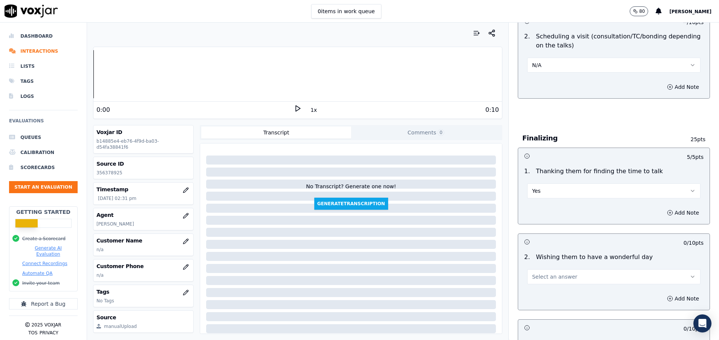
click at [555, 287] on div "2 . Wishing them to have a wonderful day Select an answer" at bounding box center [614, 269] width 192 height 38
click at [555, 279] on span "Select an answer" at bounding box center [554, 277] width 45 height 8
click at [555, 294] on div "Yes" at bounding box center [595, 294] width 155 height 12
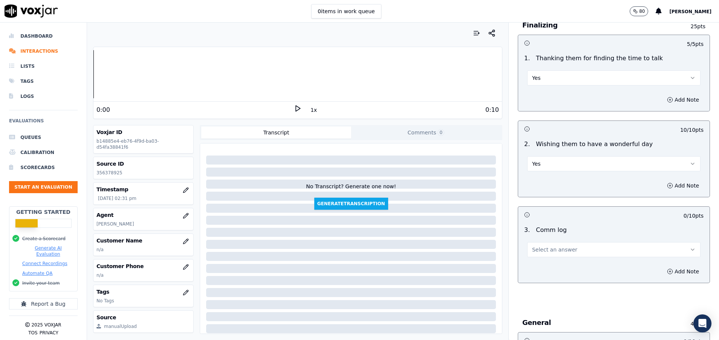
click at [561, 249] on button "Select an answer" at bounding box center [613, 249] width 173 height 15
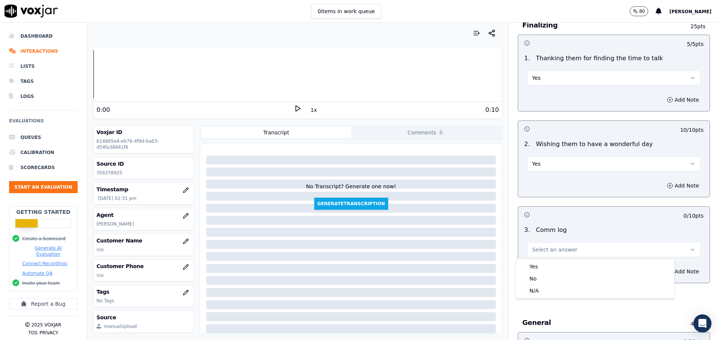
click at [561, 260] on div "Yes No N/A" at bounding box center [595, 278] width 158 height 39
click at [561, 267] on div "Yes" at bounding box center [595, 267] width 155 height 12
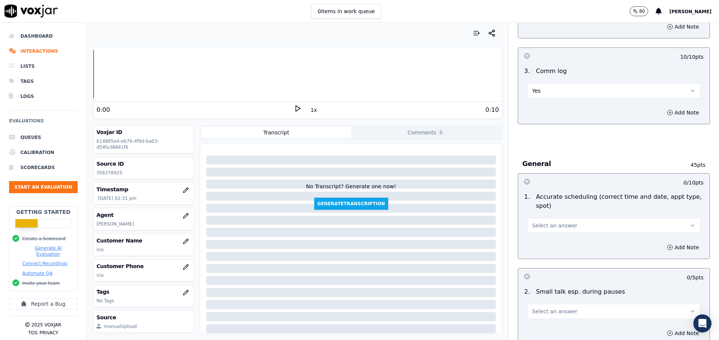
scroll to position [735, 0]
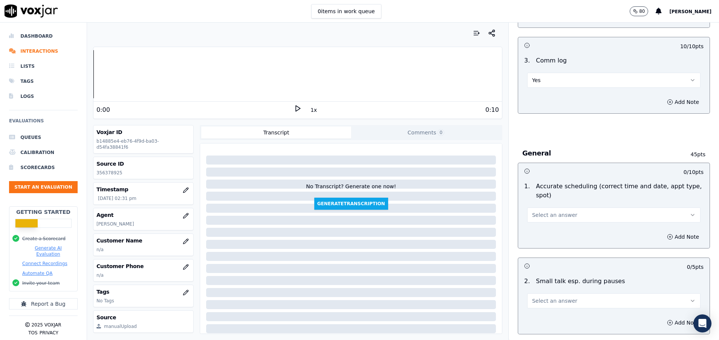
click at [562, 217] on button "Select an answer" at bounding box center [613, 215] width 173 height 15
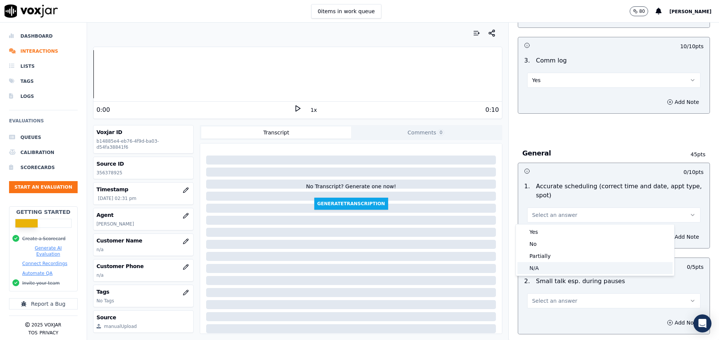
click at [556, 271] on div "N/A" at bounding box center [595, 268] width 155 height 12
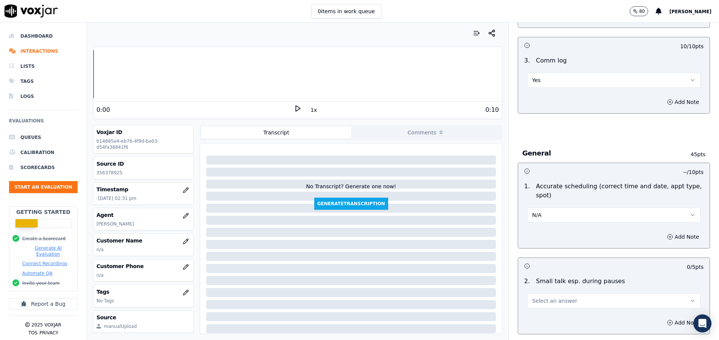
click at [555, 303] on span "Select an answer" at bounding box center [554, 301] width 45 height 8
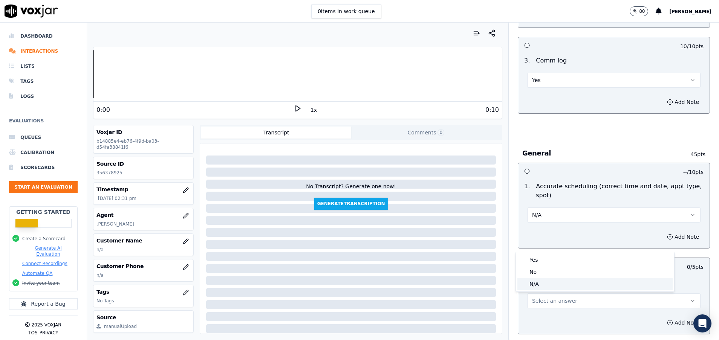
click at [542, 283] on div "N/A" at bounding box center [595, 284] width 155 height 12
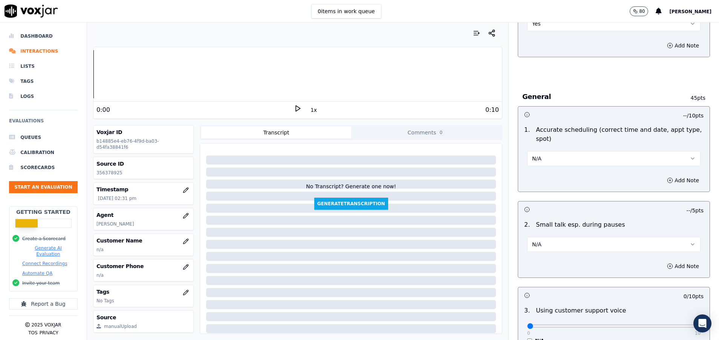
scroll to position [905, 0]
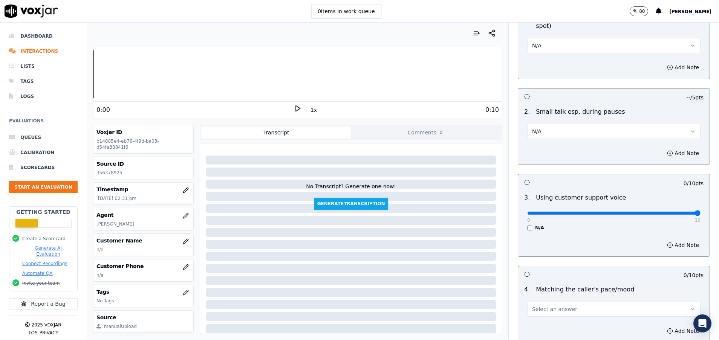
drag, startPoint x: 519, startPoint y: 215, endPoint x: 694, endPoint y: 228, distance: 175.8
type input "10"
click at [694, 215] on input "range" at bounding box center [613, 213] width 173 height 3
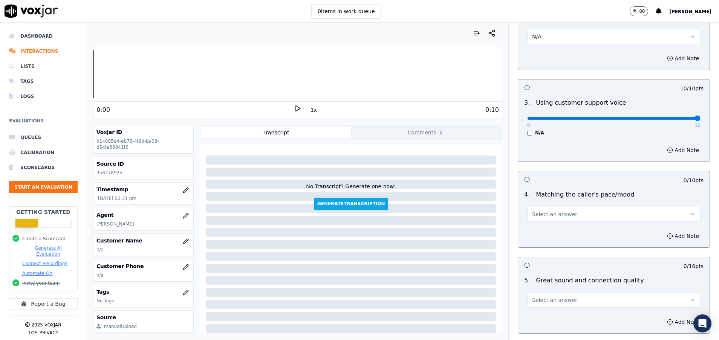
scroll to position [1018, 0]
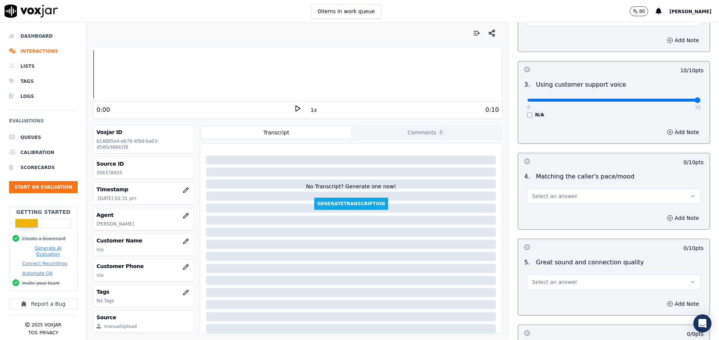
click at [550, 199] on span "Select an answer" at bounding box center [554, 197] width 45 height 8
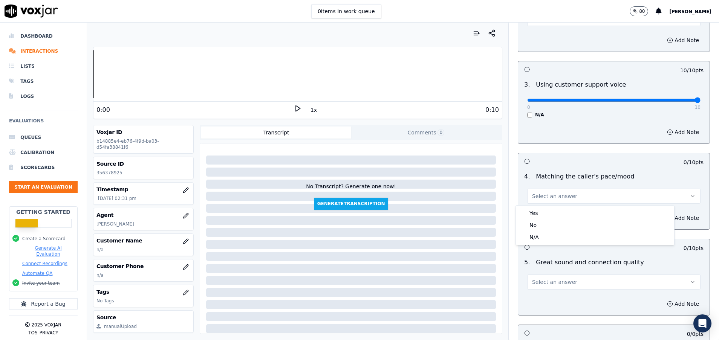
click at [543, 244] on div "Yes No N/A" at bounding box center [595, 225] width 158 height 39
click at [543, 241] on div "N/A" at bounding box center [595, 237] width 155 height 12
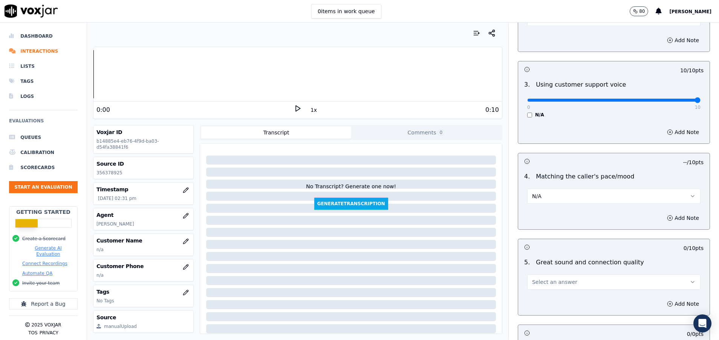
click at [552, 292] on div "5 . Great sound and connection quality Select an answer" at bounding box center [614, 274] width 192 height 38
click at [552, 282] on span "Select an answer" at bounding box center [554, 283] width 45 height 8
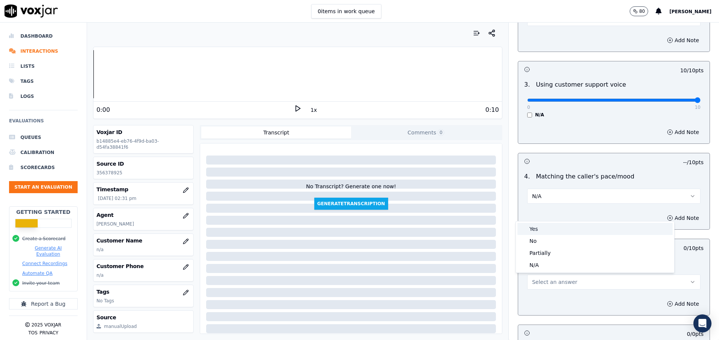
click at [542, 228] on div "Yes" at bounding box center [595, 229] width 155 height 12
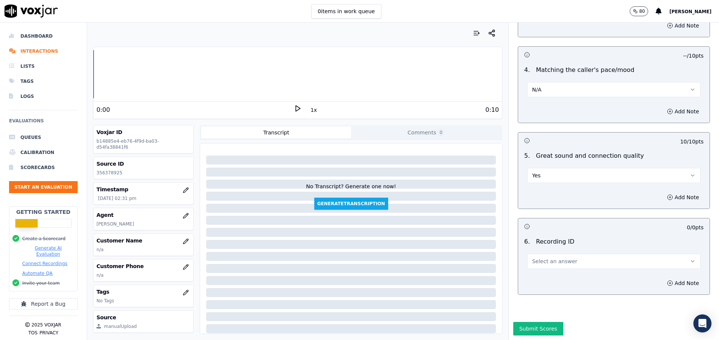
scroll to position [1131, 0]
click at [542, 258] on span "Select an answer" at bounding box center [554, 262] width 45 height 8
click at [542, 278] on div "N/A" at bounding box center [595, 277] width 155 height 12
click at [536, 322] on button "Submit Scores" at bounding box center [538, 329] width 50 height 14
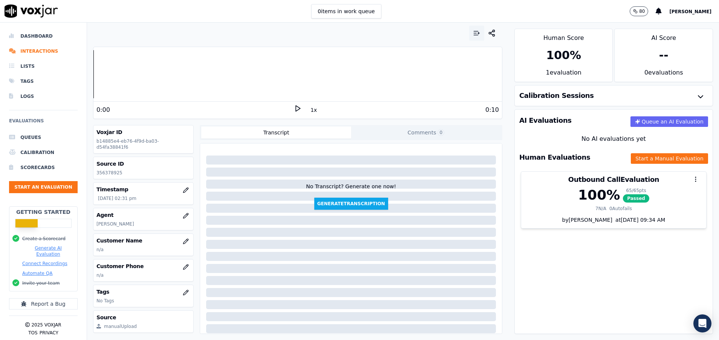
click at [469, 37] on button "button" at bounding box center [476, 33] width 15 height 15
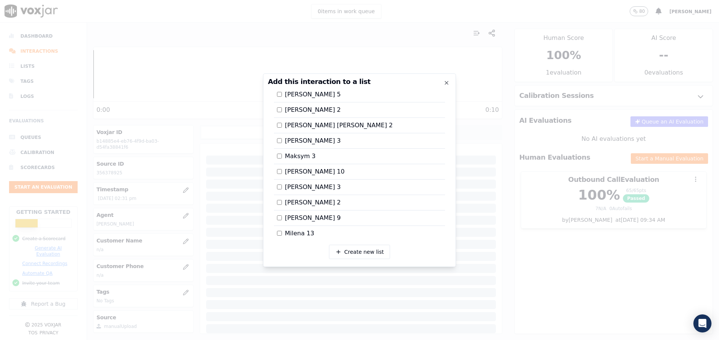
scroll to position [793, 0]
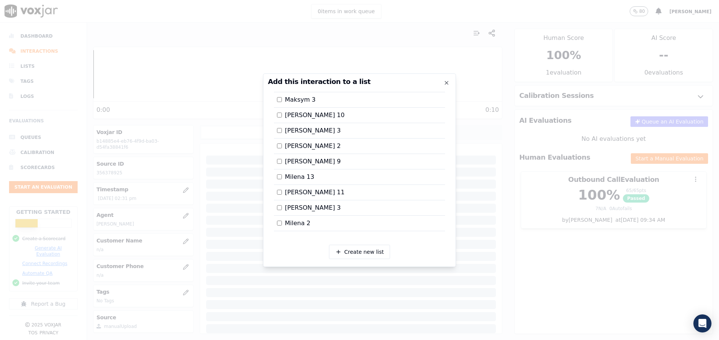
click at [510, 274] on div at bounding box center [359, 170] width 719 height 340
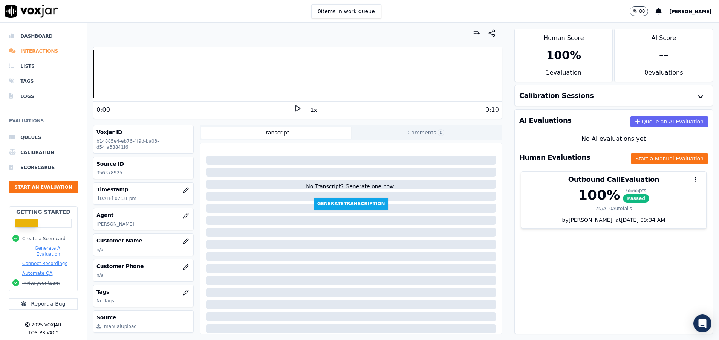
click at [33, 48] on li "Interactions" at bounding box center [43, 51] width 69 height 15
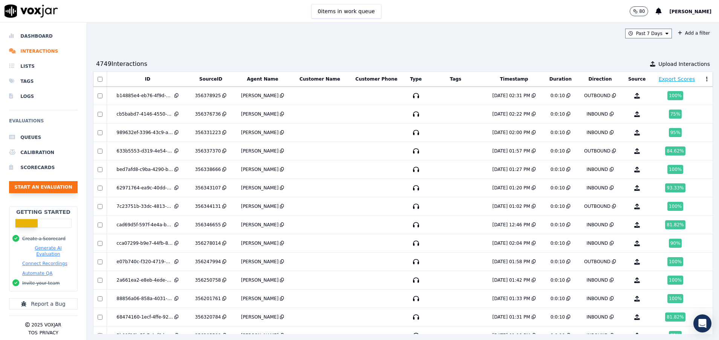
click at [32, 186] on button "Start an Evaluation" at bounding box center [43, 187] width 69 height 12
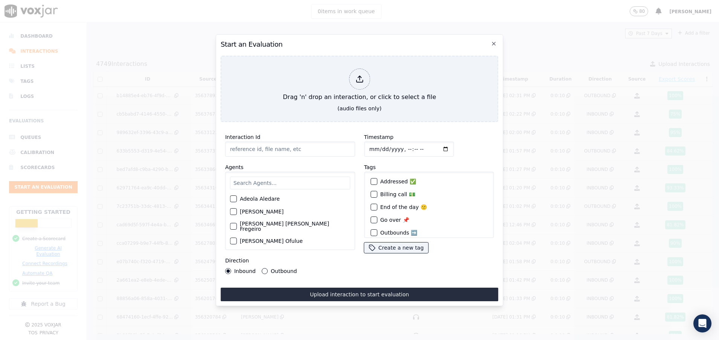
paste input "356379099"
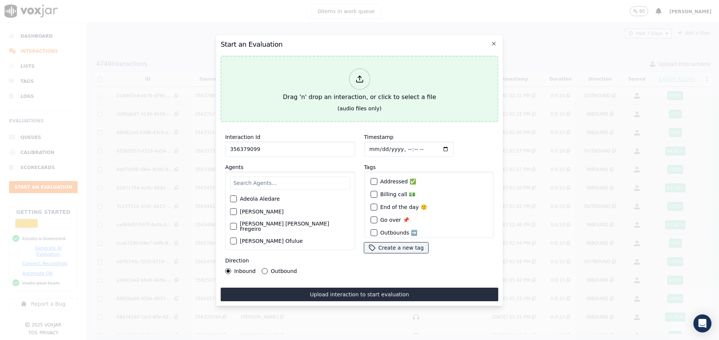
type input "356379099"
click at [329, 105] on button "Drag 'n' drop an interaction, or click to select a file (audio files only)" at bounding box center [360, 89] width 278 height 66
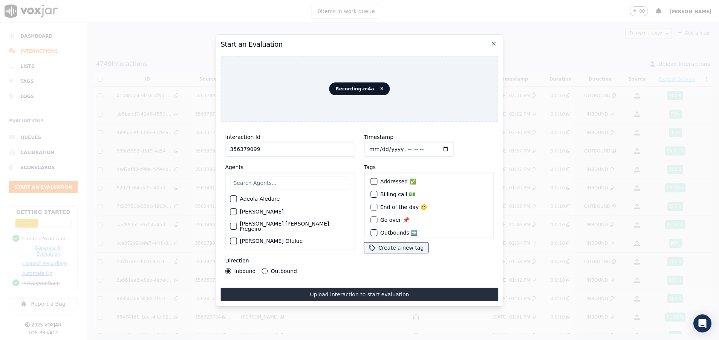
click at [271, 177] on input "text" at bounding box center [290, 183] width 120 height 13
type input "mil"
click at [233, 199] on div "button" at bounding box center [232, 201] width 5 height 5
click at [263, 263] on div "Direction Inbound Outbound" at bounding box center [290, 265] width 130 height 18
click at [263, 268] on button "Outbound" at bounding box center [265, 271] width 6 height 6
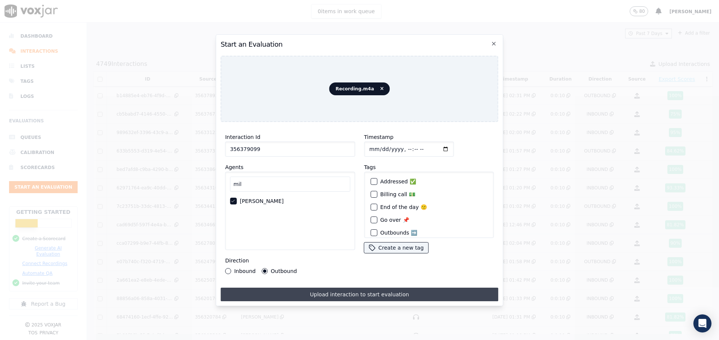
click at [327, 291] on button "Upload interaction to start evaluation" at bounding box center [360, 295] width 278 height 14
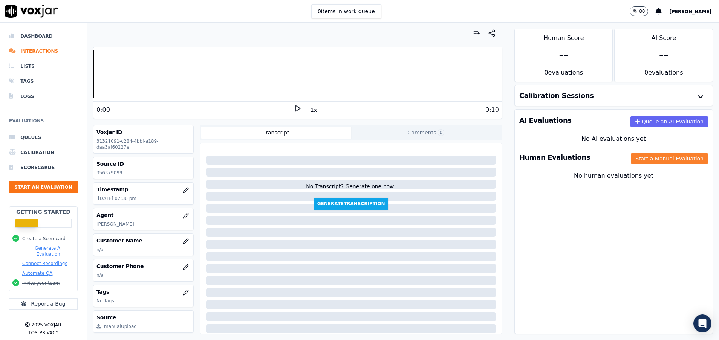
click at [647, 159] on button "Start a Manual Evaluation" at bounding box center [669, 158] width 77 height 11
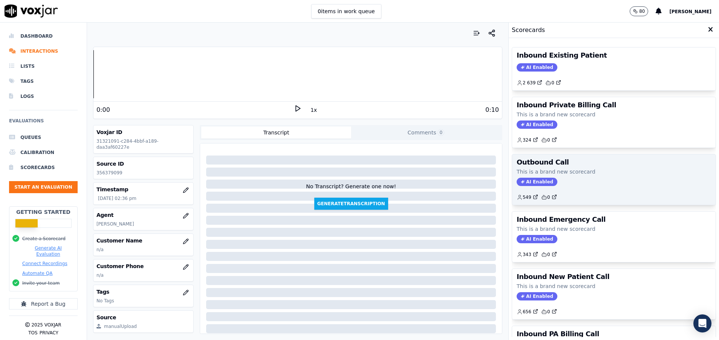
click at [580, 171] on p "This is a brand new scorecard" at bounding box center [614, 172] width 195 height 8
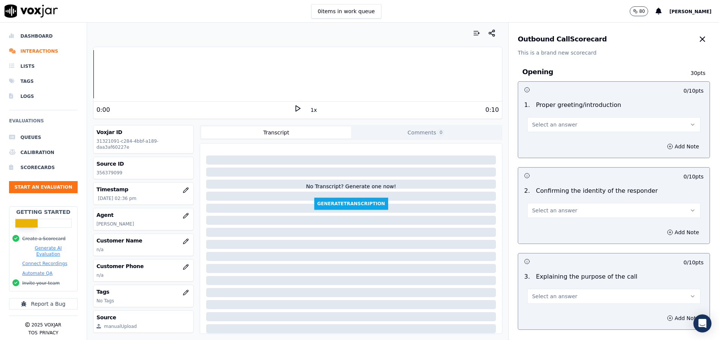
click at [558, 128] on span "Select an answer" at bounding box center [554, 125] width 45 height 8
click at [540, 152] on div "No" at bounding box center [595, 154] width 155 height 12
click at [667, 145] on icon "button" at bounding box center [670, 147] width 6 height 6
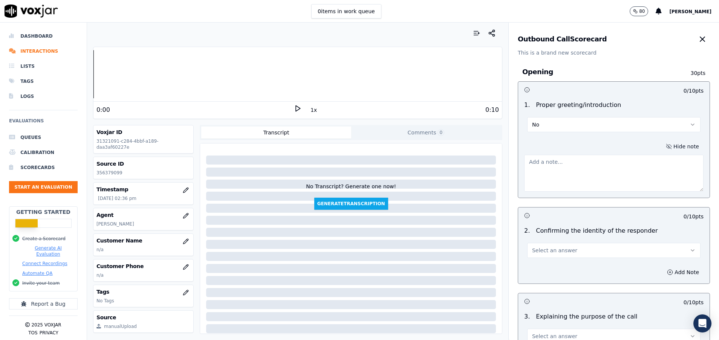
click at [569, 165] on textarea at bounding box center [613, 173] width 179 height 37
type textarea "falto tu nombre"
click at [576, 256] on button "Select an answer" at bounding box center [613, 250] width 173 height 15
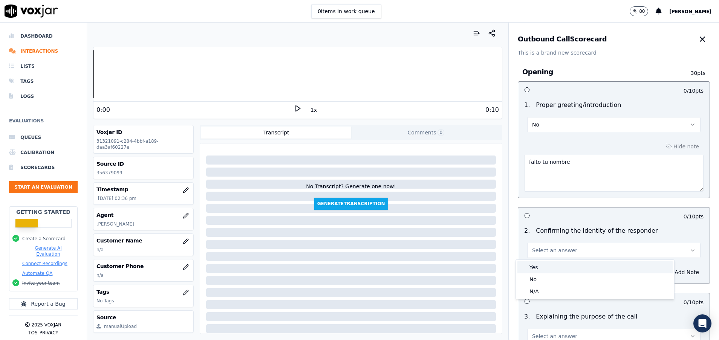
click at [566, 265] on div "Yes" at bounding box center [595, 268] width 155 height 12
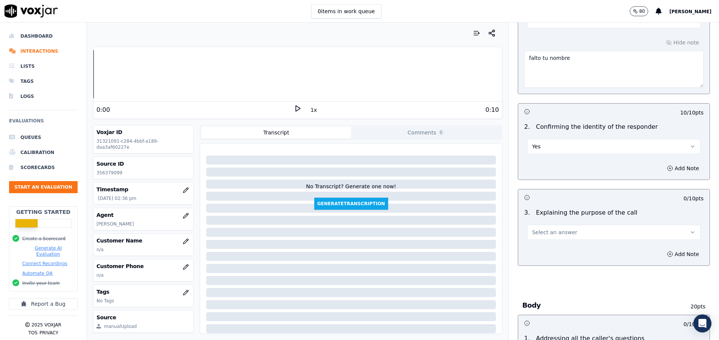
scroll to position [113, 0]
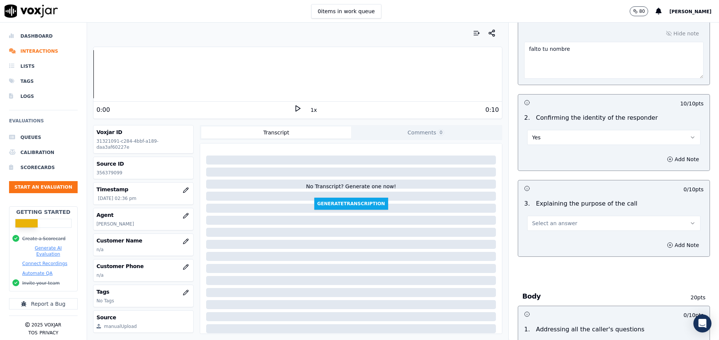
click at [569, 233] on div "3 . Explaining the purpose of the call Select an answer" at bounding box center [614, 215] width 192 height 38
click at [568, 222] on button "Select an answer" at bounding box center [613, 223] width 173 height 15
click at [555, 239] on div "Yes" at bounding box center [595, 240] width 155 height 12
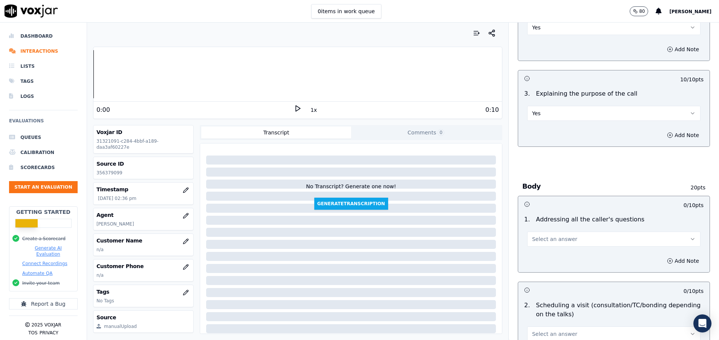
scroll to position [226, 0]
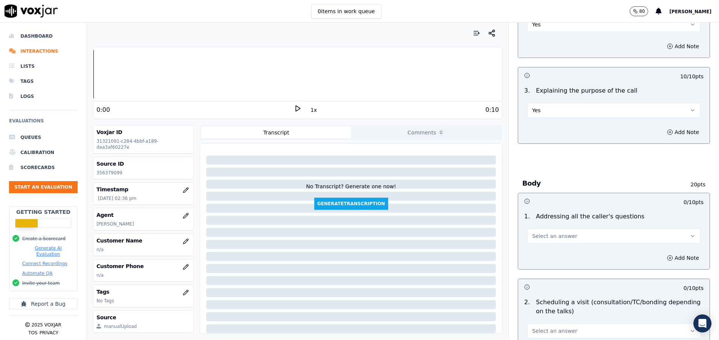
click at [555, 239] on span "Select an answer" at bounding box center [554, 237] width 45 height 8
click at [551, 250] on div "Yes" at bounding box center [595, 253] width 155 height 12
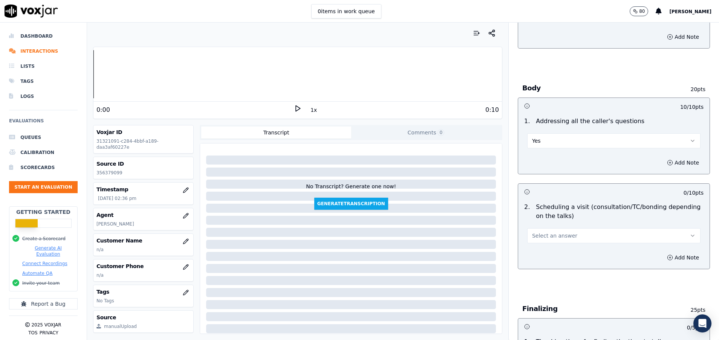
scroll to position [339, 0]
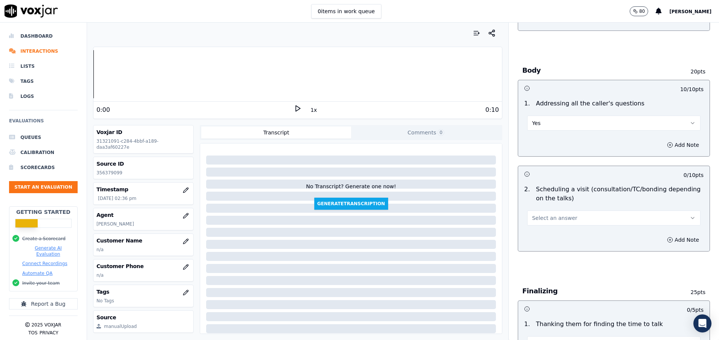
click at [535, 222] on span "Select an answer" at bounding box center [554, 219] width 45 height 8
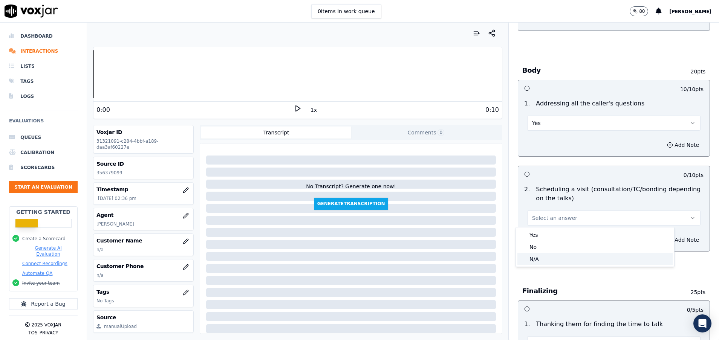
click at [535, 257] on div "N/A" at bounding box center [595, 259] width 155 height 12
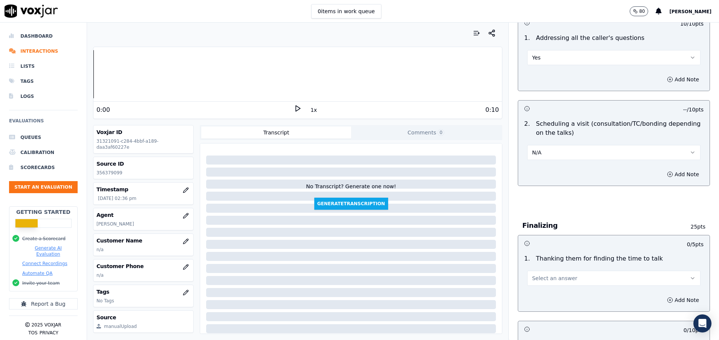
scroll to position [452, 0]
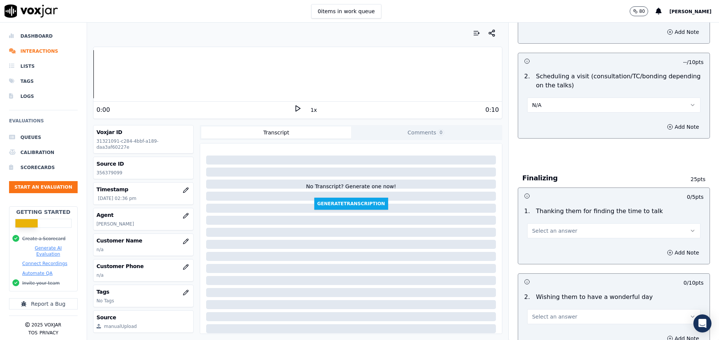
click at [535, 231] on span "Select an answer" at bounding box center [554, 231] width 45 height 8
click at [538, 250] on div "Yes" at bounding box center [595, 248] width 155 height 12
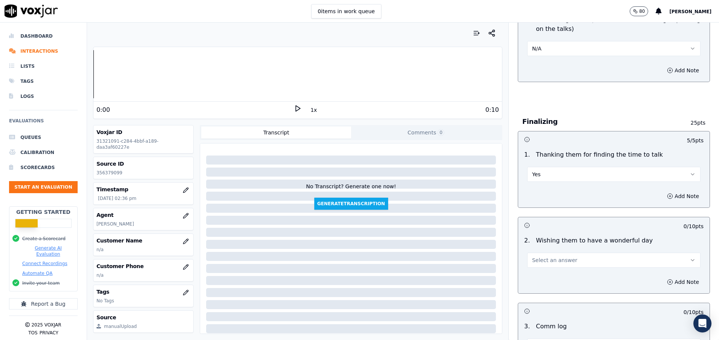
click at [539, 256] on button "Select an answer" at bounding box center [613, 260] width 173 height 15
click at [541, 274] on div "Yes" at bounding box center [595, 277] width 155 height 12
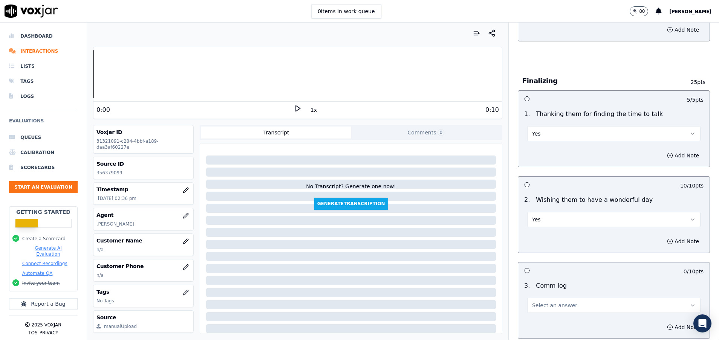
scroll to position [622, 0]
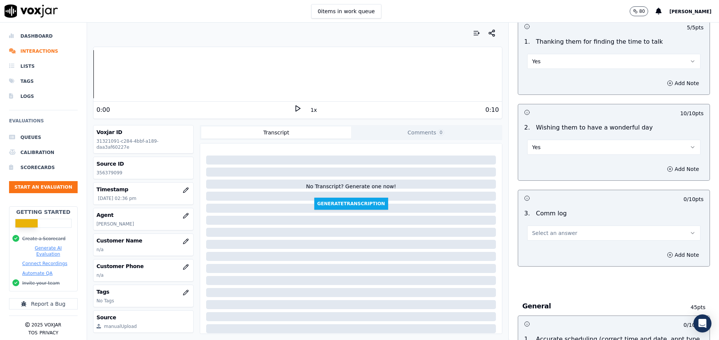
click at [542, 227] on button "Select an answer" at bounding box center [613, 233] width 173 height 15
click at [565, 248] on div "Yes" at bounding box center [595, 250] width 155 height 12
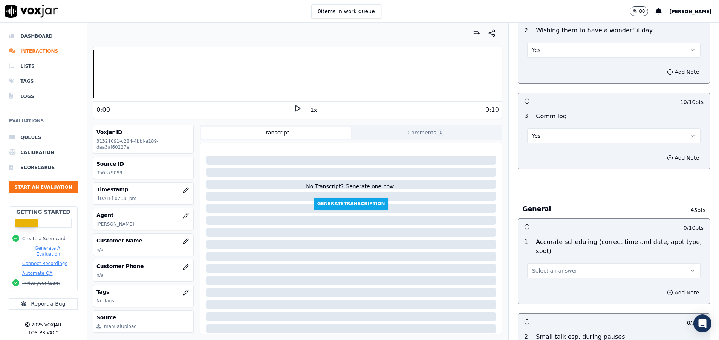
scroll to position [735, 0]
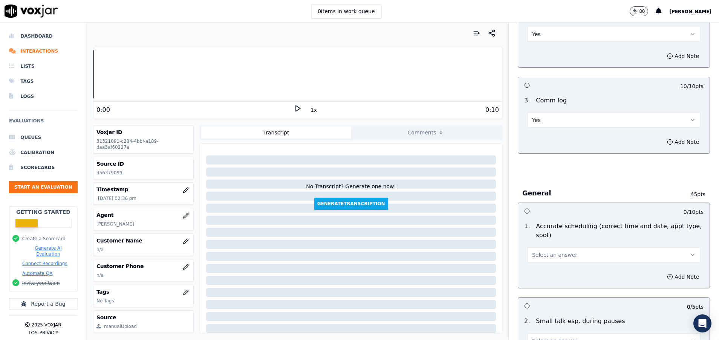
click at [570, 258] on button "Select an answer" at bounding box center [613, 255] width 173 height 15
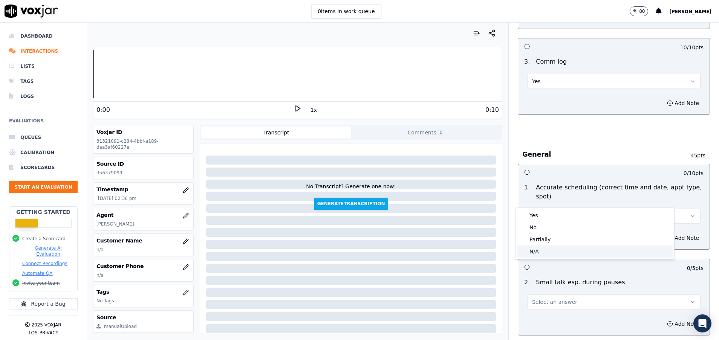
scroll to position [792, 0]
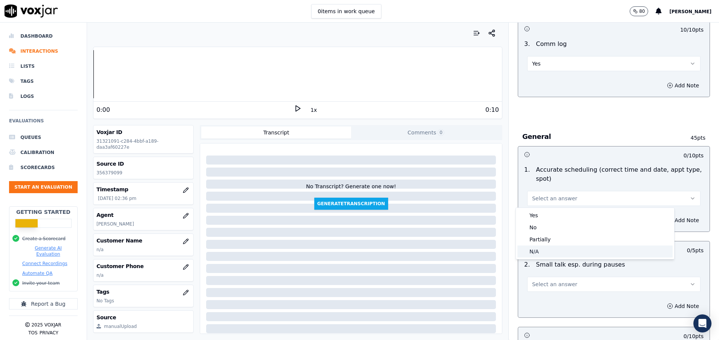
click at [539, 254] on div "N/A" at bounding box center [595, 252] width 155 height 12
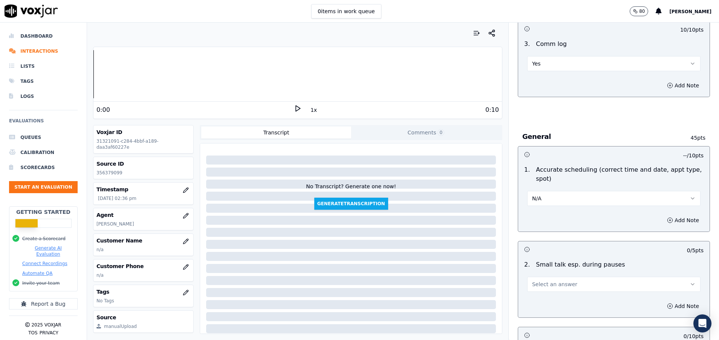
scroll to position [848, 0]
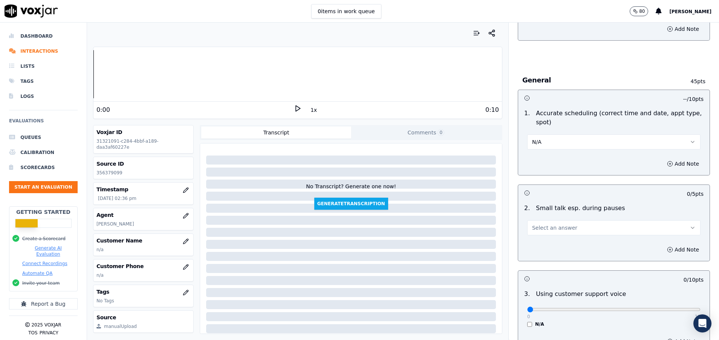
click at [545, 230] on span "Select an answer" at bounding box center [554, 228] width 45 height 8
click at [545, 267] on div "N/A" at bounding box center [595, 269] width 155 height 12
drag, startPoint x: 519, startPoint y: 310, endPoint x: 690, endPoint y: 326, distance: 171.6
type input "10"
click at [690, 311] on input "range" at bounding box center [613, 309] width 173 height 3
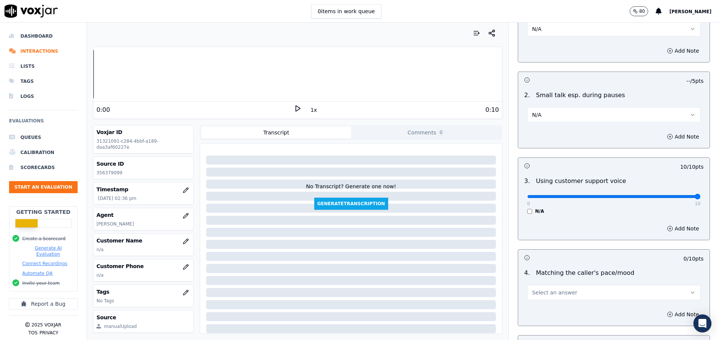
scroll to position [1018, 0]
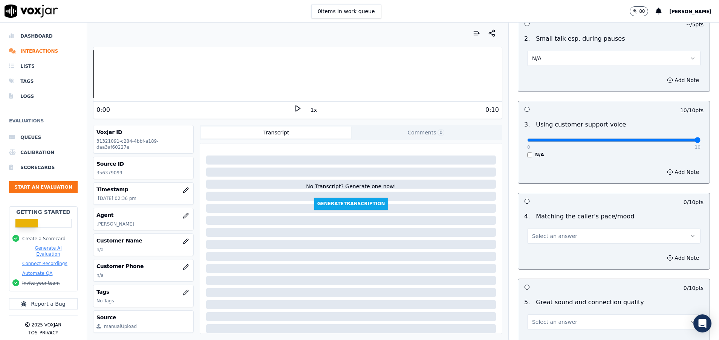
click at [555, 238] on span "Select an answer" at bounding box center [554, 237] width 45 height 8
click at [553, 256] on div "Yes" at bounding box center [595, 253] width 155 height 12
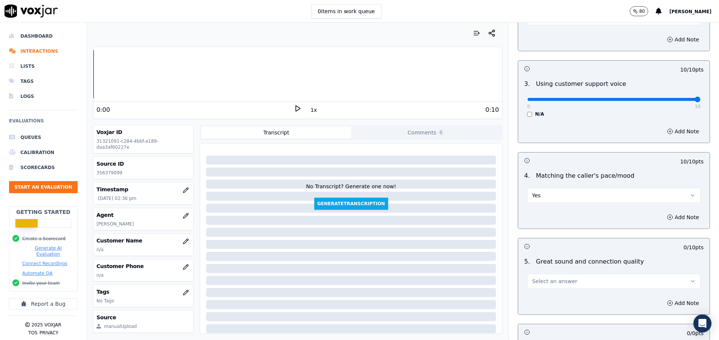
scroll to position [1074, 0]
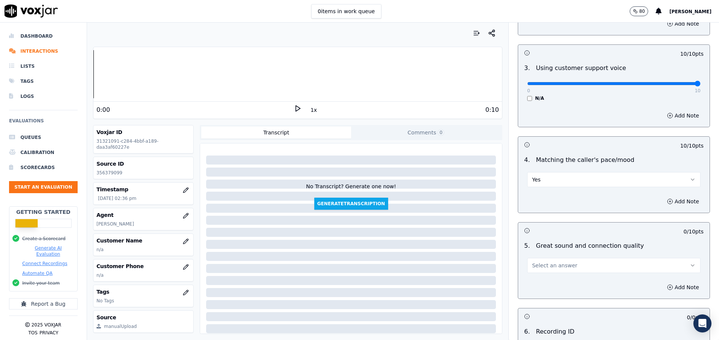
click at [553, 267] on span "Select an answer" at bounding box center [554, 266] width 45 height 8
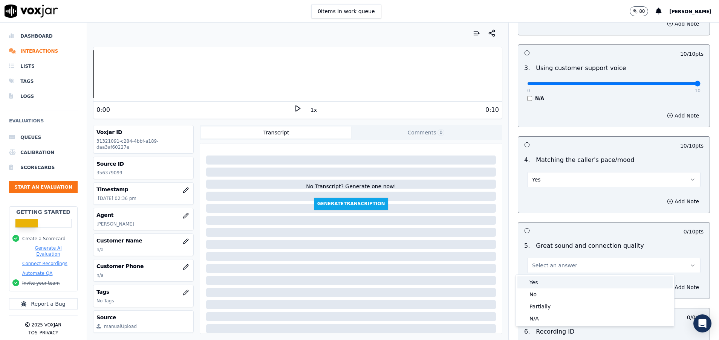
click at [553, 281] on div "Yes" at bounding box center [595, 283] width 155 height 12
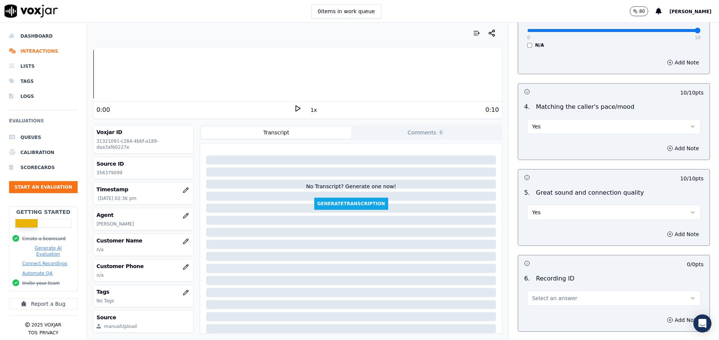
scroll to position [1188, 0]
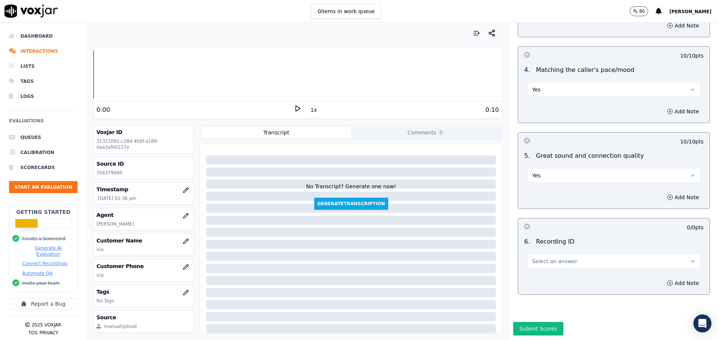
click at [552, 254] on button "Select an answer" at bounding box center [613, 261] width 173 height 15
click at [552, 264] on div "N/A" at bounding box center [595, 260] width 155 height 12
click at [527, 322] on button "Submit Scores" at bounding box center [538, 329] width 50 height 14
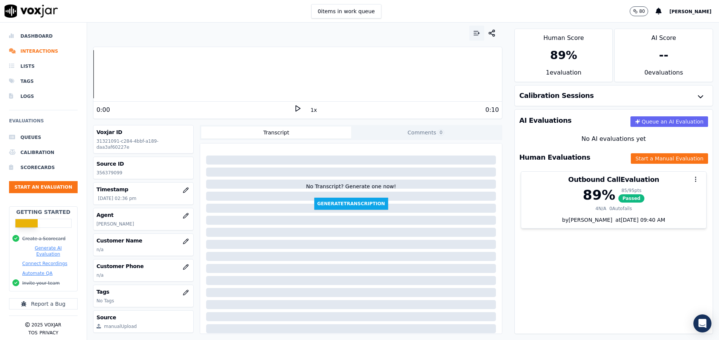
click at [473, 31] on icon "button" at bounding box center [477, 33] width 8 height 8
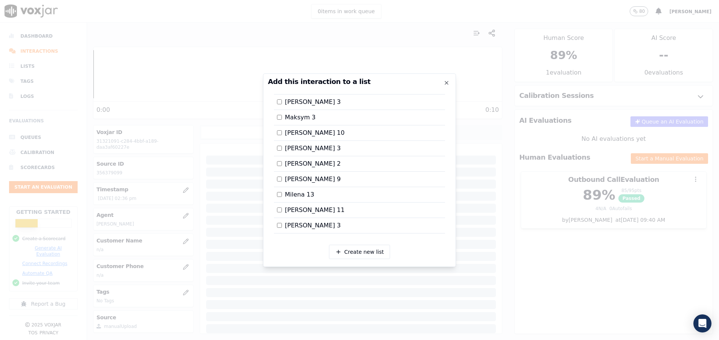
scroll to position [793, 0]
click at [556, 239] on div at bounding box center [359, 170] width 719 height 340
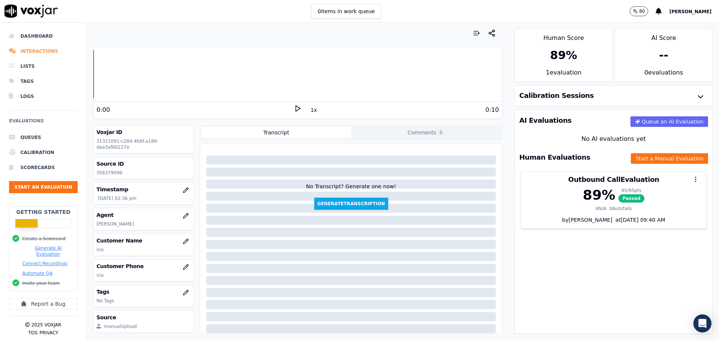
click at [34, 53] on li "Interactions" at bounding box center [43, 51] width 69 height 15
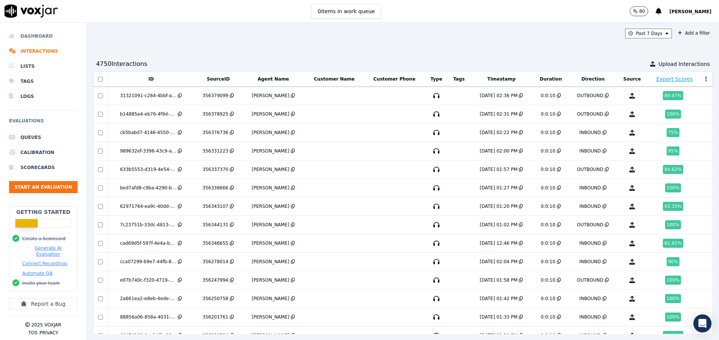
click at [46, 39] on li "Dashboard" at bounding box center [43, 36] width 69 height 15
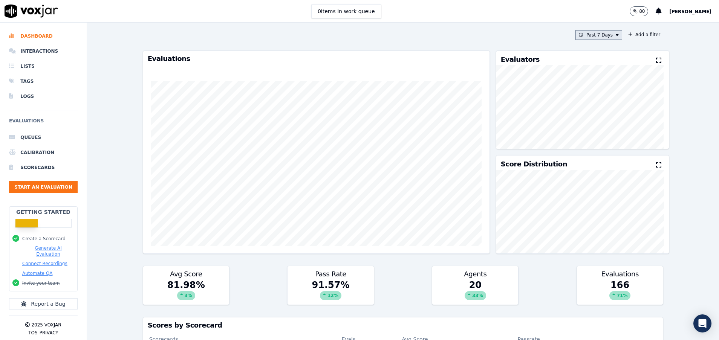
click at [596, 35] on button "Past 7 Days" at bounding box center [599, 35] width 47 height 10
click at [588, 55] on div "Today" at bounding box center [595, 58] width 15 height 6
click at [604, 128] on button "Add" at bounding box center [611, 122] width 15 height 12
click at [52, 189] on button "Start an Evaluation" at bounding box center [43, 187] width 69 height 12
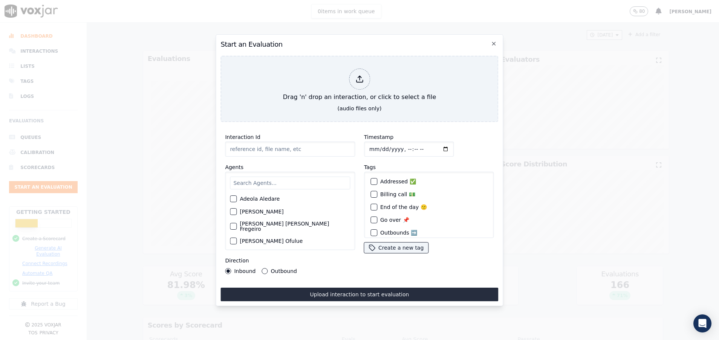
paste input "356388349"
type input "356388349"
click at [266, 179] on input "text" at bounding box center [290, 183] width 120 height 13
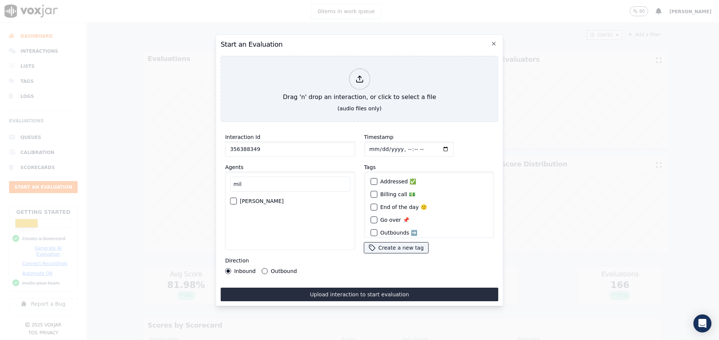
type input "mil"
click at [231, 199] on div "button" at bounding box center [232, 201] width 5 height 5
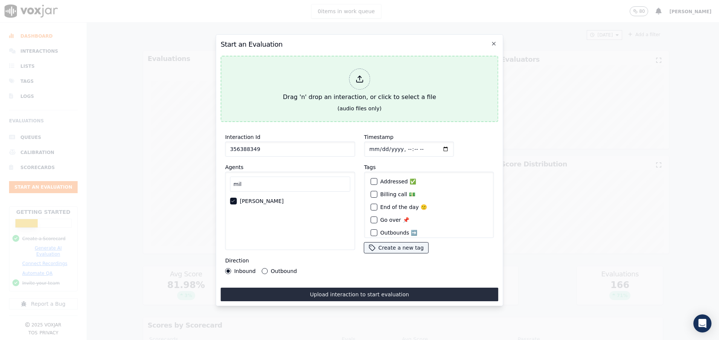
click at [293, 67] on div "Drag 'n' drop an interaction, or click to select a file" at bounding box center [359, 85] width 159 height 39
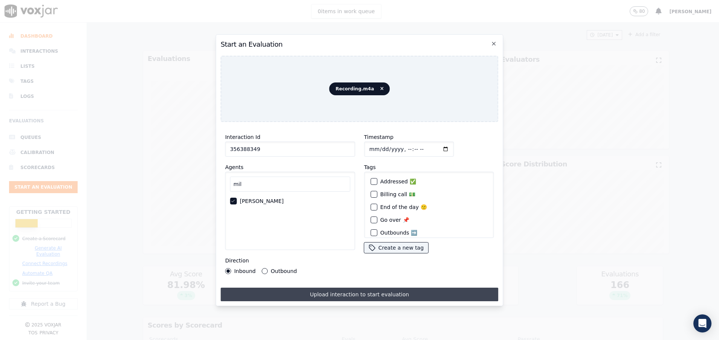
click at [298, 291] on button "Upload interaction to start evaluation" at bounding box center [360, 295] width 278 height 14
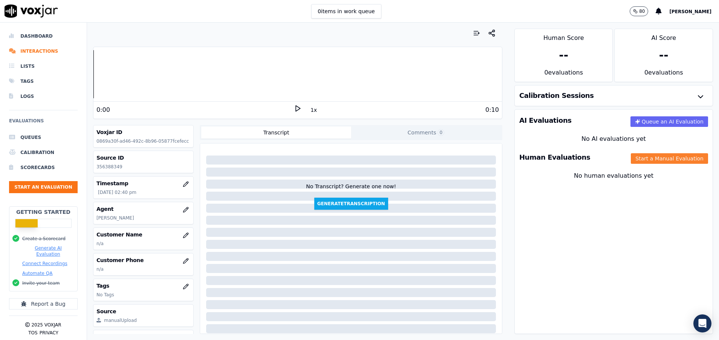
click at [633, 159] on button "Start a Manual Evaluation" at bounding box center [669, 158] width 77 height 11
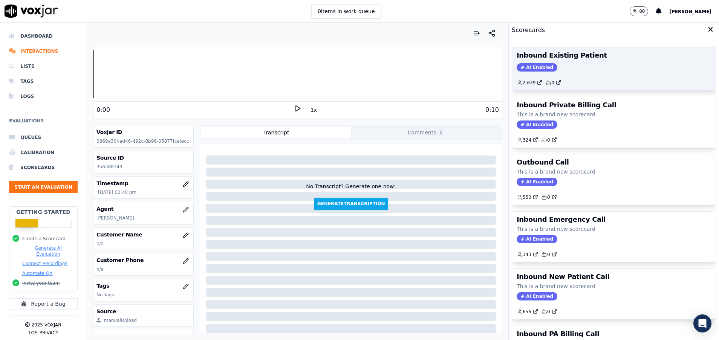
click at [570, 60] on div "Inbound Existing Patient AI Enabled 2 639 0" at bounding box center [614, 69] width 204 height 43
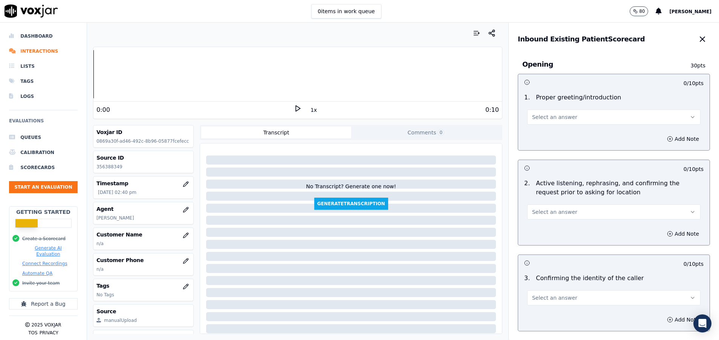
click at [576, 114] on button "Select an answer" at bounding box center [613, 117] width 173 height 15
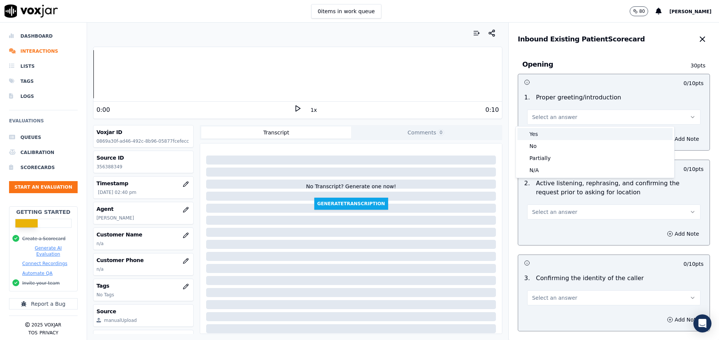
click at [558, 132] on div "Yes" at bounding box center [595, 134] width 155 height 12
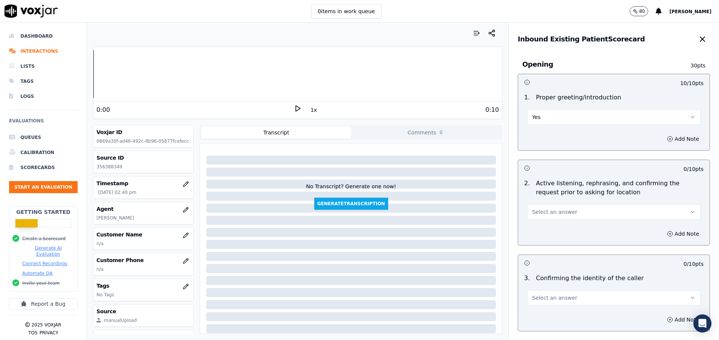
click at [530, 204] on div "Select an answer" at bounding box center [613, 211] width 173 height 17
click at [532, 213] on span "Select an answer" at bounding box center [554, 212] width 45 height 8
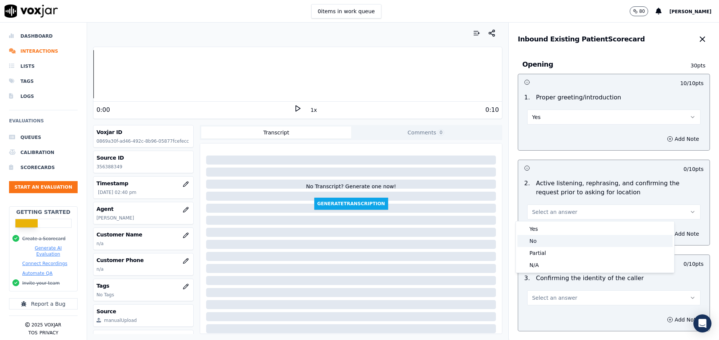
click at [536, 245] on div "No" at bounding box center [595, 241] width 155 height 12
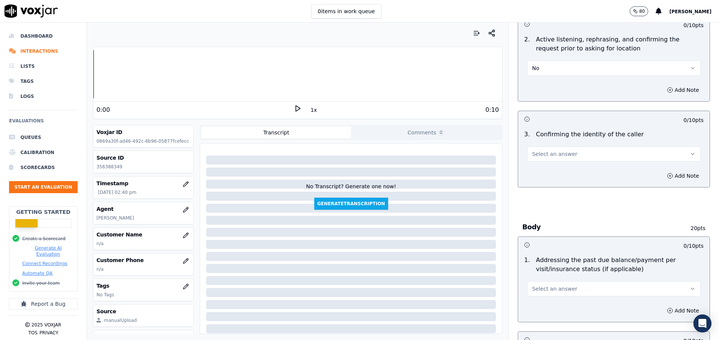
scroll to position [170, 0]
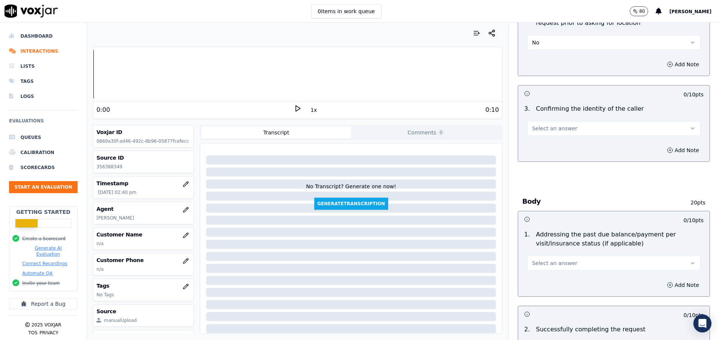
click at [592, 124] on button "Select an answer" at bounding box center [613, 128] width 173 height 15
click at [555, 154] on div "No" at bounding box center [595, 158] width 155 height 12
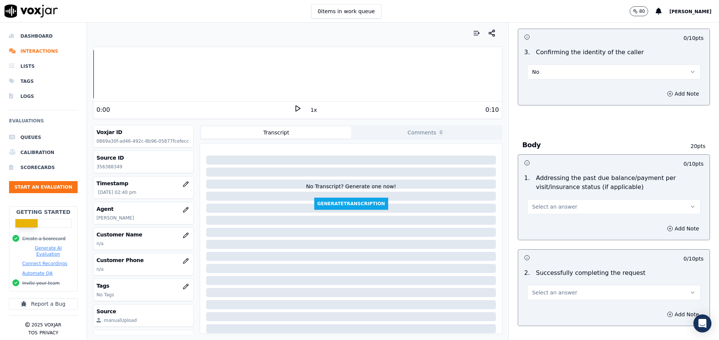
click at [541, 213] on button "Select an answer" at bounding box center [613, 206] width 173 height 15
click at [542, 248] on div "N/A" at bounding box center [595, 248] width 155 height 12
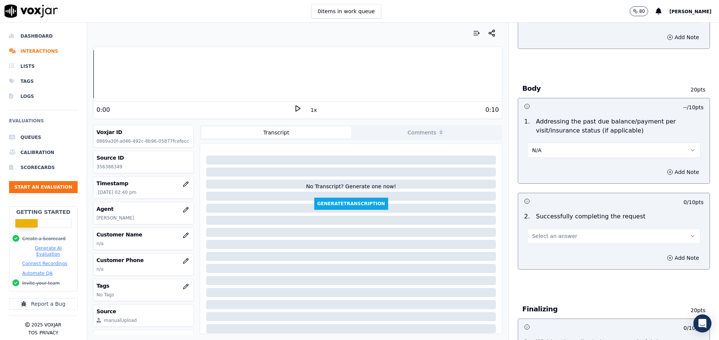
click at [541, 239] on span "Select an answer" at bounding box center [554, 237] width 45 height 8
click at [543, 253] on div "Yes" at bounding box center [595, 253] width 155 height 12
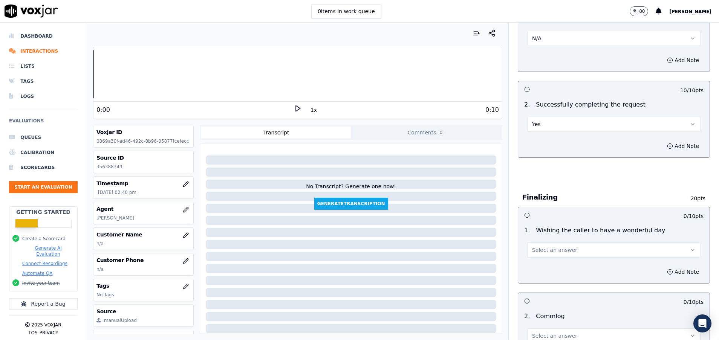
scroll to position [396, 0]
click at [542, 251] on span "Select an answer" at bounding box center [554, 249] width 45 height 8
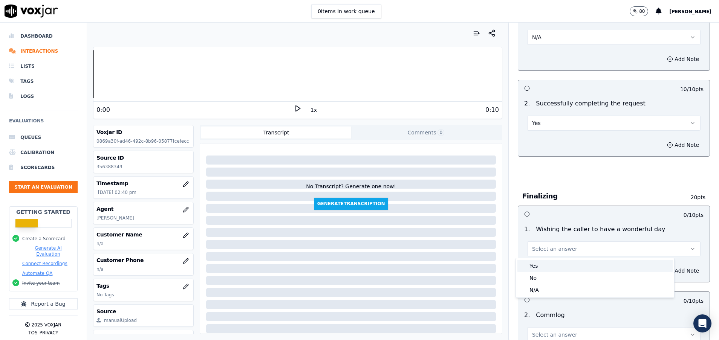
click at [550, 264] on div "Yes" at bounding box center [595, 266] width 155 height 12
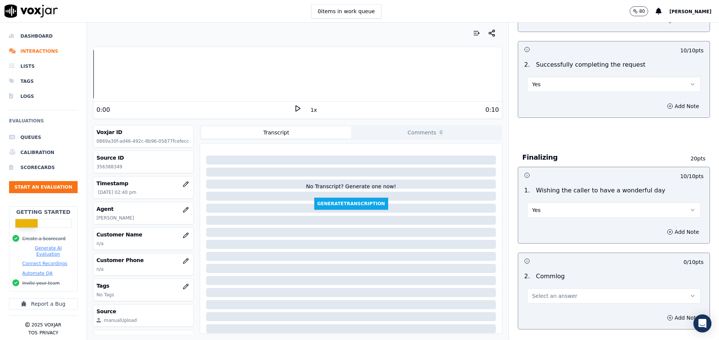
scroll to position [452, 0]
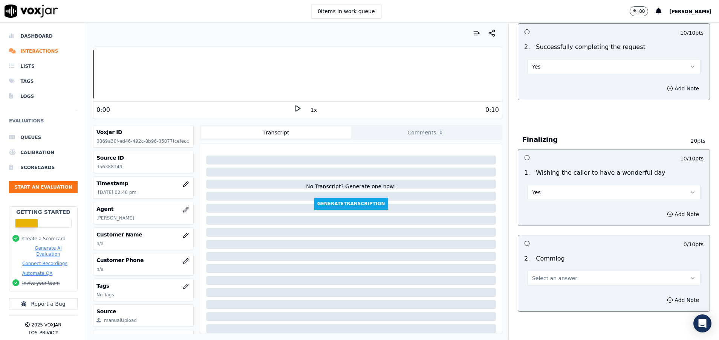
click at [567, 277] on button "Select an answer" at bounding box center [613, 278] width 173 height 15
click at [562, 287] on div "2 . Commlog Select an answer" at bounding box center [614, 270] width 192 height 38
click at [559, 294] on div "Add Note" at bounding box center [614, 300] width 192 height 23
click at [559, 287] on div "2 . Commlog Select an answer" at bounding box center [614, 270] width 192 height 38
click at [555, 279] on span "Select an answer" at bounding box center [554, 279] width 45 height 8
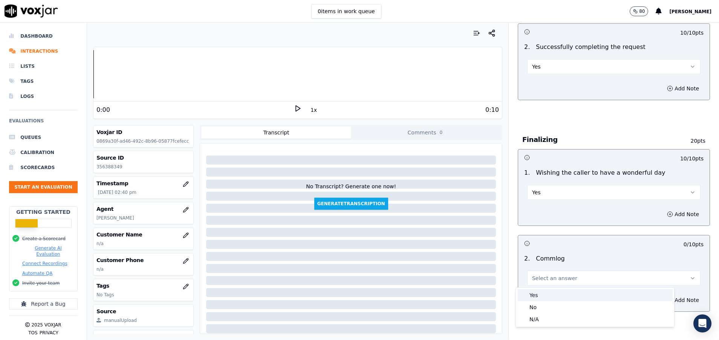
click at [542, 296] on div "Yes" at bounding box center [595, 296] width 155 height 12
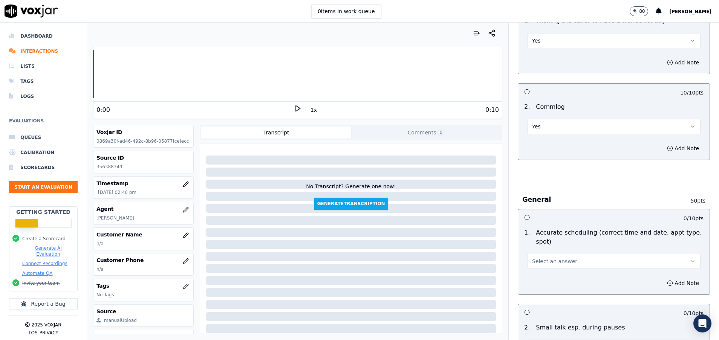
scroll to position [622, 0]
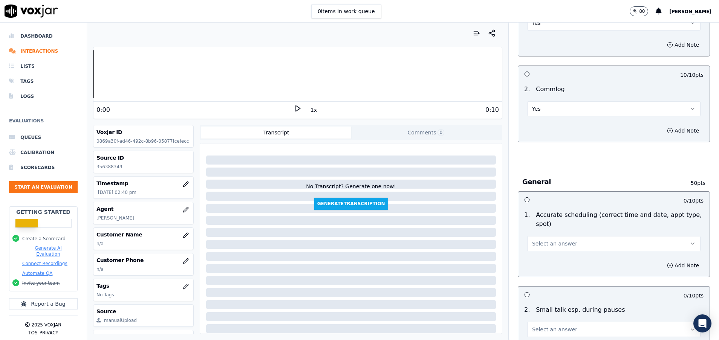
click at [547, 242] on span "Select an answer" at bounding box center [554, 244] width 45 height 8
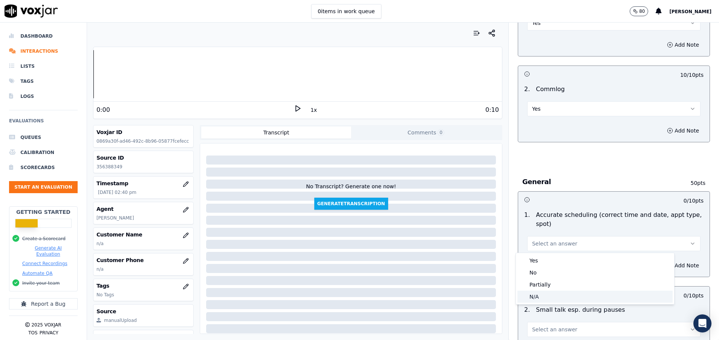
click at [540, 298] on div "N/A" at bounding box center [595, 297] width 155 height 12
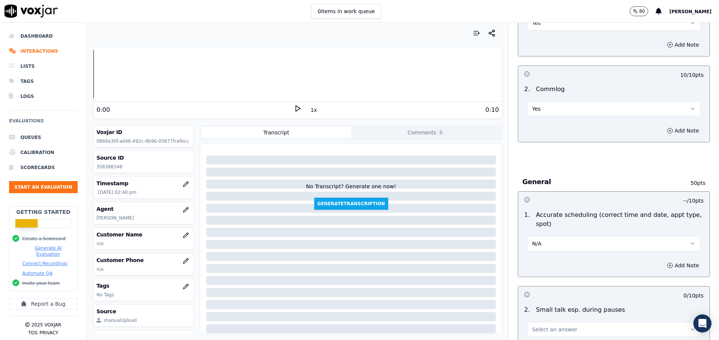
scroll to position [679, 0]
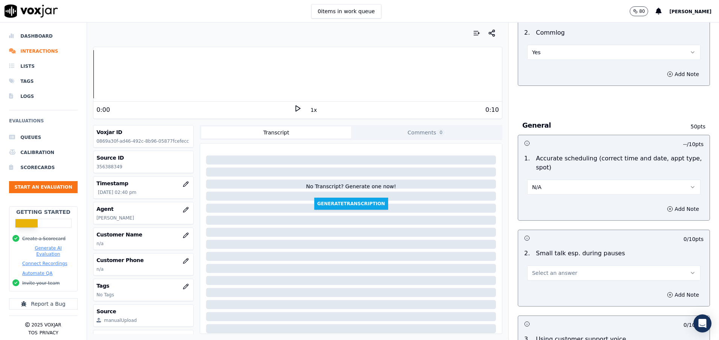
click at [532, 273] on span "Select an answer" at bounding box center [554, 274] width 45 height 8
click at [529, 303] on div "No" at bounding box center [595, 302] width 155 height 12
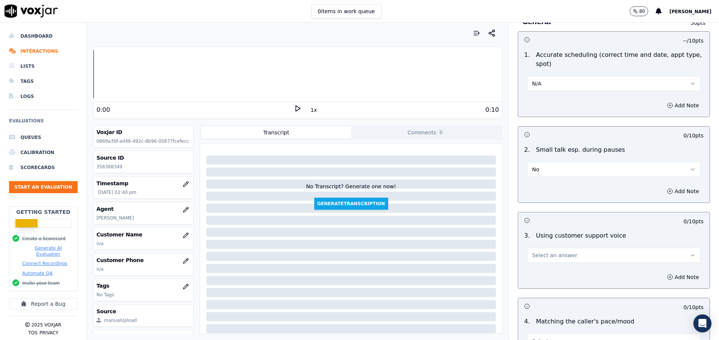
scroll to position [792, 0]
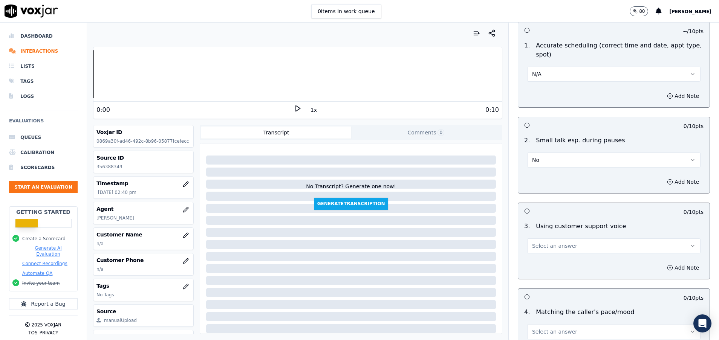
click at [546, 250] on button "Select an answer" at bounding box center [613, 246] width 173 height 15
click at [539, 262] on div "Yes" at bounding box center [595, 263] width 155 height 12
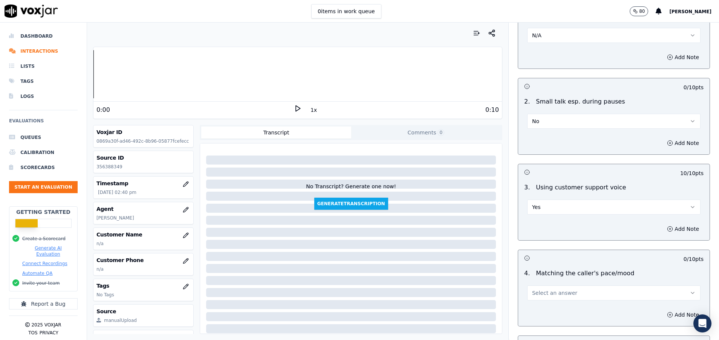
scroll to position [848, 0]
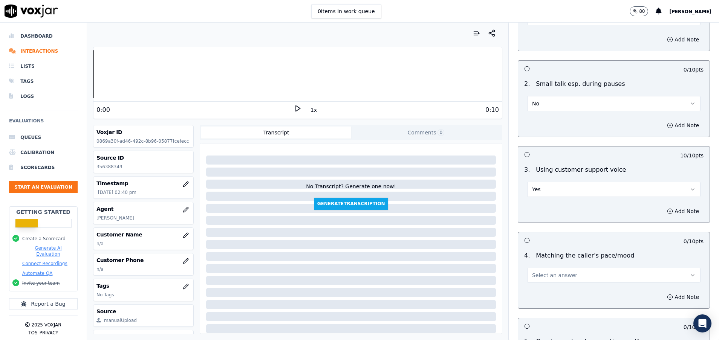
click at [542, 182] on div "Yes" at bounding box center [613, 189] width 173 height 17
click at [542, 185] on button "Yes" at bounding box center [613, 189] width 173 height 15
click at [544, 274] on span "Select an answer" at bounding box center [554, 276] width 45 height 8
click at [544, 290] on div "Yes" at bounding box center [595, 293] width 155 height 12
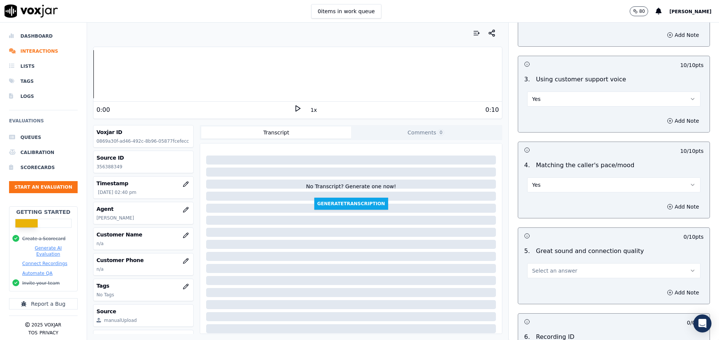
scroll to position [961, 0]
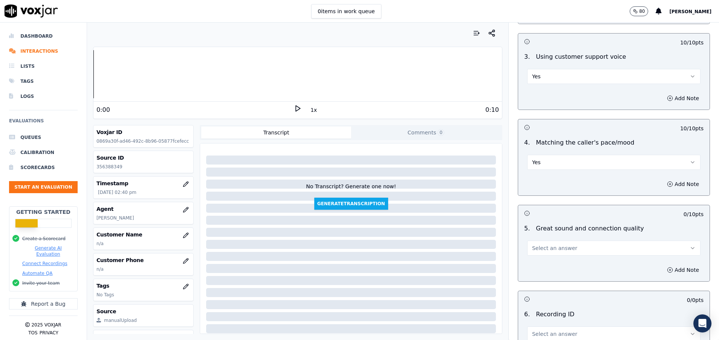
click at [543, 250] on span "Select an answer" at bounding box center [554, 249] width 45 height 8
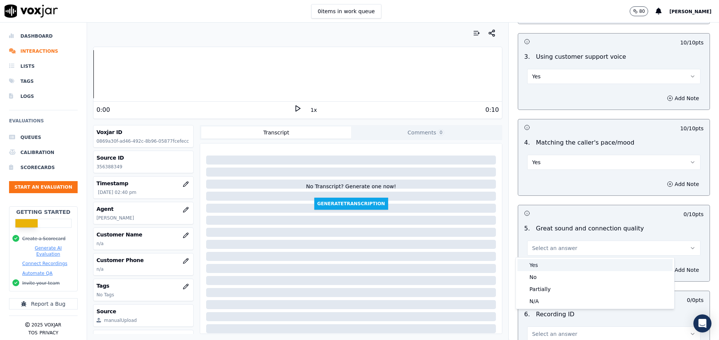
click at [549, 268] on div "Yes" at bounding box center [595, 265] width 155 height 12
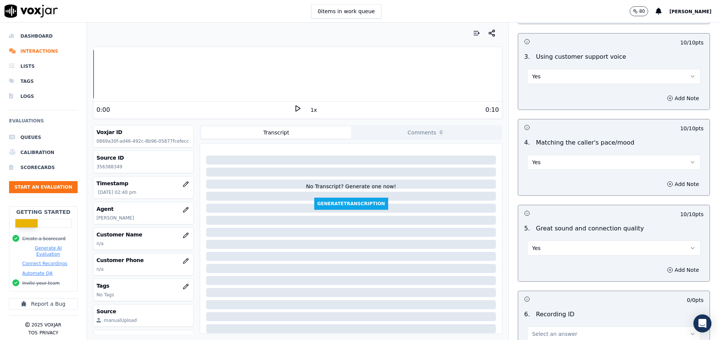
scroll to position [1018, 0]
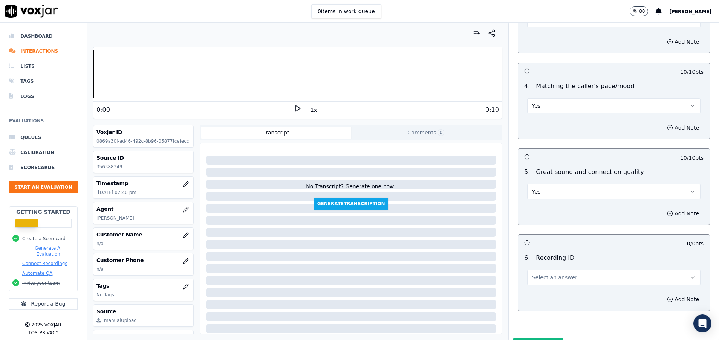
click at [548, 282] on button "Select an answer" at bounding box center [613, 277] width 173 height 15
click at [542, 300] on div "N/A" at bounding box center [595, 299] width 155 height 12
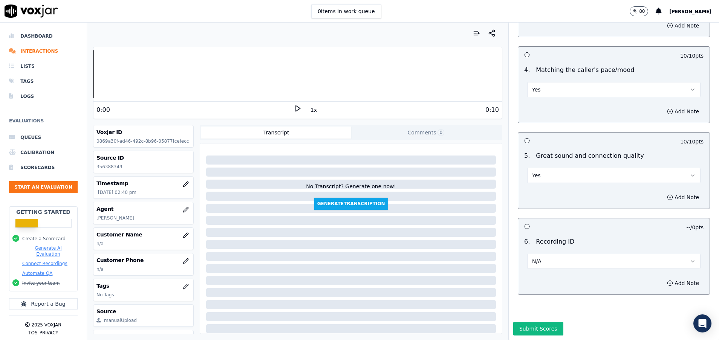
scroll to position [1060, 0]
click at [519, 322] on button "Submit Scores" at bounding box center [538, 329] width 50 height 14
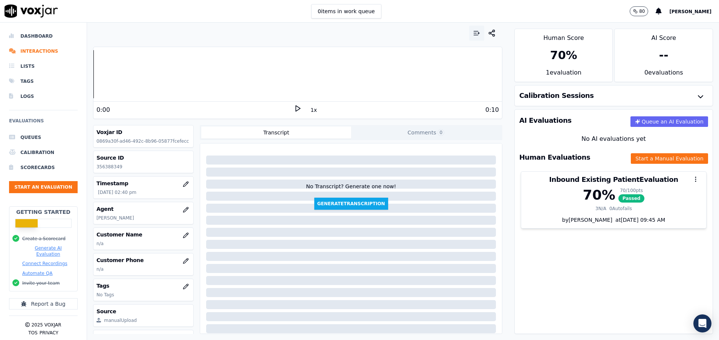
click at [473, 33] on icon "button" at bounding box center [477, 33] width 8 height 8
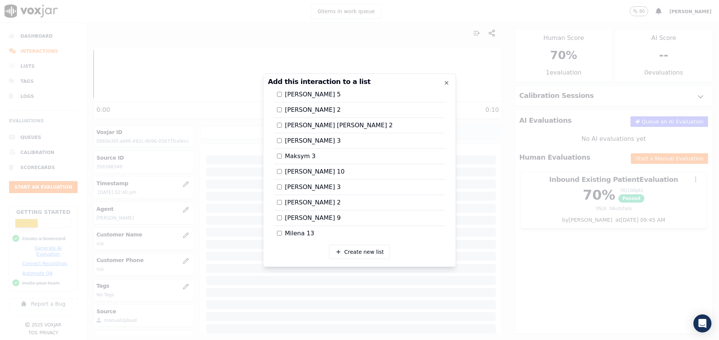
scroll to position [793, 0]
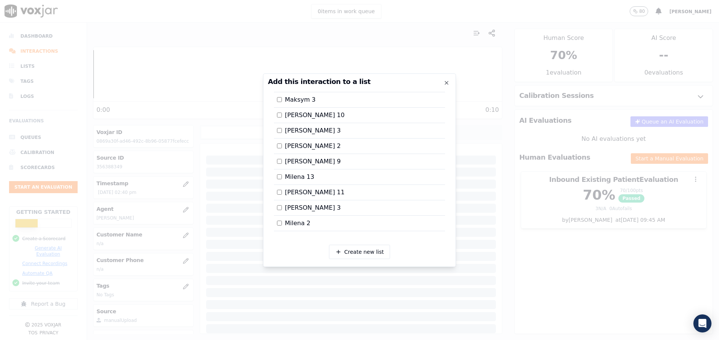
click at [578, 259] on div at bounding box center [359, 170] width 719 height 340
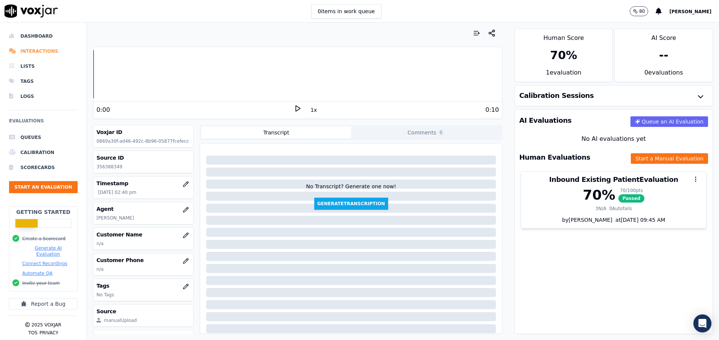
click at [43, 49] on li "Interactions" at bounding box center [43, 51] width 69 height 15
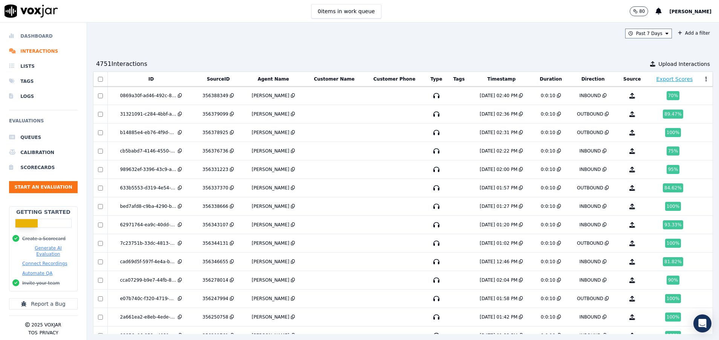
click at [48, 31] on li "Dashboard" at bounding box center [43, 36] width 69 height 15
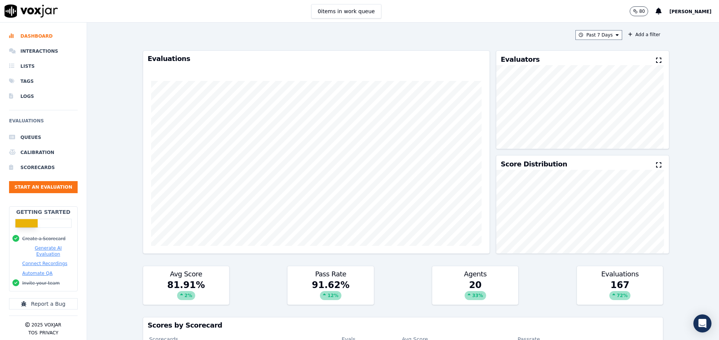
click at [656, 59] on button at bounding box center [660, 60] width 8 height 9
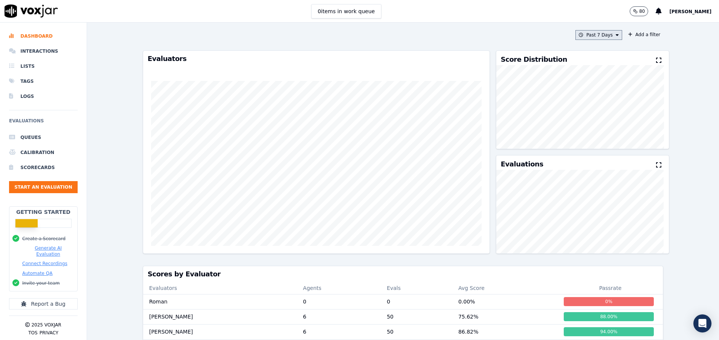
click at [585, 40] on button "Past 7 Days" at bounding box center [599, 35] width 47 height 10
click at [588, 57] on div "Today" at bounding box center [595, 58] width 15 height 6
click at [604, 128] on button "Add" at bounding box center [611, 122] width 15 height 12
click at [594, 29] on div "Today Add a filter Evaluators Score Distribution Evaluations Scores by Evaluato…" at bounding box center [403, 182] width 527 height 318
click at [594, 34] on button "Today" at bounding box center [605, 35] width 36 height 10
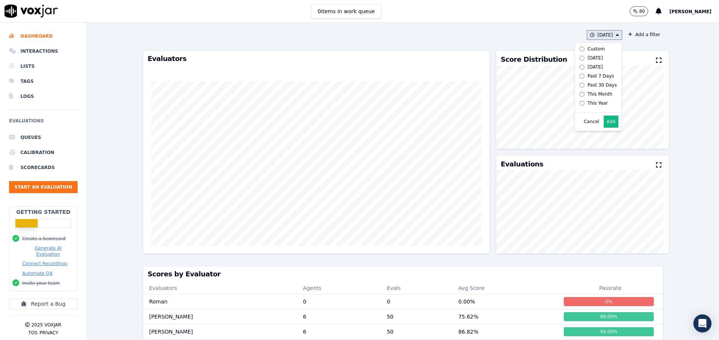
click at [604, 128] on button "Add" at bounding box center [611, 122] width 15 height 12
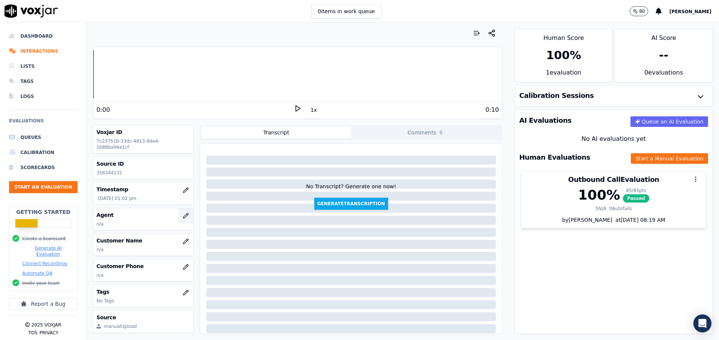
click at [183, 214] on icon "button" at bounding box center [186, 216] width 6 height 6
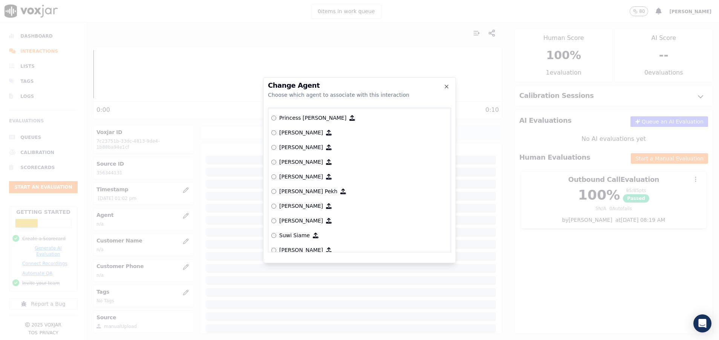
scroll to position [624, 0]
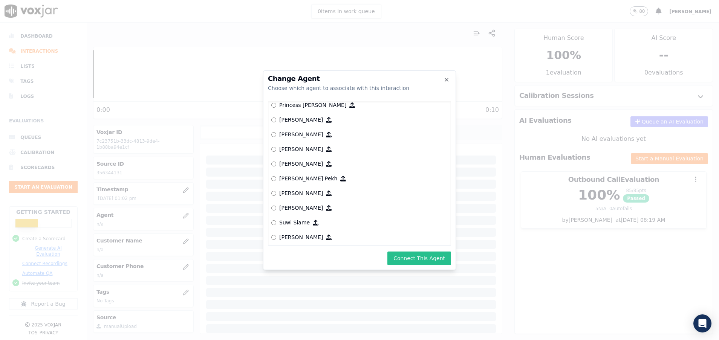
click at [435, 255] on button "Connect This Agent" at bounding box center [420, 259] width 64 height 14
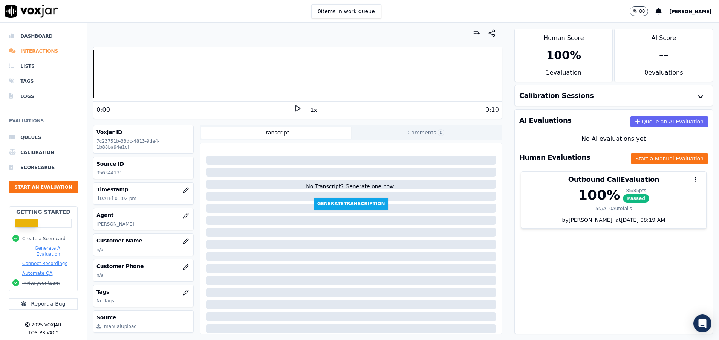
click at [48, 51] on li "Interactions" at bounding box center [43, 51] width 69 height 15
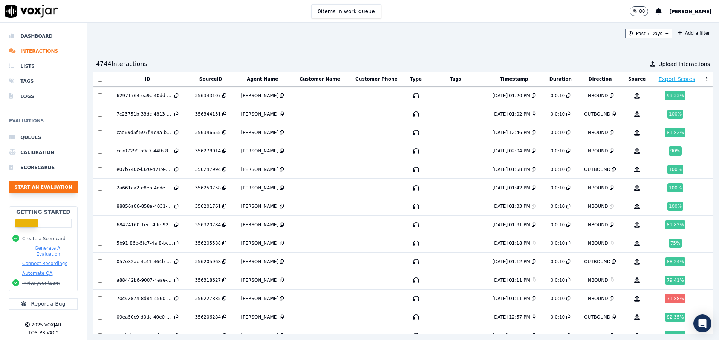
click at [63, 188] on button "Start an Evaluation" at bounding box center [43, 187] width 69 height 12
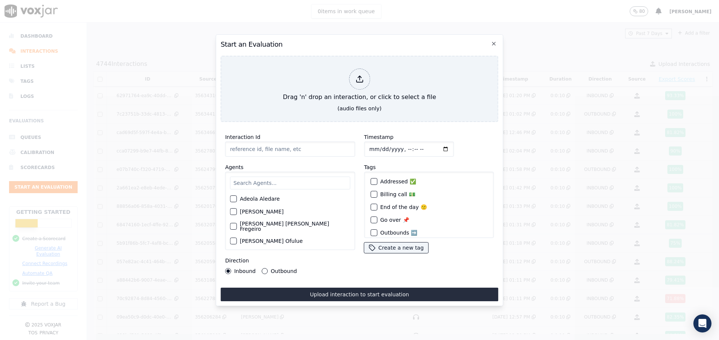
paste input "356338666"
type input "356338666"
click at [277, 177] on input "text" at bounding box center [290, 183] width 120 height 13
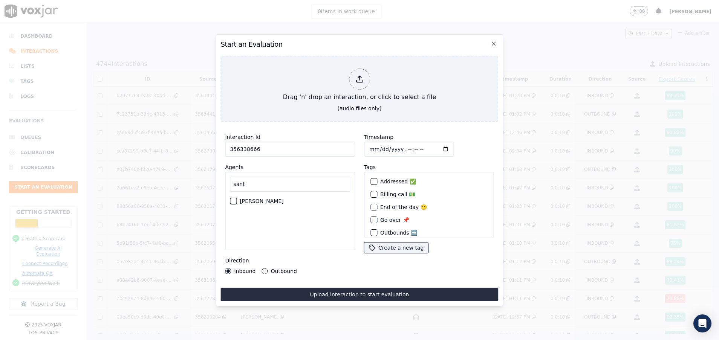
type input "sant"
click at [233, 199] on div "button" at bounding box center [232, 201] width 5 height 5
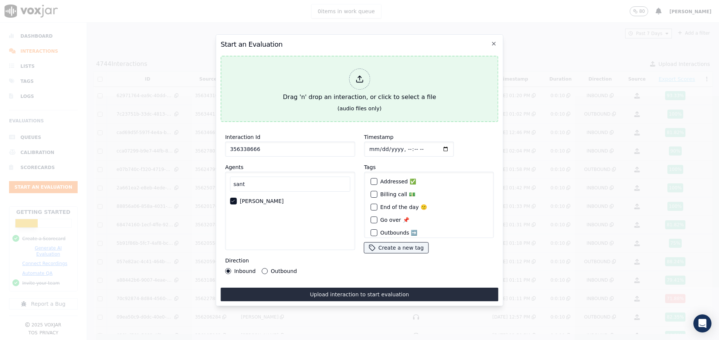
click at [326, 108] on button "Drag 'n' drop an interaction, or click to select a file (audio files only)" at bounding box center [360, 89] width 278 height 66
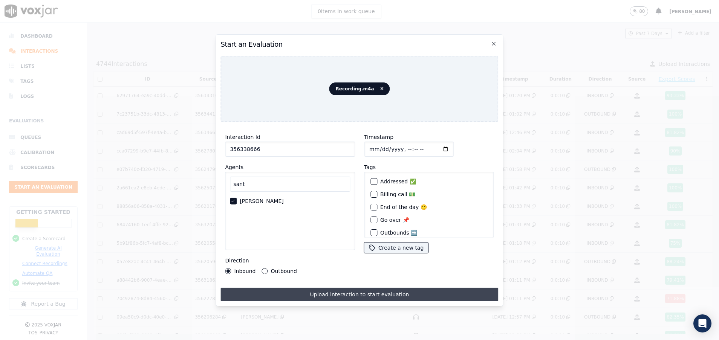
click at [323, 288] on button "Upload interaction to start evaluation" at bounding box center [360, 295] width 278 height 14
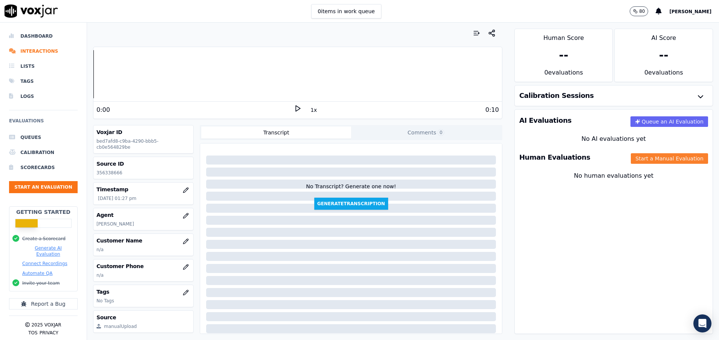
click at [647, 155] on button "Start a Manual Evaluation" at bounding box center [669, 158] width 77 height 11
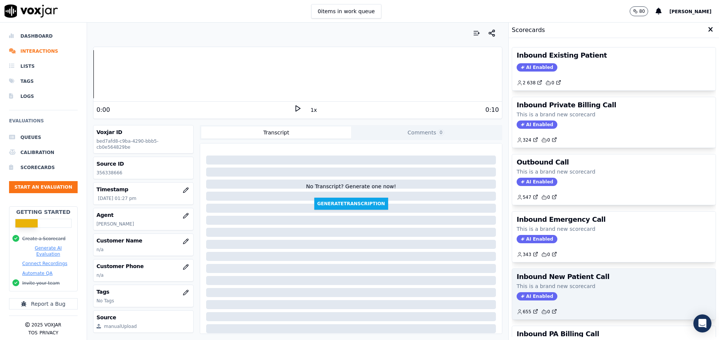
click at [558, 285] on p "This is a brand new scorecard" at bounding box center [614, 287] width 195 height 8
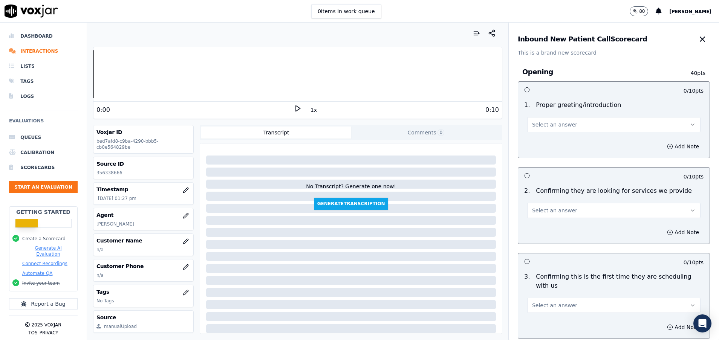
click at [564, 123] on button "Select an answer" at bounding box center [613, 124] width 173 height 15
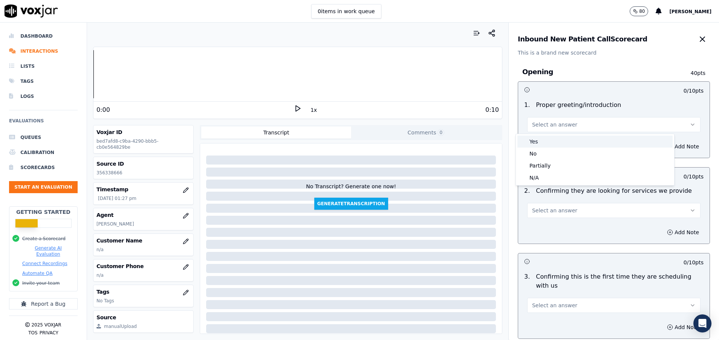
click at [547, 141] on div "Yes" at bounding box center [595, 142] width 155 height 12
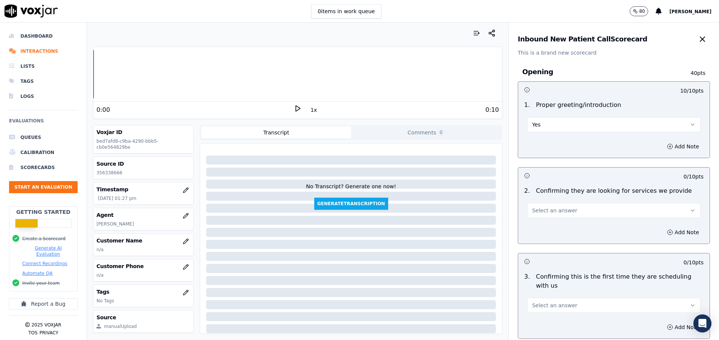
click at [553, 209] on span "Select an answer" at bounding box center [554, 211] width 45 height 8
click at [546, 254] on div "N/A" at bounding box center [595, 252] width 155 height 12
click at [541, 205] on button "N/A" at bounding box center [613, 210] width 173 height 15
click at [541, 227] on div "Yes" at bounding box center [595, 228] width 155 height 12
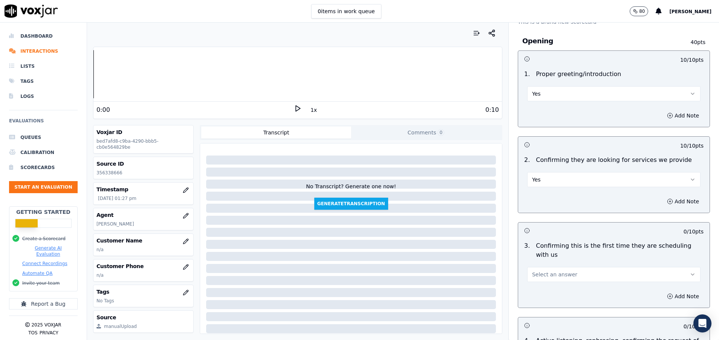
scroll to position [57, 0]
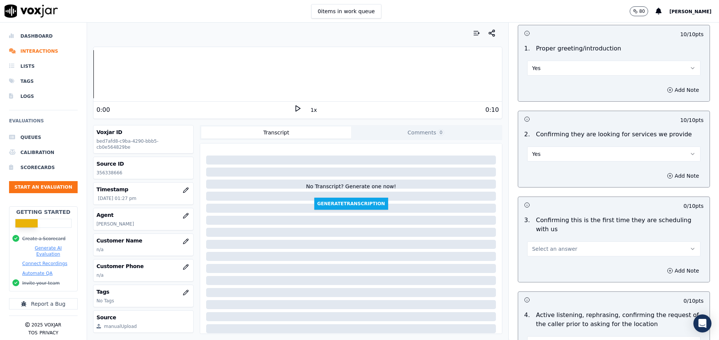
click at [546, 250] on span "Select an answer" at bounding box center [554, 249] width 45 height 8
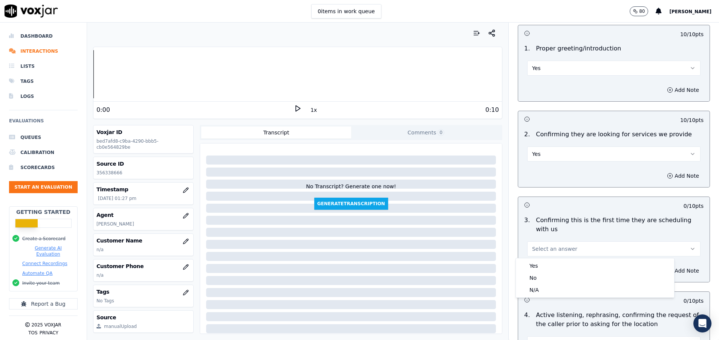
click at [539, 296] on div "Yes No N/A" at bounding box center [595, 278] width 158 height 39
click at [538, 291] on div "N/A" at bounding box center [595, 290] width 155 height 12
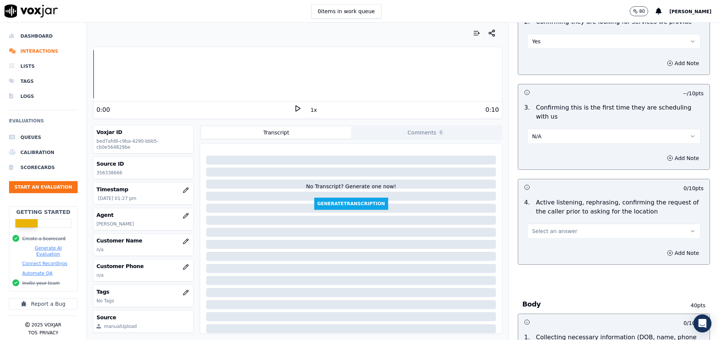
scroll to position [170, 0]
click at [532, 234] on span "Select an answer" at bounding box center [554, 231] width 45 height 8
click at [529, 244] on div "Yes" at bounding box center [595, 248] width 155 height 12
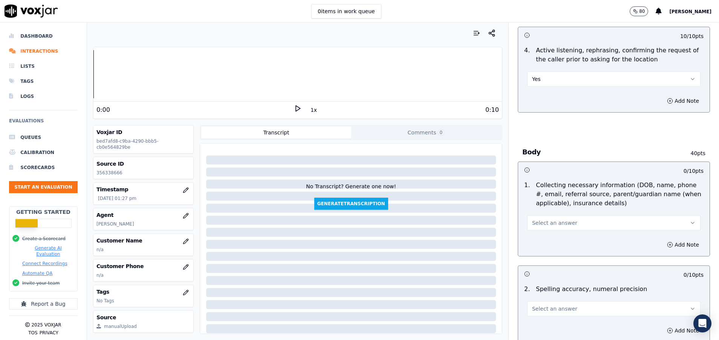
scroll to position [339, 0]
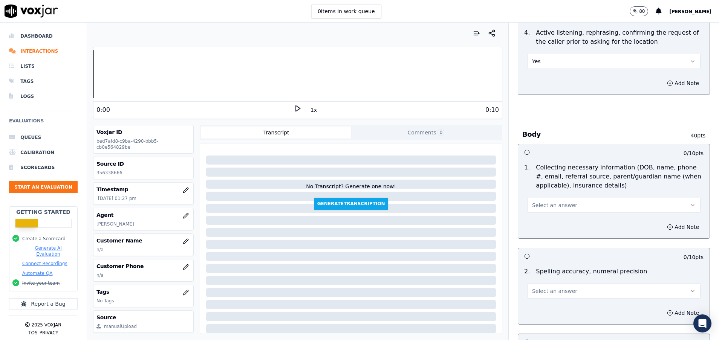
click at [561, 208] on button "Select an answer" at bounding box center [613, 205] width 173 height 15
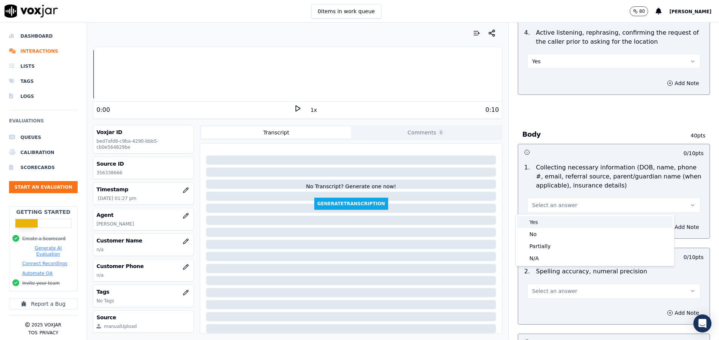
click at [560, 224] on div "Yes" at bounding box center [595, 222] width 155 height 12
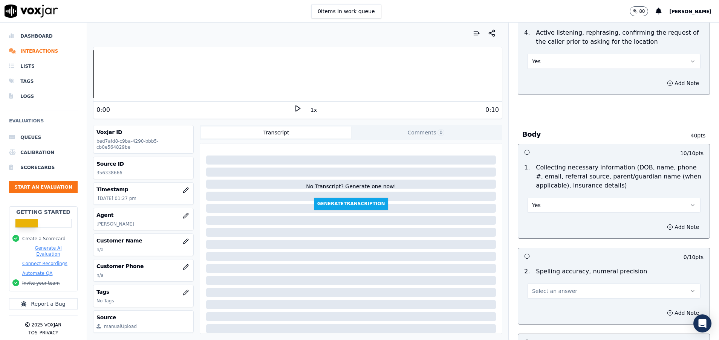
scroll to position [396, 0]
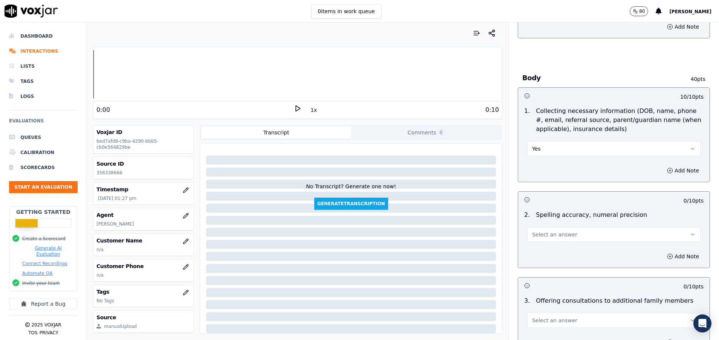
click at [561, 230] on button "Select an answer" at bounding box center [613, 234] width 173 height 15
click at [565, 248] on div "Yes" at bounding box center [595, 252] width 155 height 12
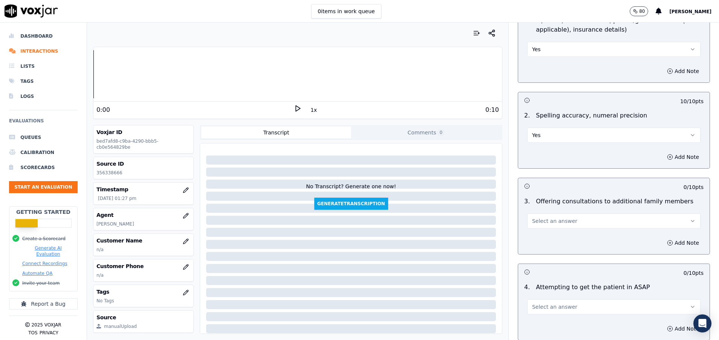
scroll to position [509, 0]
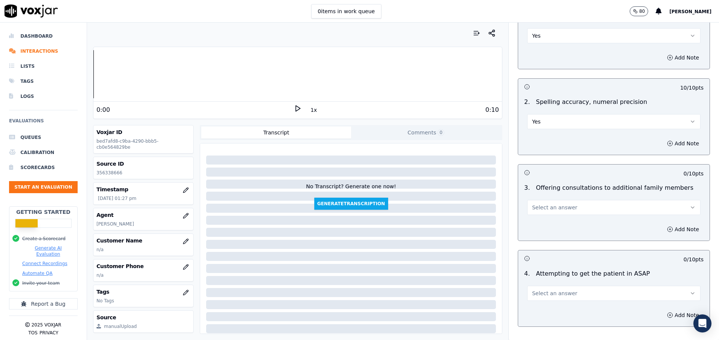
click at [560, 207] on button "Select an answer" at bounding box center [613, 207] width 173 height 15
click at [555, 221] on div "Yes" at bounding box center [595, 225] width 155 height 12
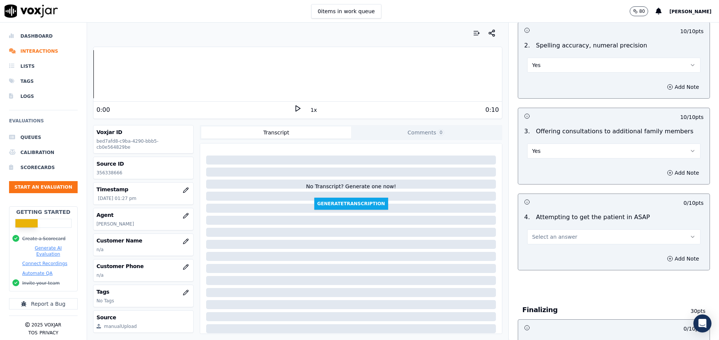
scroll to position [622, 0]
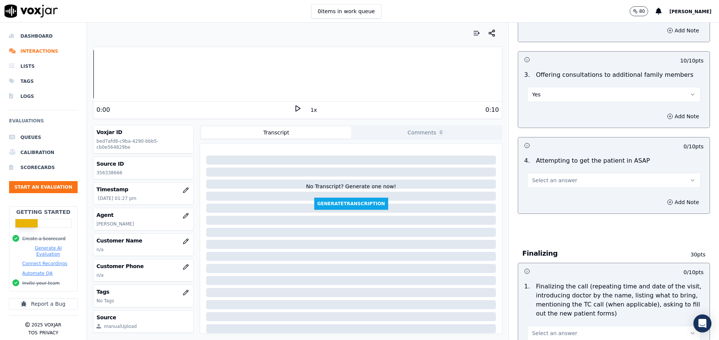
click at [554, 175] on button "Select an answer" at bounding box center [613, 180] width 173 height 15
click at [540, 195] on div "Yes" at bounding box center [595, 198] width 155 height 12
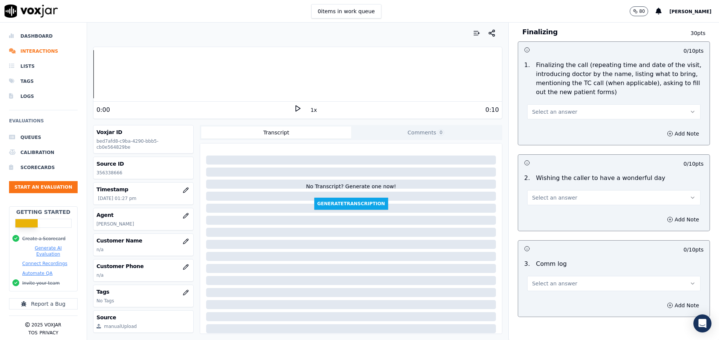
scroll to position [905, 0]
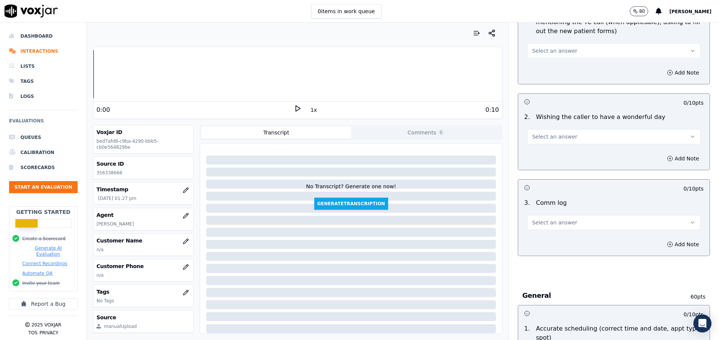
click at [572, 226] on button "Select an answer" at bounding box center [613, 222] width 173 height 15
click at [564, 238] on div "Yes" at bounding box center [595, 240] width 155 height 12
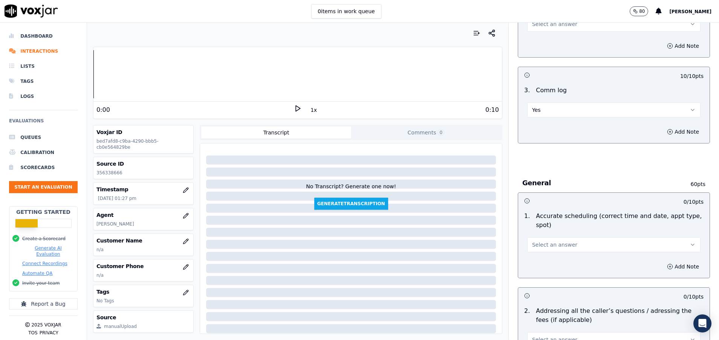
scroll to position [1018, 0]
click at [564, 245] on button "Select an answer" at bounding box center [613, 244] width 173 height 15
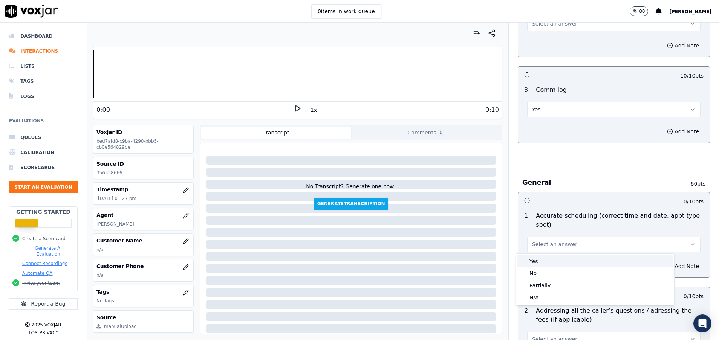
click at [562, 265] on div "Yes" at bounding box center [595, 262] width 155 height 12
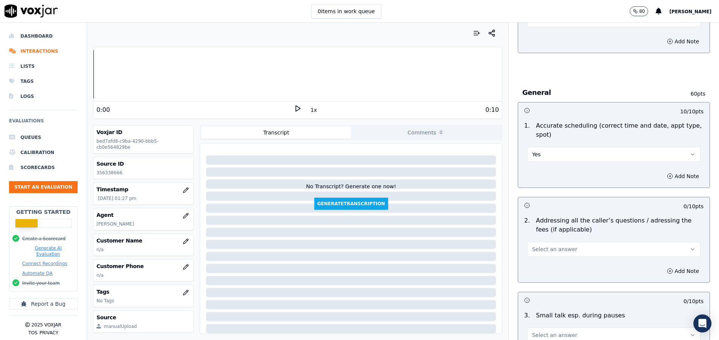
scroll to position [1131, 0]
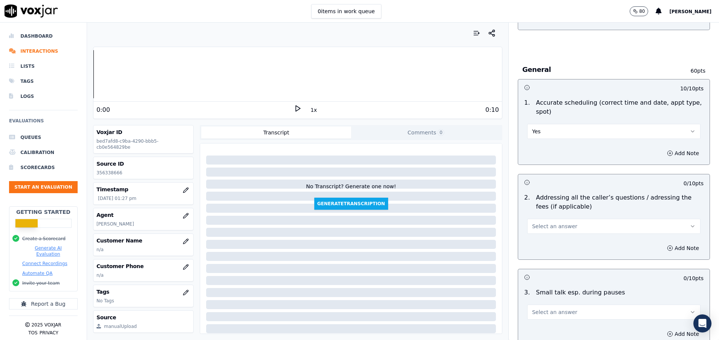
click at [571, 229] on button "Select an answer" at bounding box center [613, 226] width 173 height 15
click at [556, 268] on div "N/A" at bounding box center [595, 268] width 155 height 12
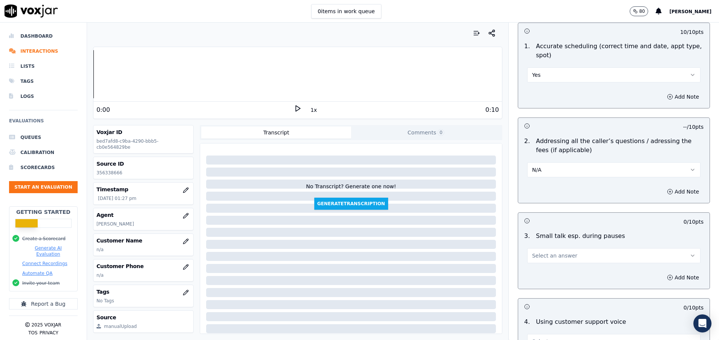
click at [555, 254] on span "Select an answer" at bounding box center [554, 256] width 45 height 8
click at [558, 292] on div "N/A" at bounding box center [595, 297] width 155 height 12
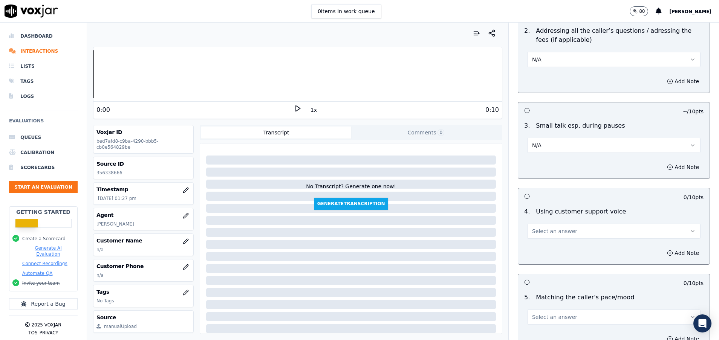
scroll to position [1301, 0]
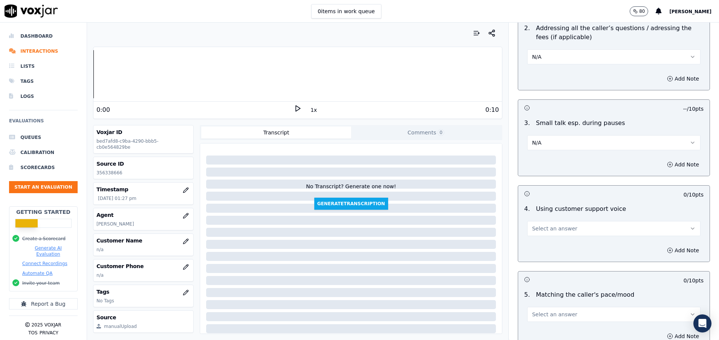
click at [558, 236] on button "Select an answer" at bounding box center [613, 228] width 173 height 15
click at [547, 250] on div "Yes" at bounding box center [595, 246] width 155 height 12
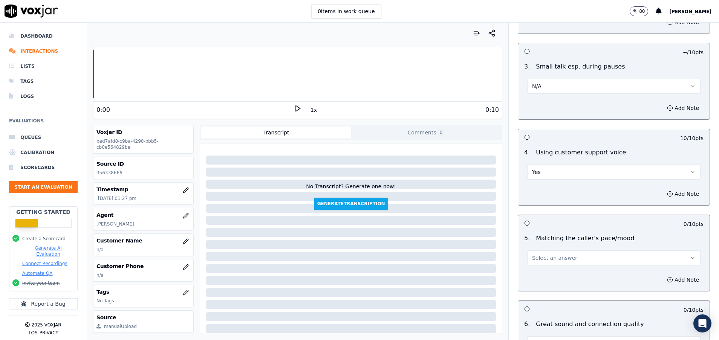
click at [535, 259] on span "Select an answer" at bounding box center [554, 258] width 45 height 8
click at [531, 272] on div "Yes" at bounding box center [595, 275] width 155 height 12
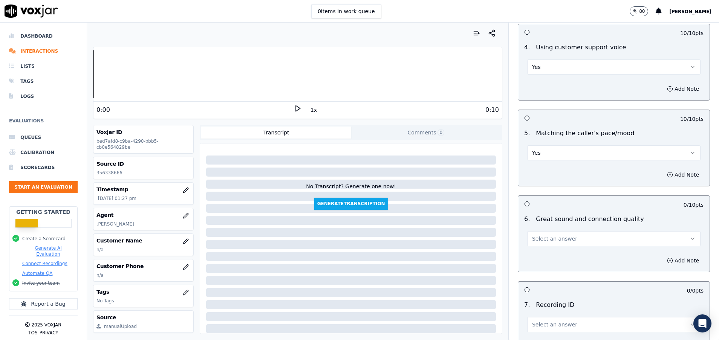
scroll to position [1470, 0]
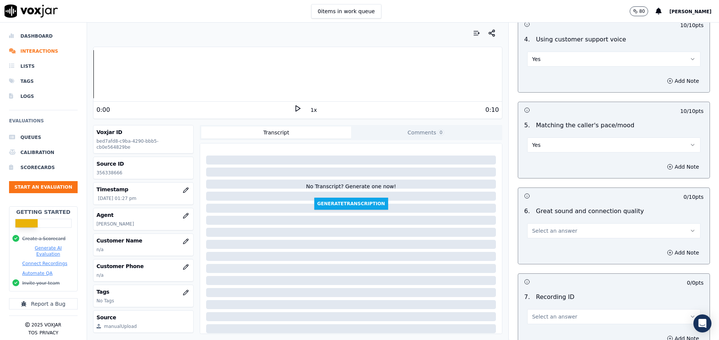
click at [532, 243] on div "Add Note" at bounding box center [614, 253] width 192 height 23
click at [533, 236] on button "Select an answer" at bounding box center [613, 231] width 173 height 15
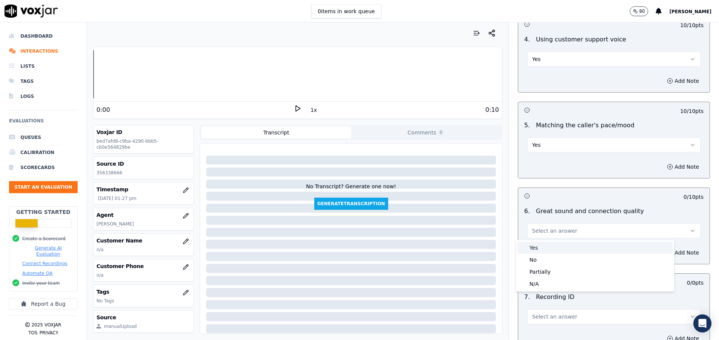
click at [531, 250] on div "Yes" at bounding box center [595, 248] width 155 height 12
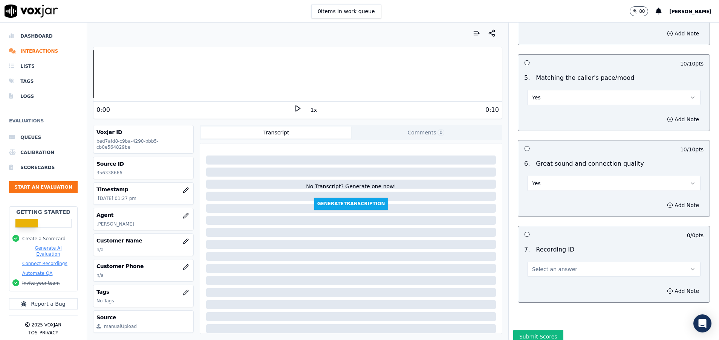
scroll to position [1552, 0]
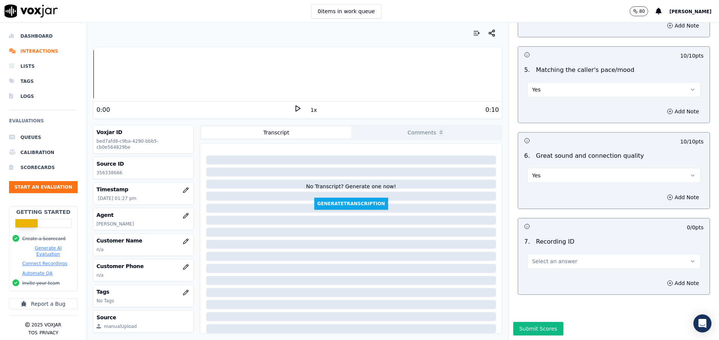
click at [532, 258] on span "Select an answer" at bounding box center [554, 262] width 45 height 8
click at [533, 260] on div "N/A" at bounding box center [595, 257] width 155 height 12
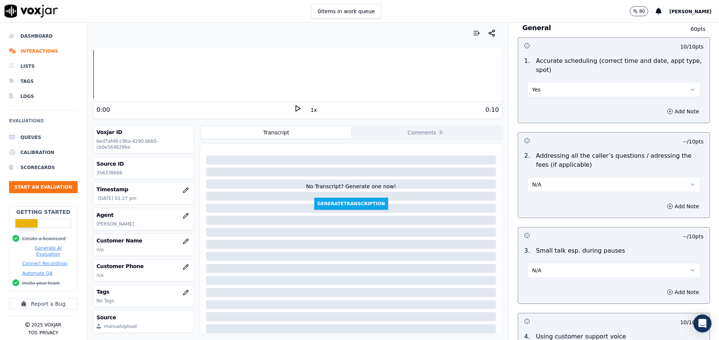
scroll to position [1212, 0]
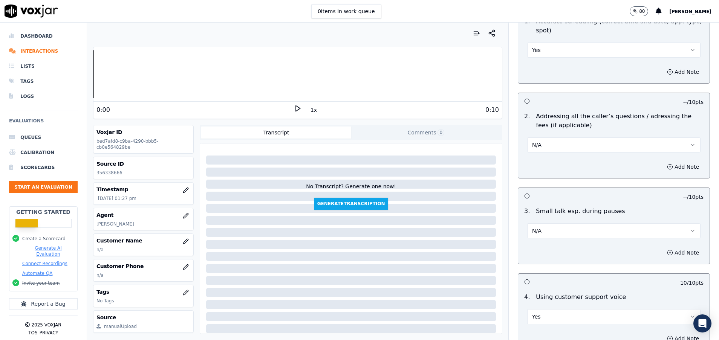
click at [585, 233] on button "N/A" at bounding box center [613, 231] width 173 height 15
click at [558, 251] on div "Yes" at bounding box center [595, 248] width 155 height 12
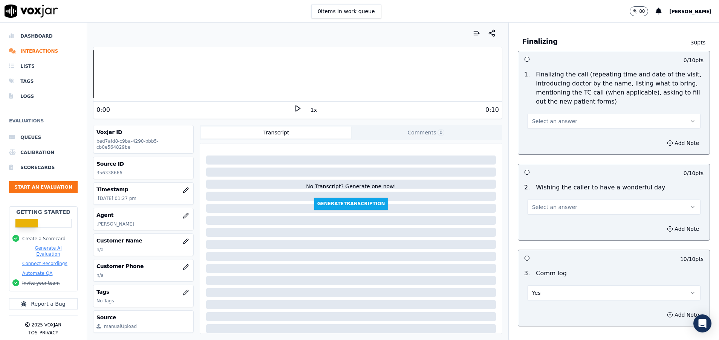
scroll to position [817, 0]
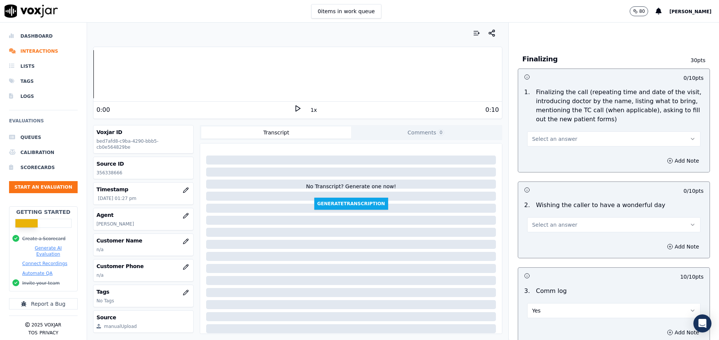
click at [590, 138] on button "Select an answer" at bounding box center [613, 139] width 173 height 15
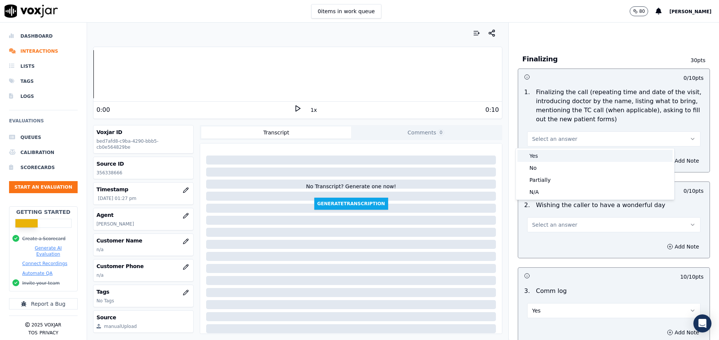
click at [569, 159] on div "Yes" at bounding box center [595, 156] width 155 height 12
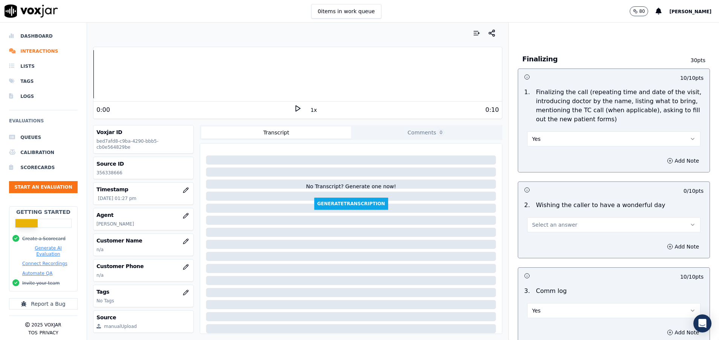
click at [569, 226] on button "Select an answer" at bounding box center [613, 225] width 173 height 15
click at [547, 244] on div "Yes" at bounding box center [595, 242] width 155 height 12
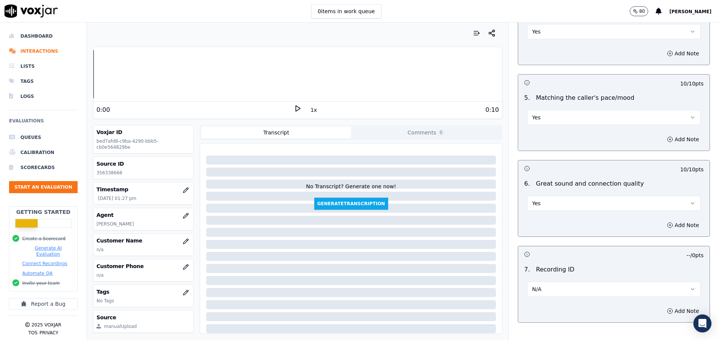
scroll to position [1552, 0]
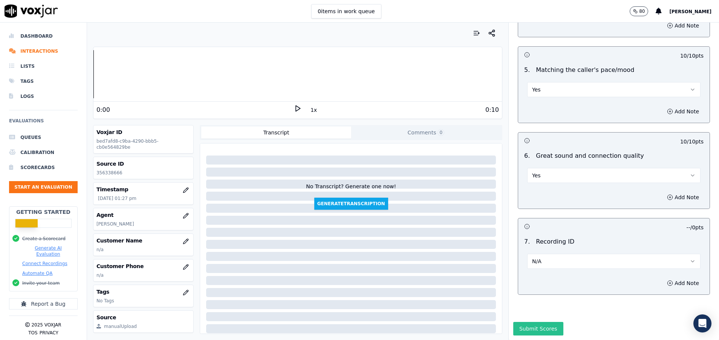
click at [520, 322] on button "Submit Scores" at bounding box center [538, 329] width 50 height 14
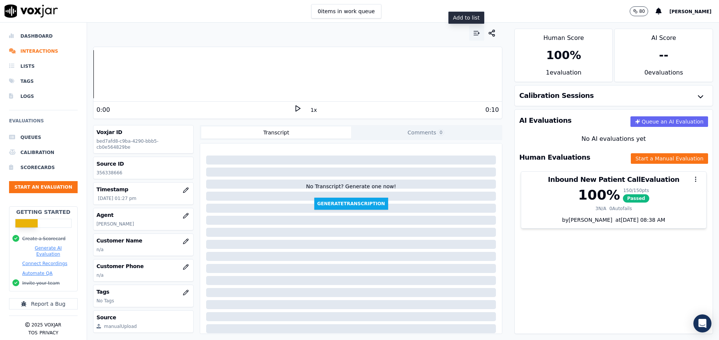
click at [473, 34] on icon "button" at bounding box center [477, 33] width 8 height 8
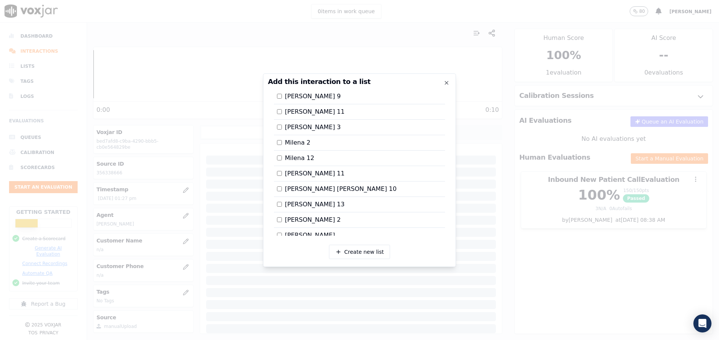
scroll to position [840, 0]
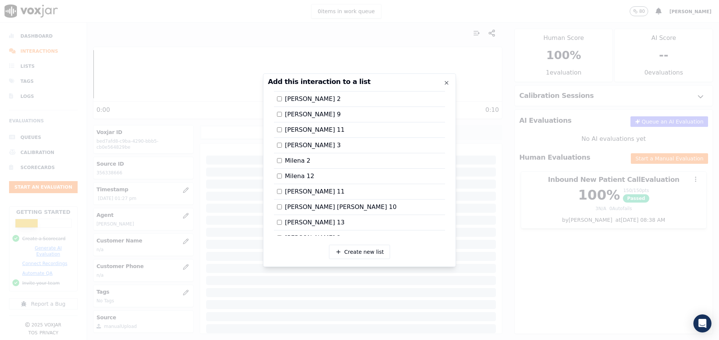
click at [494, 250] on div at bounding box center [359, 170] width 719 height 340
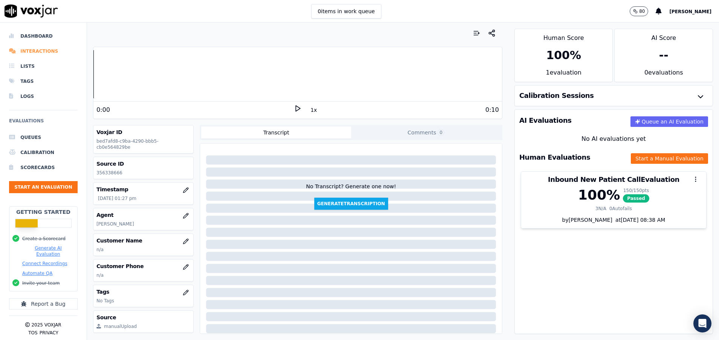
click at [33, 53] on li "Interactions" at bounding box center [43, 51] width 69 height 15
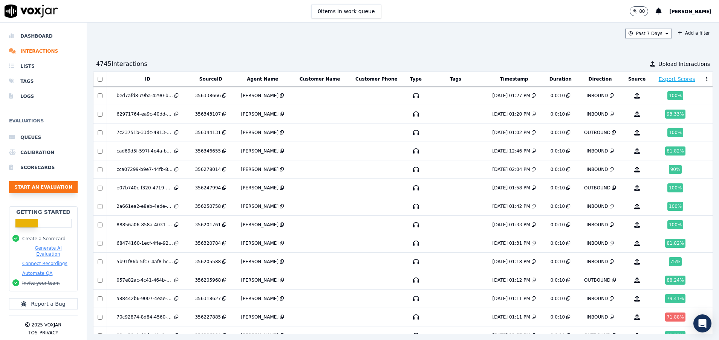
click at [56, 187] on button "Start an Evaluation" at bounding box center [43, 187] width 69 height 12
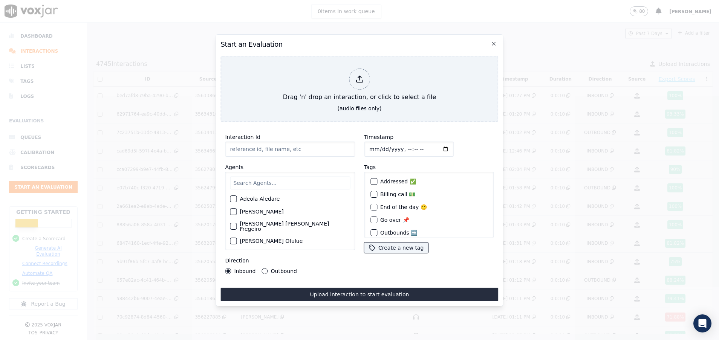
paste input "356337370"
type input "356337370"
click at [261, 178] on input "text" at bounding box center [290, 183] width 120 height 13
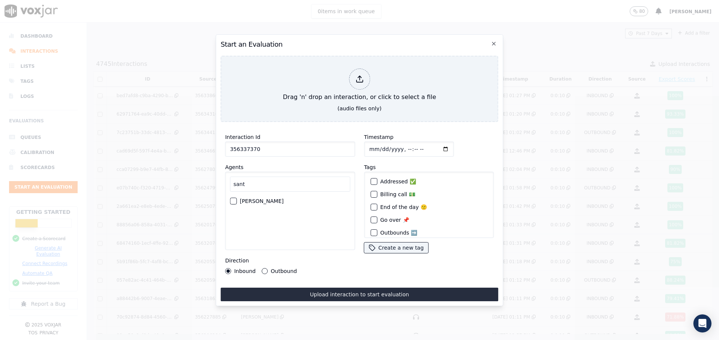
type input "sant"
click at [232, 199] on div "button" at bounding box center [232, 201] width 5 height 5
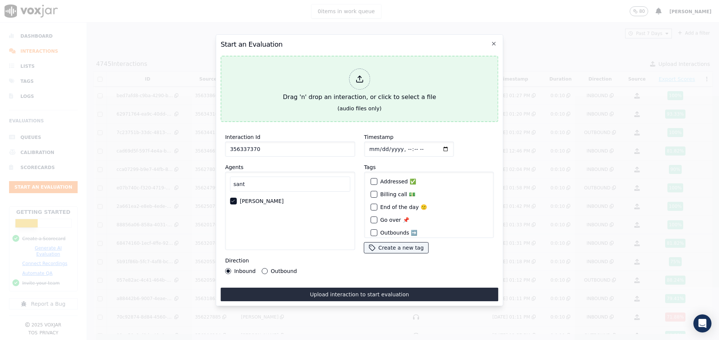
click at [319, 93] on div "Drag 'n' drop an interaction, or click to select a file" at bounding box center [359, 85] width 159 height 39
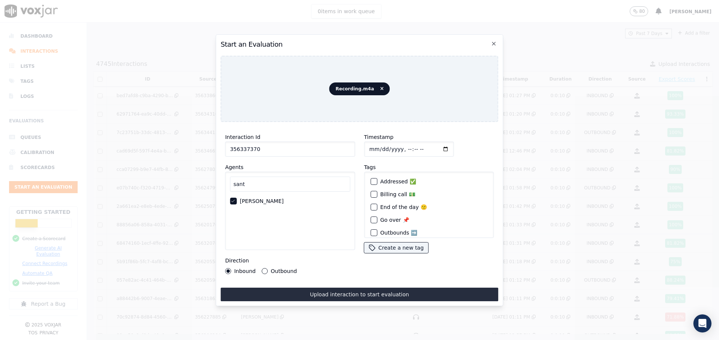
click at [265, 268] on button "Outbound" at bounding box center [265, 271] width 6 height 6
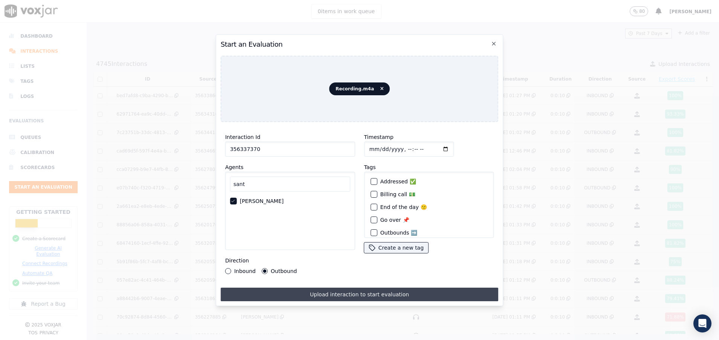
click at [331, 291] on button "Upload interaction to start evaluation" at bounding box center [360, 295] width 278 height 14
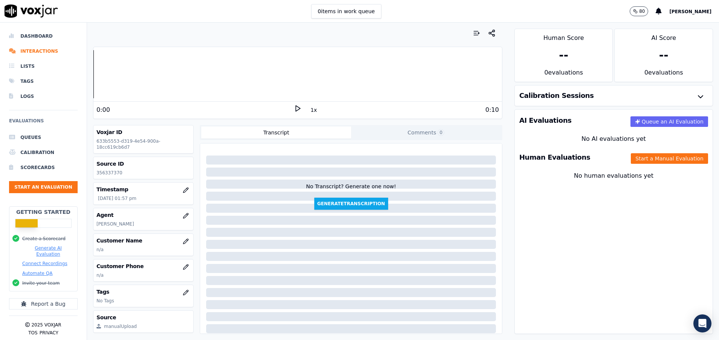
click at [650, 152] on div "Human Evaluations Start a Manual Evaluation" at bounding box center [614, 158] width 198 height 22
click at [652, 158] on button "Start a Manual Evaluation" at bounding box center [669, 158] width 77 height 11
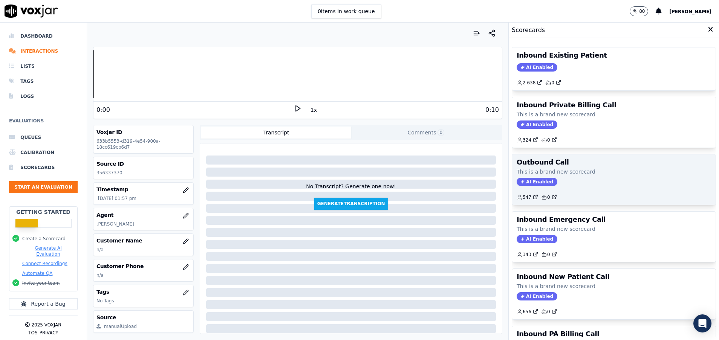
click at [578, 181] on div "AI Enabled" at bounding box center [614, 182] width 195 height 8
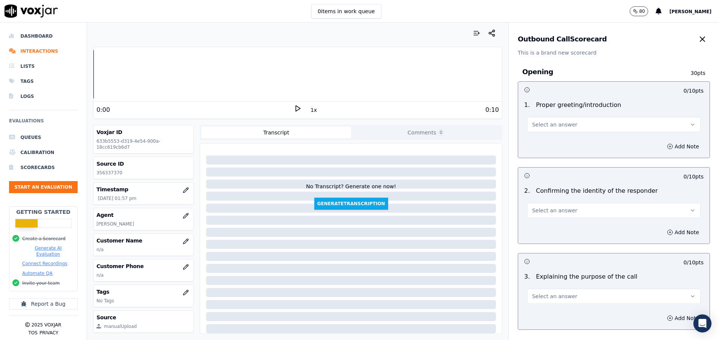
click at [571, 126] on button "Select an answer" at bounding box center [613, 124] width 173 height 15
click at [533, 159] on div "No" at bounding box center [595, 154] width 155 height 12
click at [667, 147] on icon "button" at bounding box center [670, 147] width 6 height 6
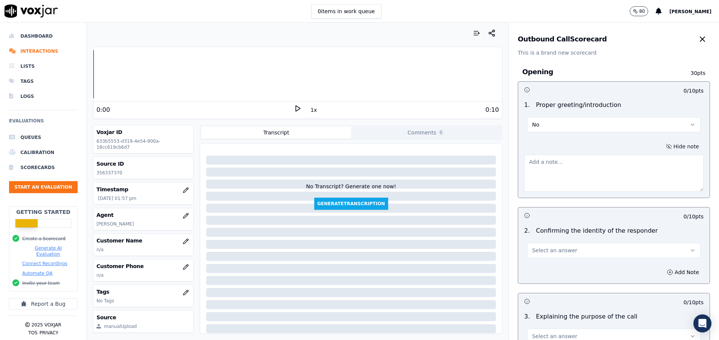
click at [546, 179] on textarea at bounding box center [613, 173] width 179 height 37
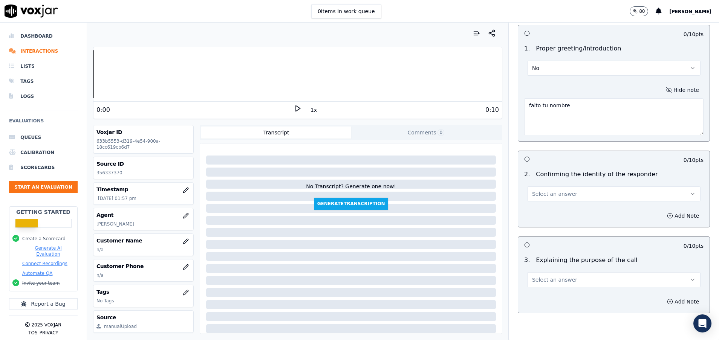
type textarea "falto tu nombre"
click at [560, 196] on button "Select an answer" at bounding box center [613, 194] width 173 height 15
click at [538, 236] on div "N/A" at bounding box center [595, 235] width 155 height 12
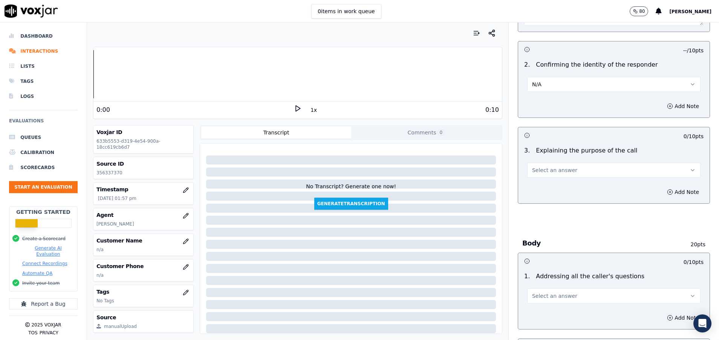
scroll to position [170, 0]
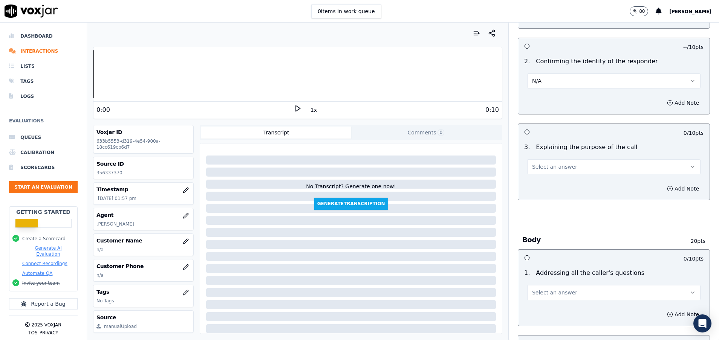
click at [567, 171] on button "Select an answer" at bounding box center [613, 166] width 173 height 15
click at [566, 182] on div "Yes" at bounding box center [595, 184] width 155 height 12
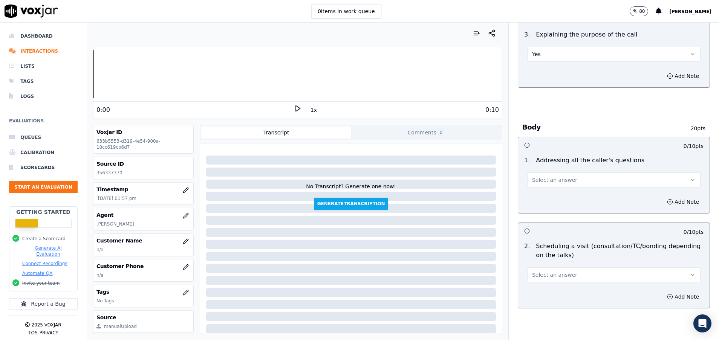
scroll to position [283, 0]
click at [566, 182] on button "Select an answer" at bounding box center [613, 179] width 173 height 15
click at [546, 224] on div "N/A" at bounding box center [595, 221] width 155 height 12
click at [552, 274] on span "Select an answer" at bounding box center [554, 275] width 45 height 8
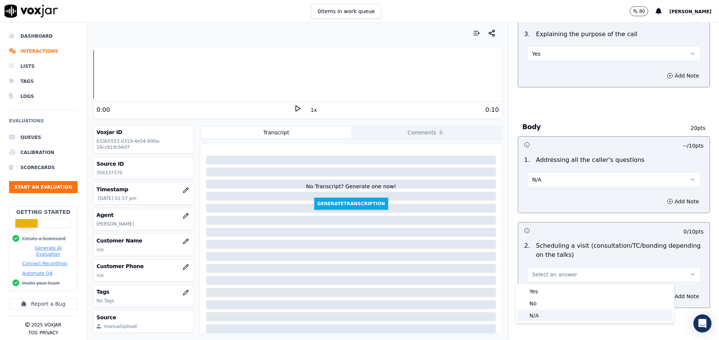
click at [548, 317] on div "N/A" at bounding box center [595, 316] width 155 height 12
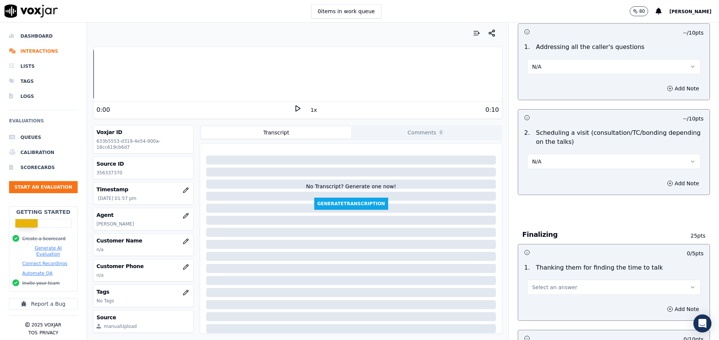
scroll to position [452, 0]
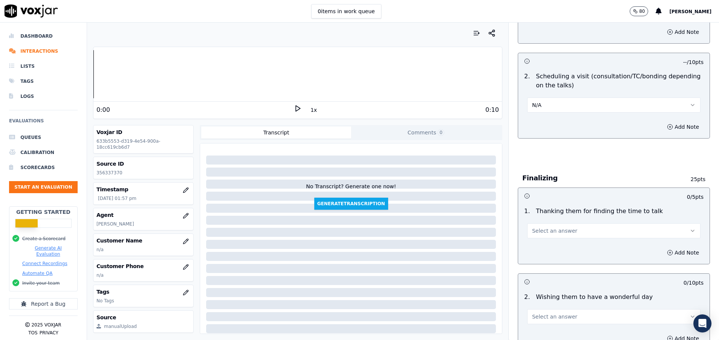
click at [549, 230] on span "Select an answer" at bounding box center [554, 231] width 45 height 8
click at [550, 246] on div "Yes" at bounding box center [595, 248] width 155 height 12
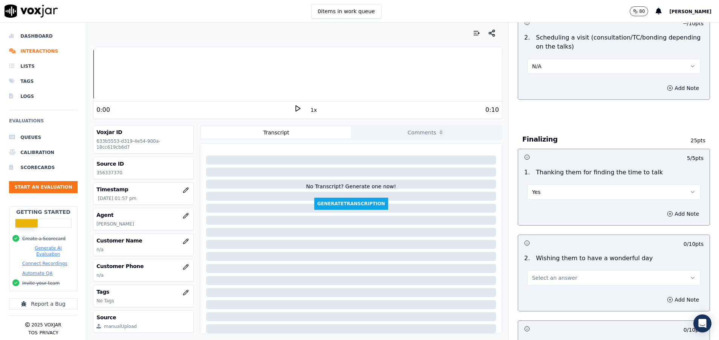
scroll to position [509, 0]
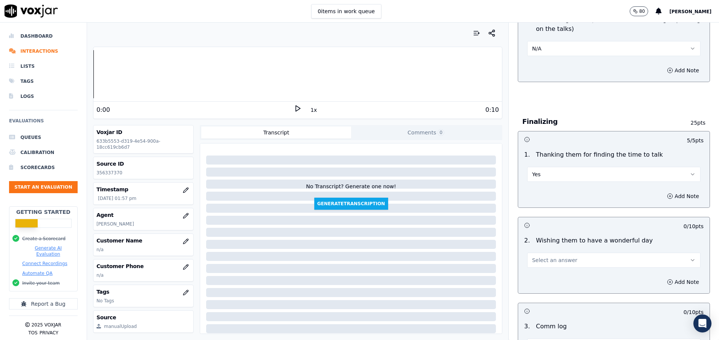
click at [550, 260] on span "Select an answer" at bounding box center [554, 261] width 45 height 8
click at [550, 276] on div "Yes" at bounding box center [595, 277] width 155 height 12
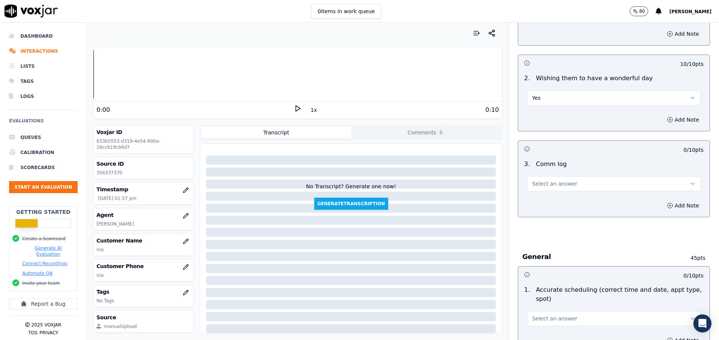
scroll to position [679, 0]
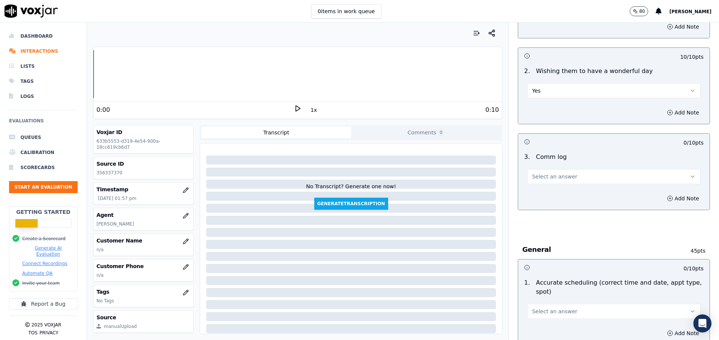
click at [550, 182] on button "Select an answer" at bounding box center [613, 176] width 173 height 15
click at [538, 192] on div "Yes" at bounding box center [595, 194] width 155 height 12
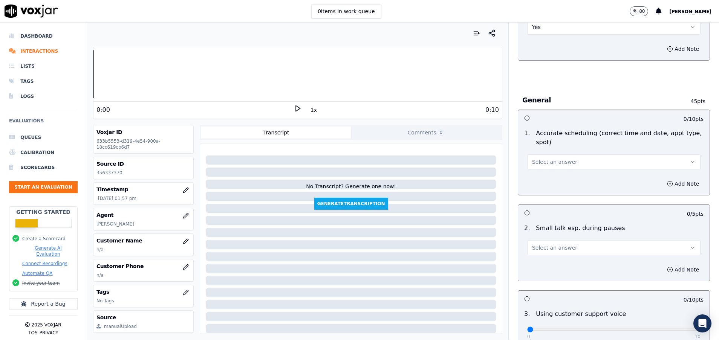
scroll to position [848, 0]
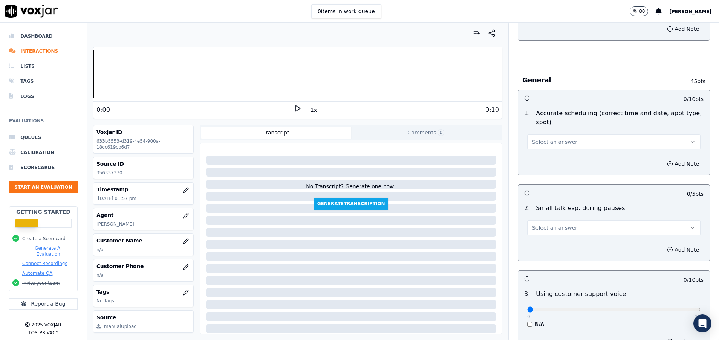
click at [533, 144] on span "Select an answer" at bounding box center [554, 142] width 45 height 8
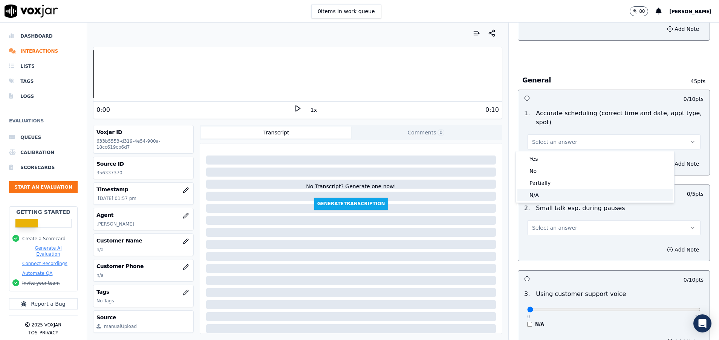
click at [538, 198] on div "N/A" at bounding box center [595, 195] width 155 height 12
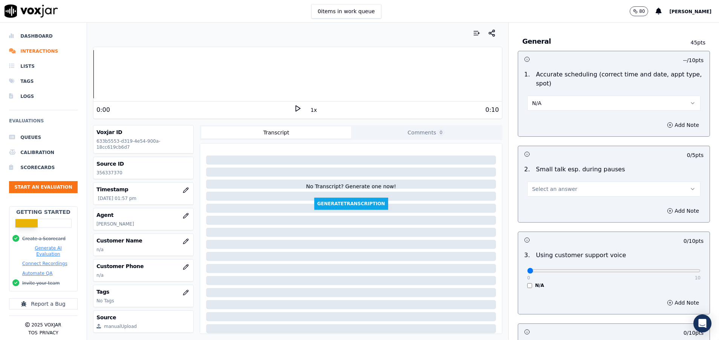
scroll to position [905, 0]
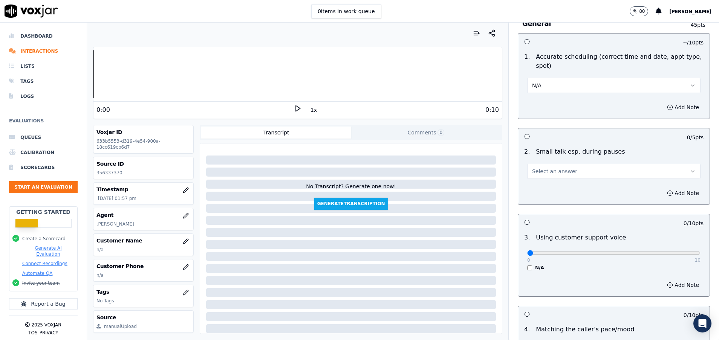
click at [536, 175] on button "Select an answer" at bounding box center [613, 171] width 173 height 15
click at [538, 212] on div "N/A" at bounding box center [595, 213] width 155 height 12
drag, startPoint x: 518, startPoint y: 249, endPoint x: 625, endPoint y: 264, distance: 108.4
click at [624, 264] on div "0 10 N/A" at bounding box center [613, 256] width 185 height 29
drag, startPoint x: 625, startPoint y: 264, endPoint x: 671, endPoint y: 252, distance: 46.7
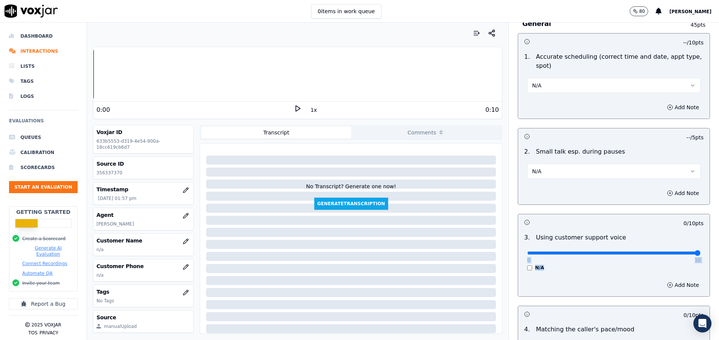
type input "10"
click at [671, 252] on input "range" at bounding box center [613, 253] width 173 height 3
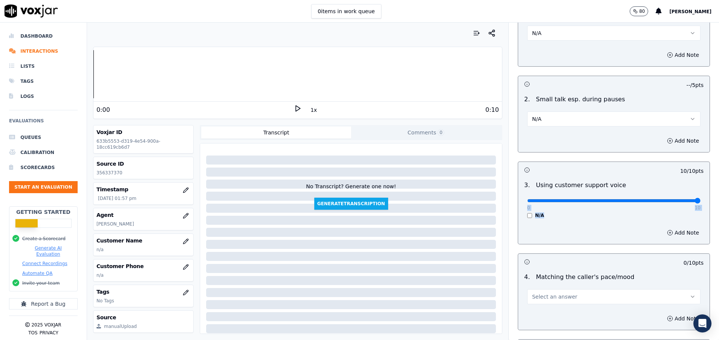
scroll to position [1018, 0]
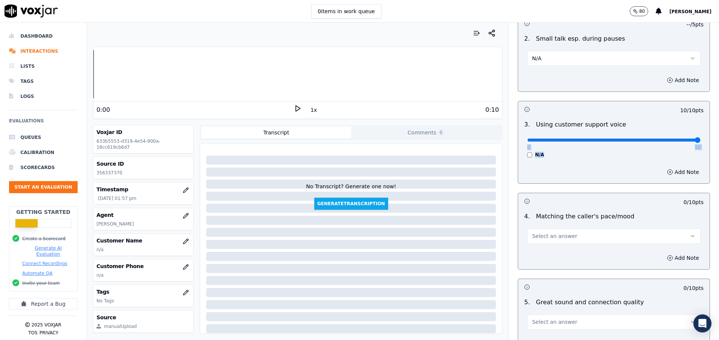
click at [558, 236] on span "Select an answer" at bounding box center [554, 237] width 45 height 8
click at [554, 275] on div "N/A" at bounding box center [595, 277] width 155 height 12
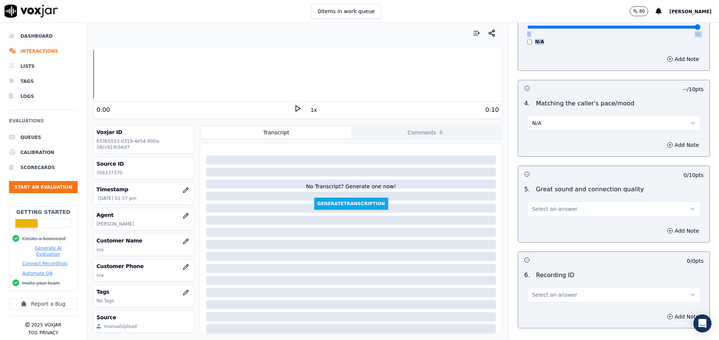
click at [547, 207] on span "Select an answer" at bounding box center [554, 209] width 45 height 8
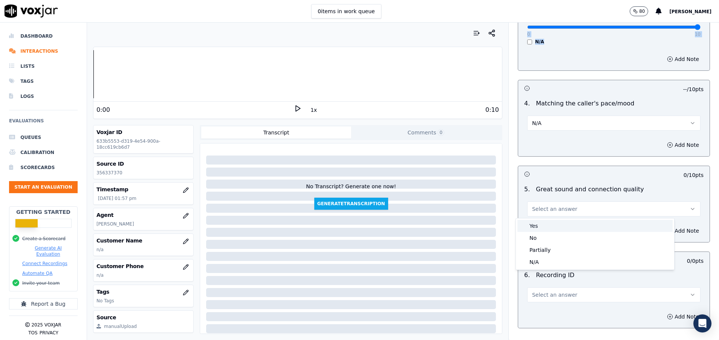
click at [546, 222] on div "Yes" at bounding box center [595, 226] width 155 height 12
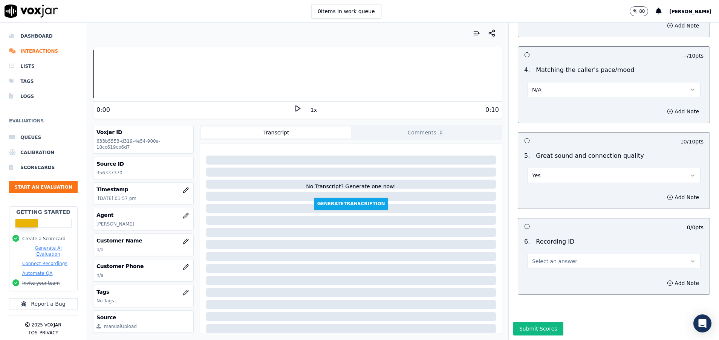
scroll to position [1191, 0]
click at [550, 258] on span "Select an answer" at bounding box center [554, 262] width 45 height 8
click at [549, 255] on div "N/A" at bounding box center [595, 257] width 155 height 12
click at [531, 322] on button "Submit Scores" at bounding box center [538, 329] width 50 height 14
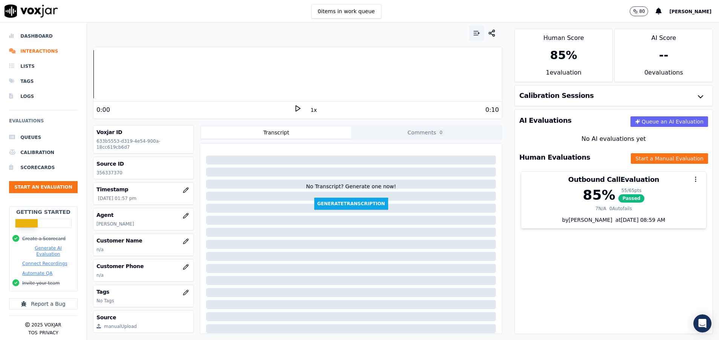
click at [473, 33] on icon "button" at bounding box center [477, 33] width 8 height 8
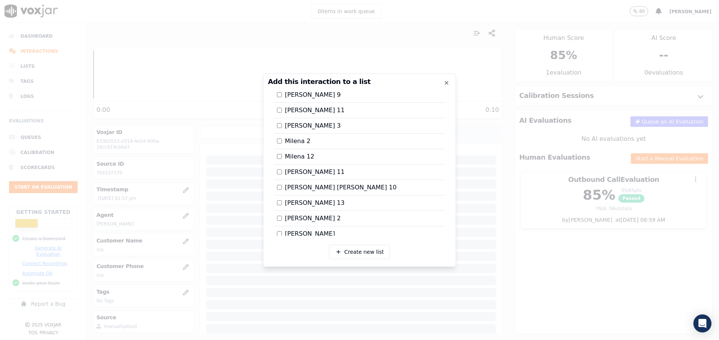
scroll to position [916, 0]
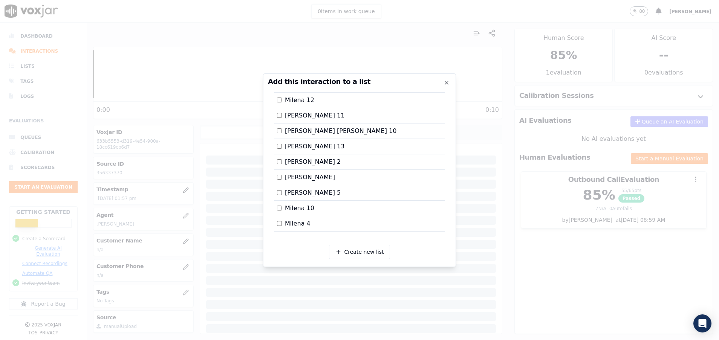
click at [516, 201] on div at bounding box center [359, 170] width 719 height 340
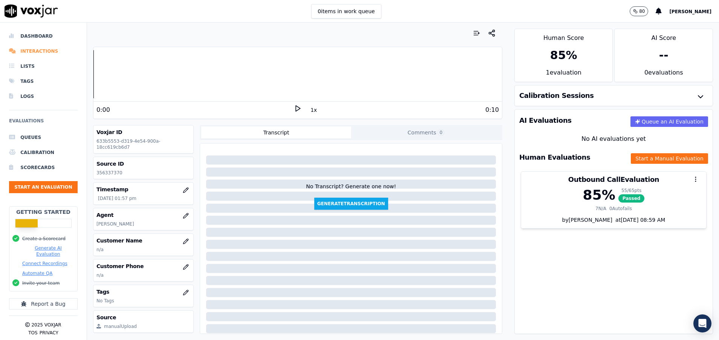
click at [45, 50] on li "Interactions" at bounding box center [43, 51] width 69 height 15
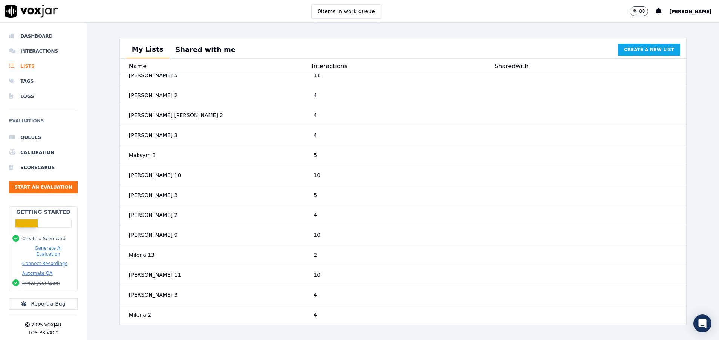
scroll to position [982, 0]
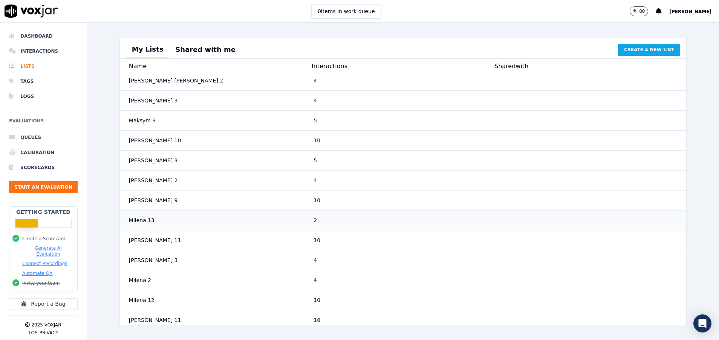
click at [266, 227] on div "Milena 13" at bounding box center [218, 221] width 185 height 14
